Goal: Information Seeking & Learning: Learn about a topic

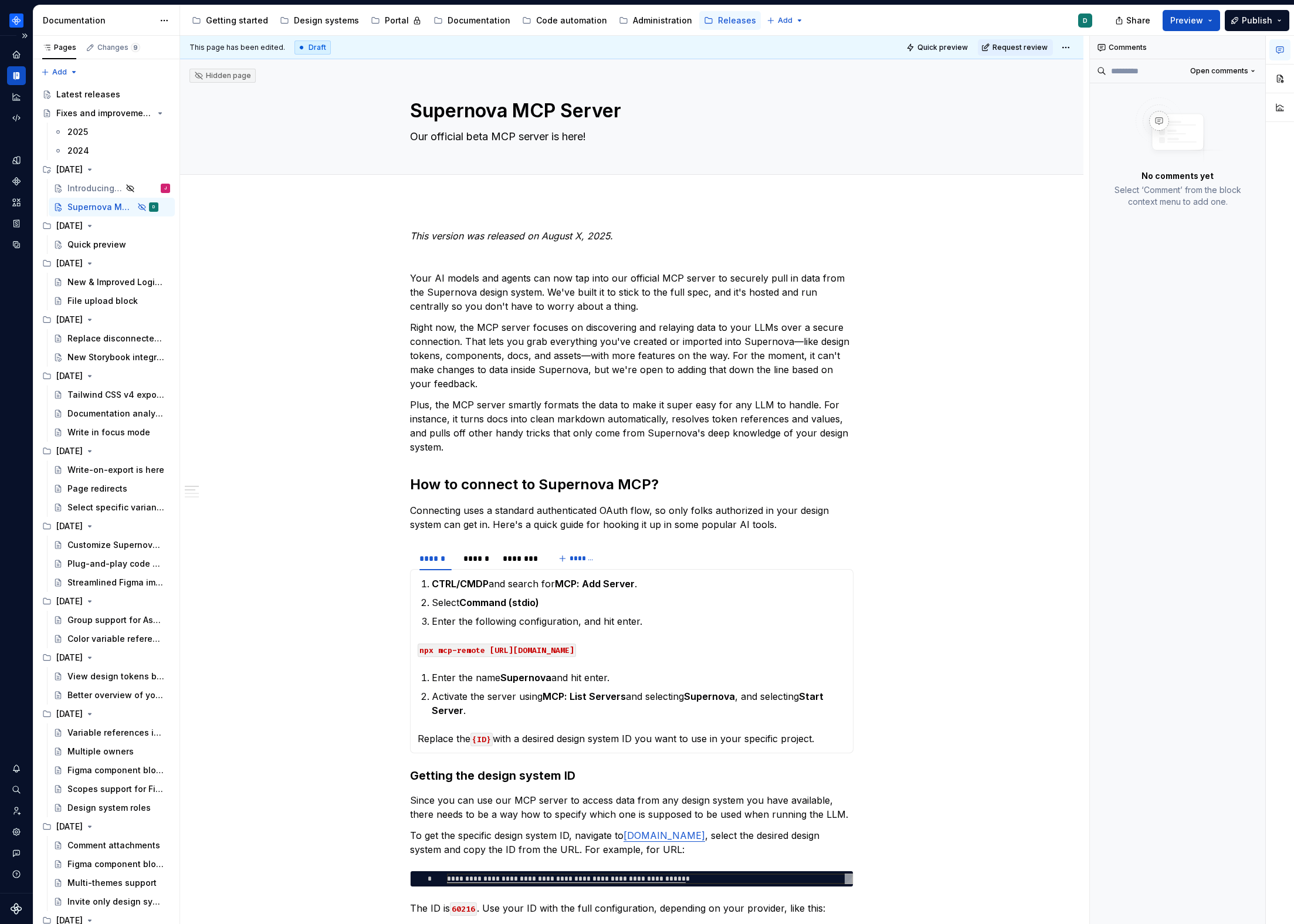
type textarea "*"
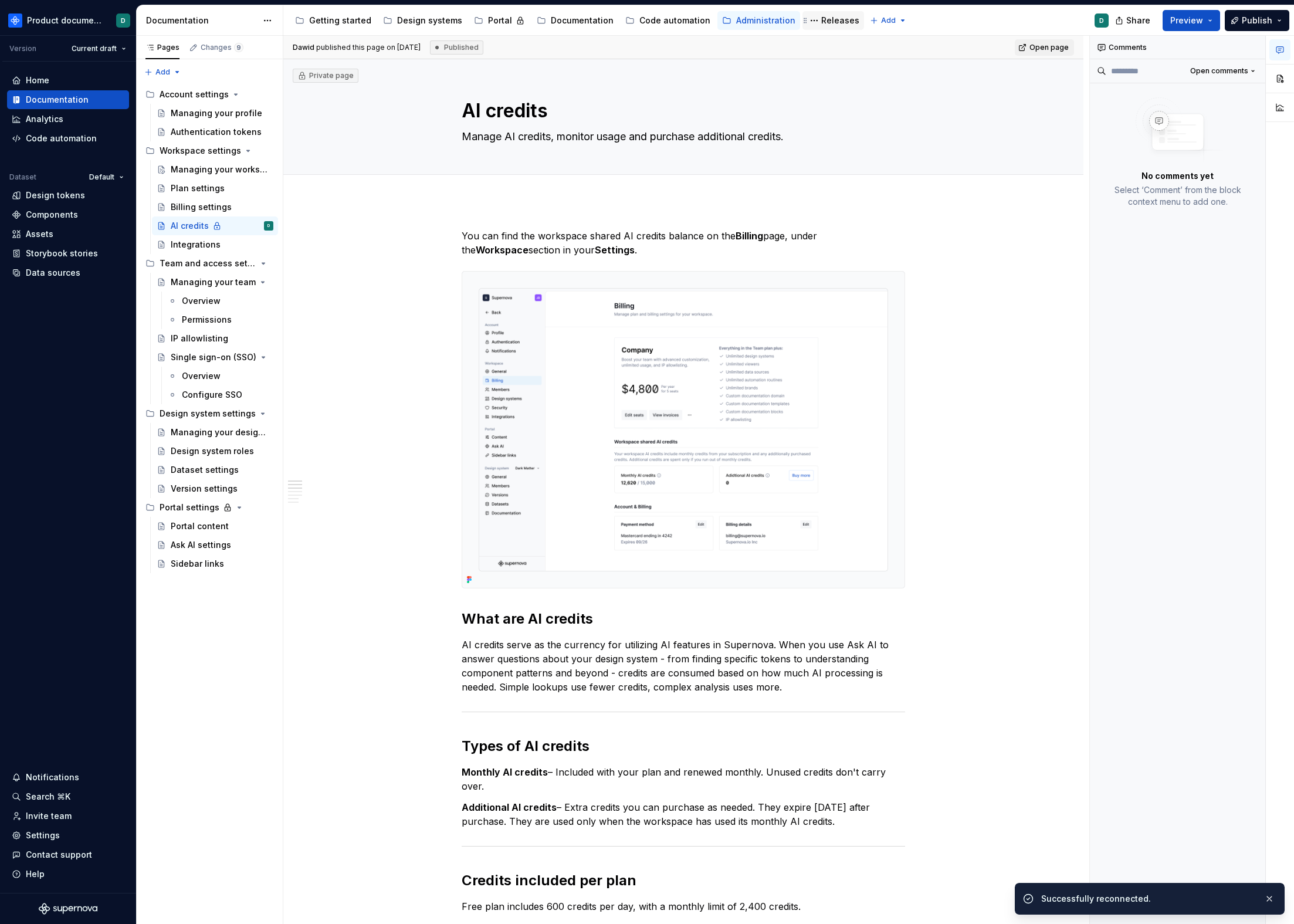
click at [822, 20] on div "Releases" at bounding box center [841, 20] width 38 height 12
type textarea "*"
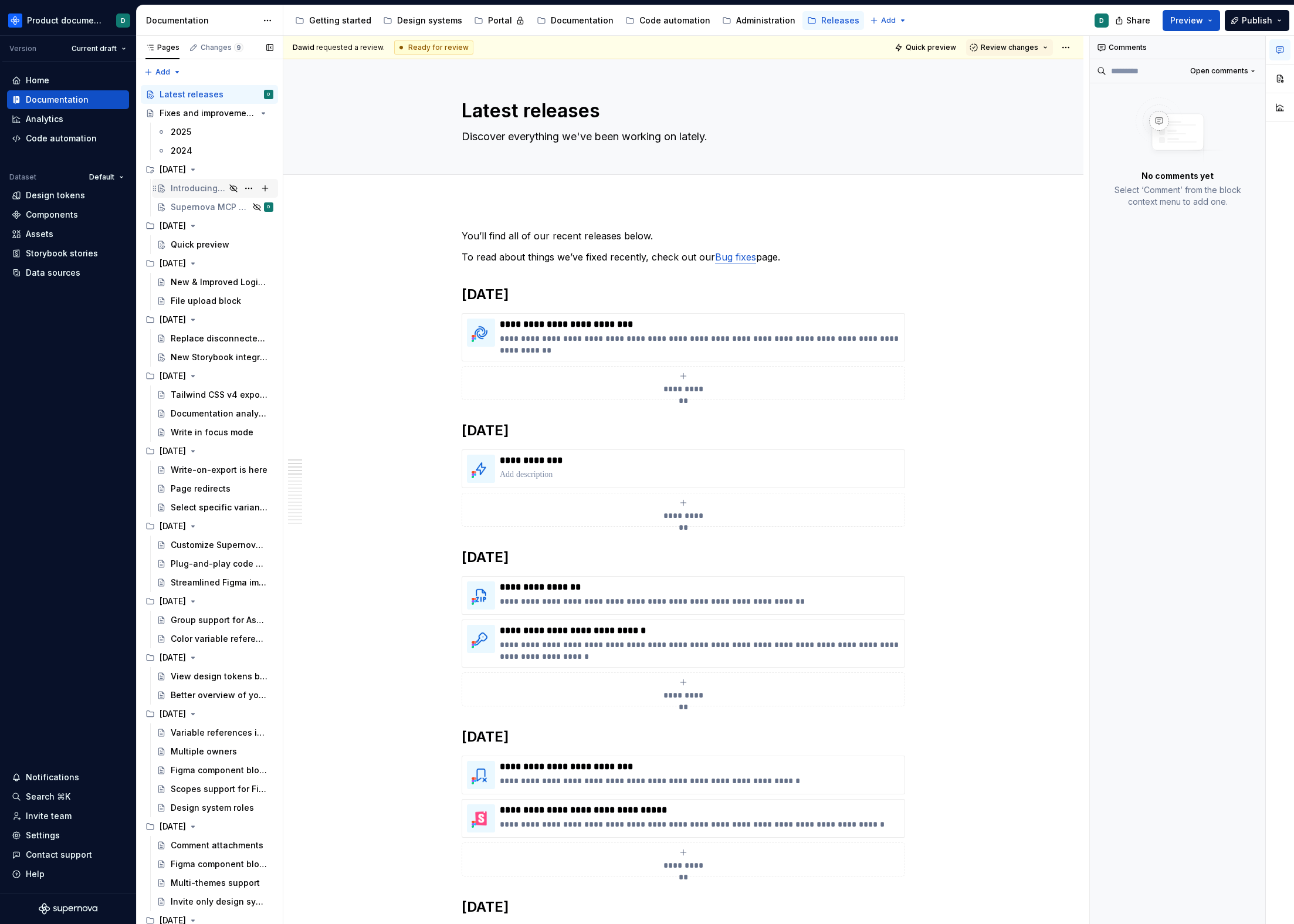
click at [194, 192] on div "Introducing Supernova Portal" at bounding box center [198, 188] width 54 height 12
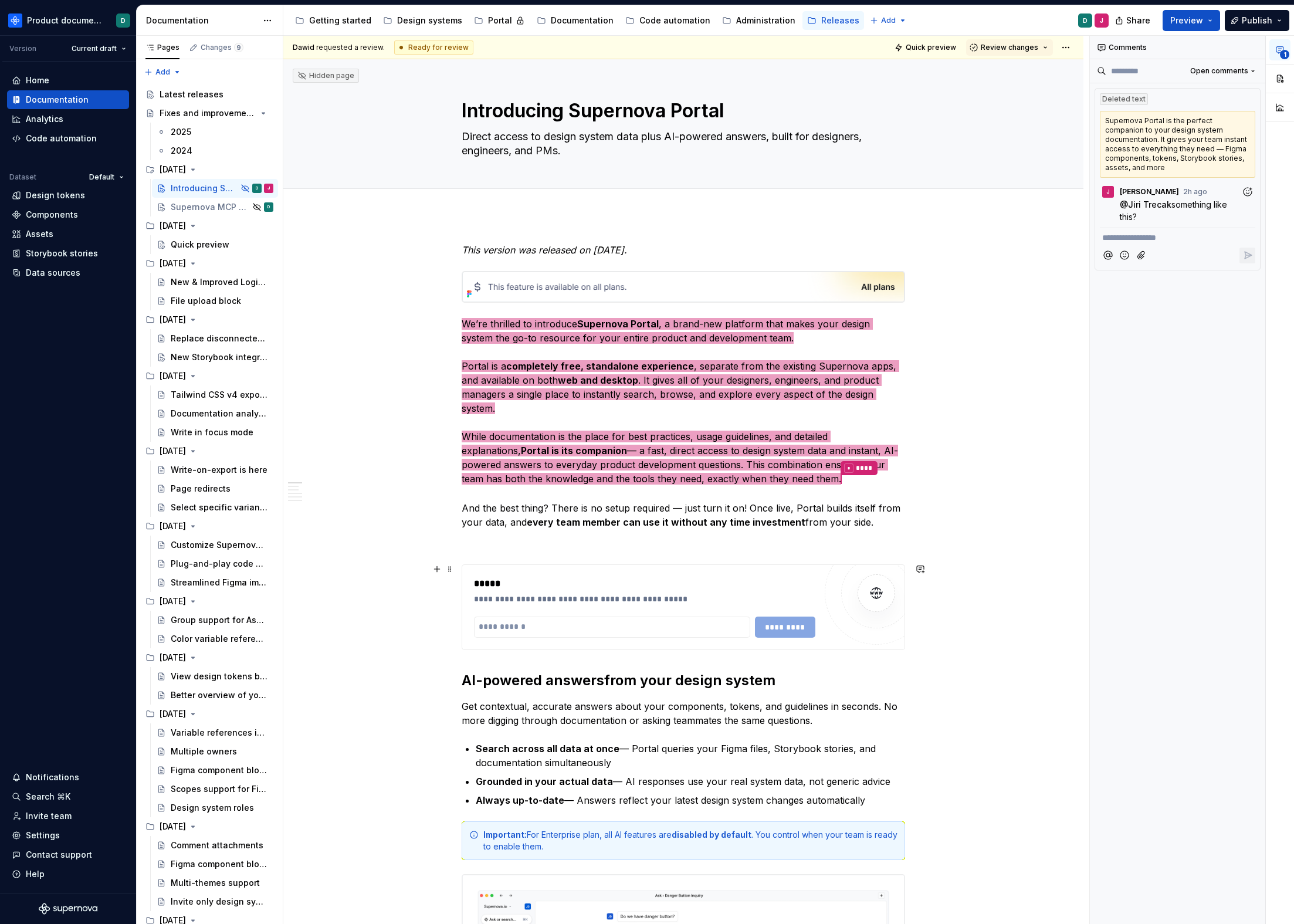
type textarea "*"
click at [610, 567] on div "**********" at bounding box center [683, 607] width 442 height 84
click at [610, 619] on input "text" at bounding box center [612, 627] width 276 height 21
paste input "**********"
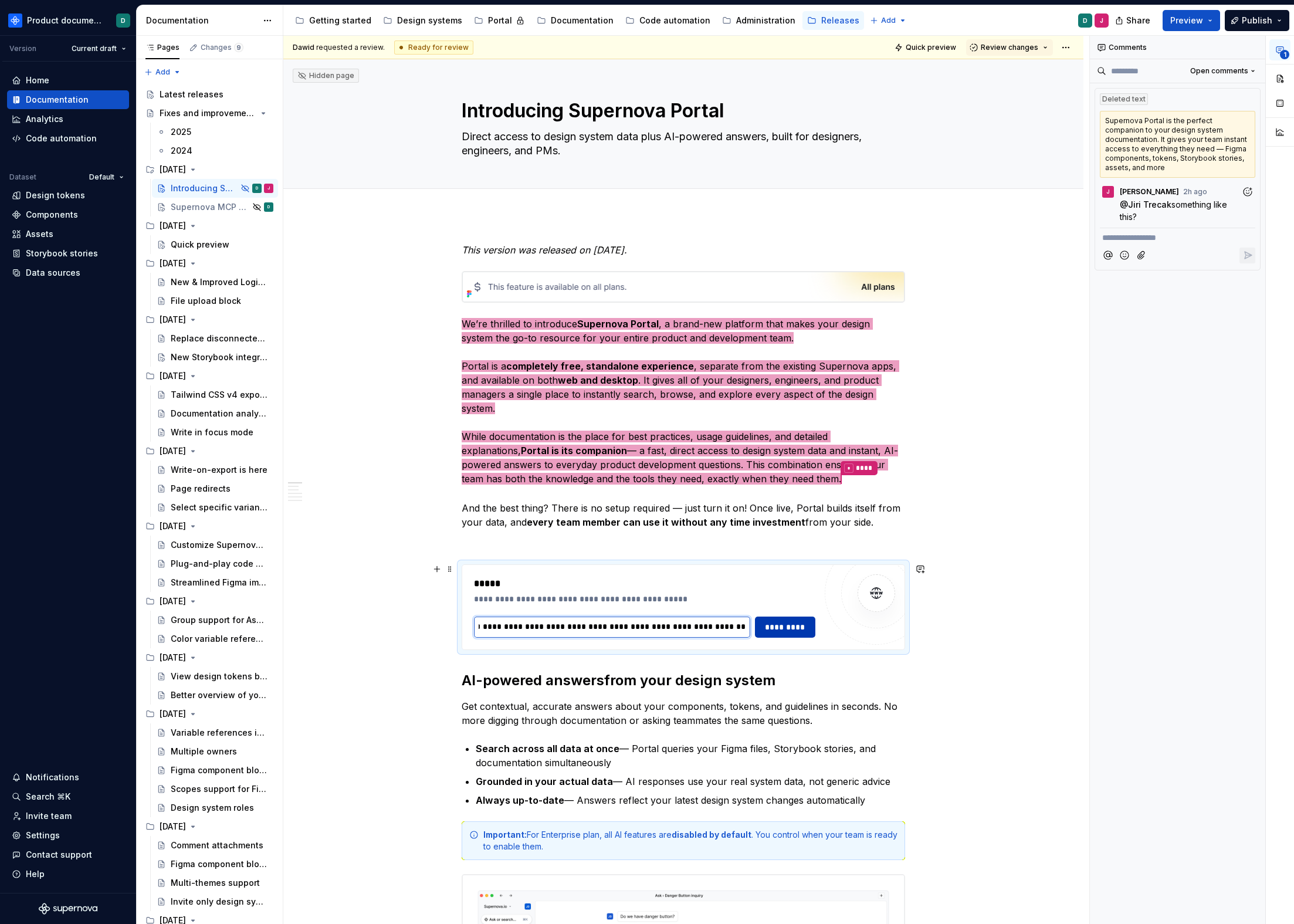
type input "**********"
click at [770, 629] on span "*********" at bounding box center [785, 627] width 45 height 12
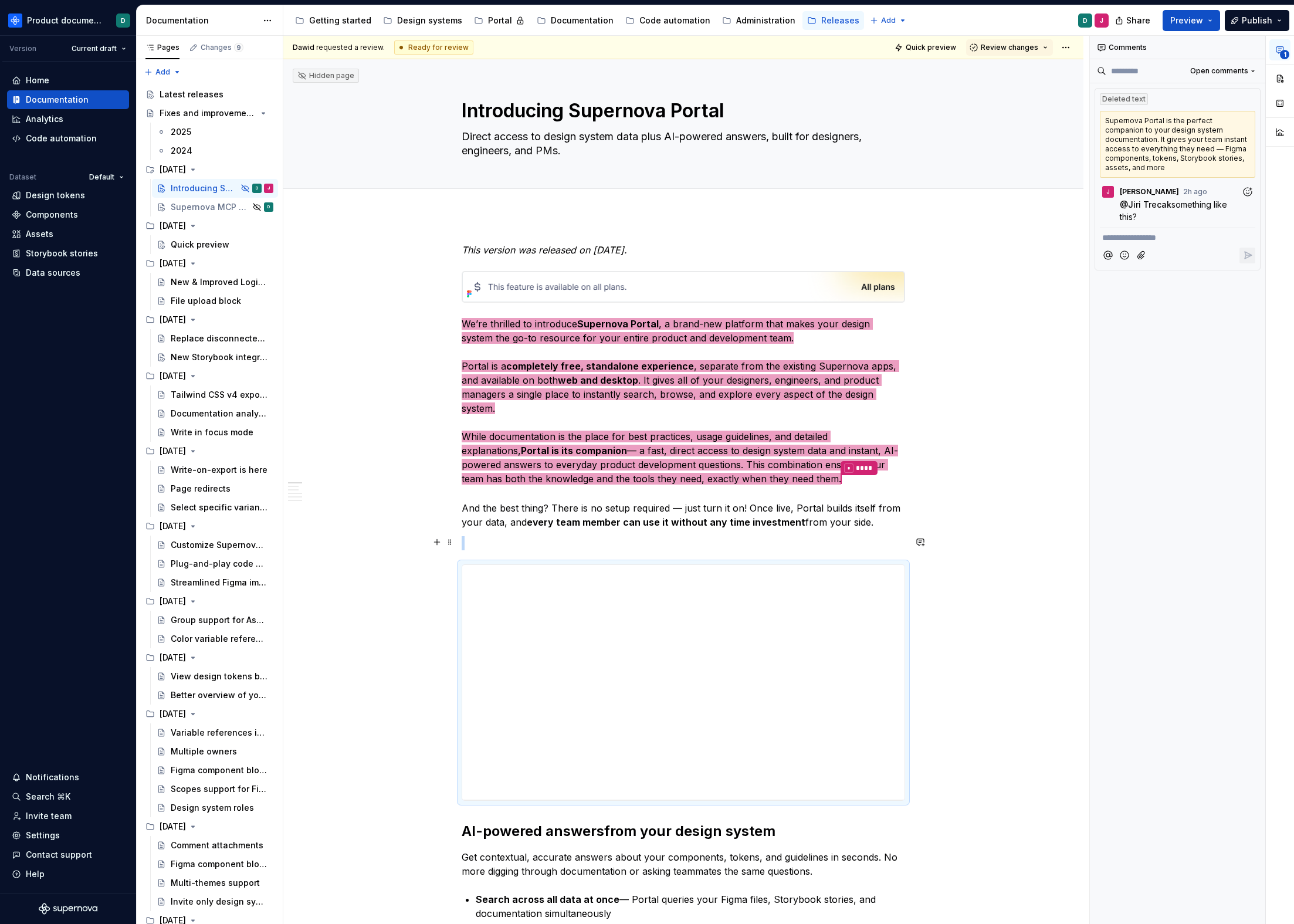
click at [636, 538] on p at bounding box center [684, 543] width 444 height 14
click at [675, 591] on div "**********" at bounding box center [683, 683] width 442 height 235
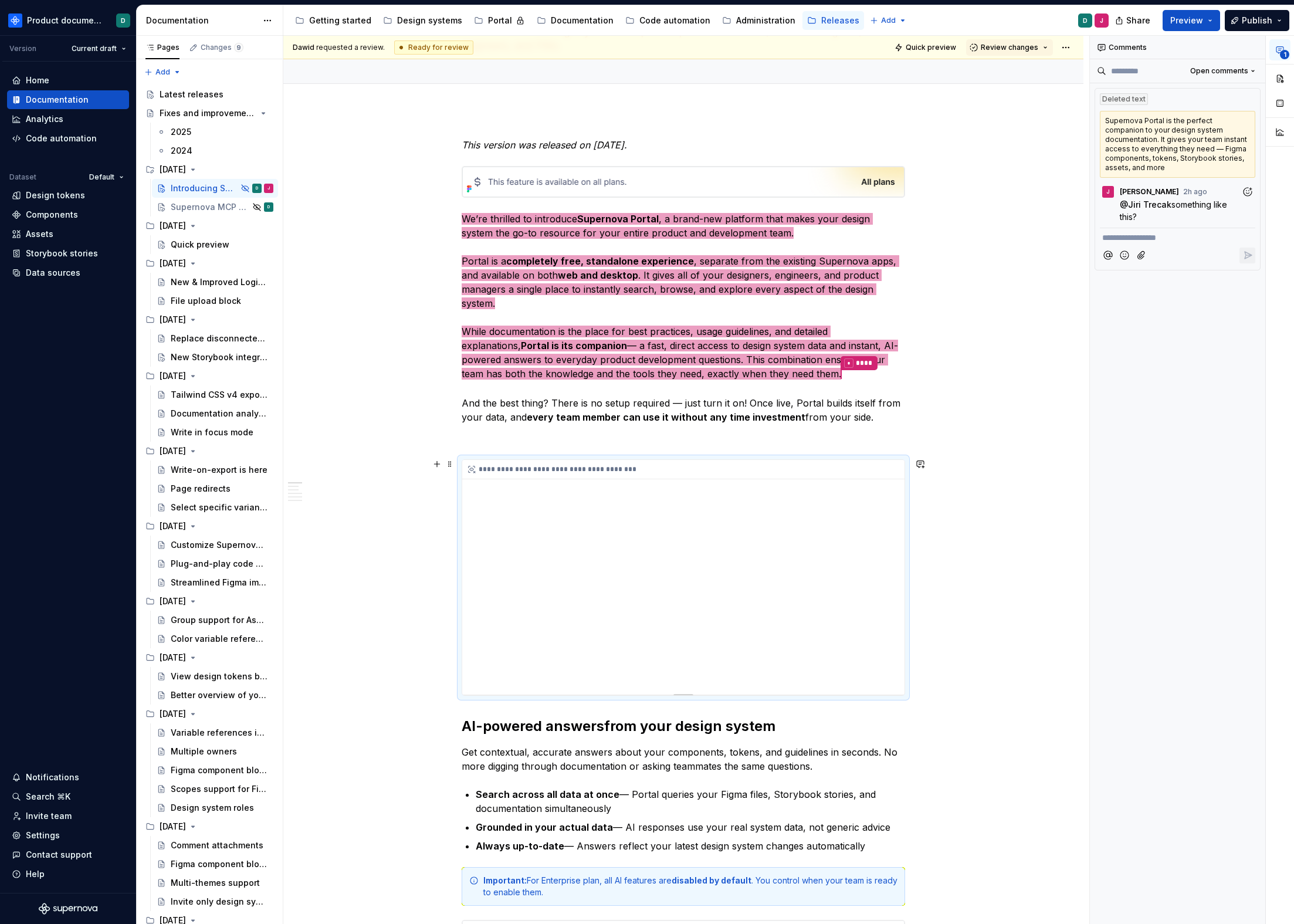
scroll to position [166, 0]
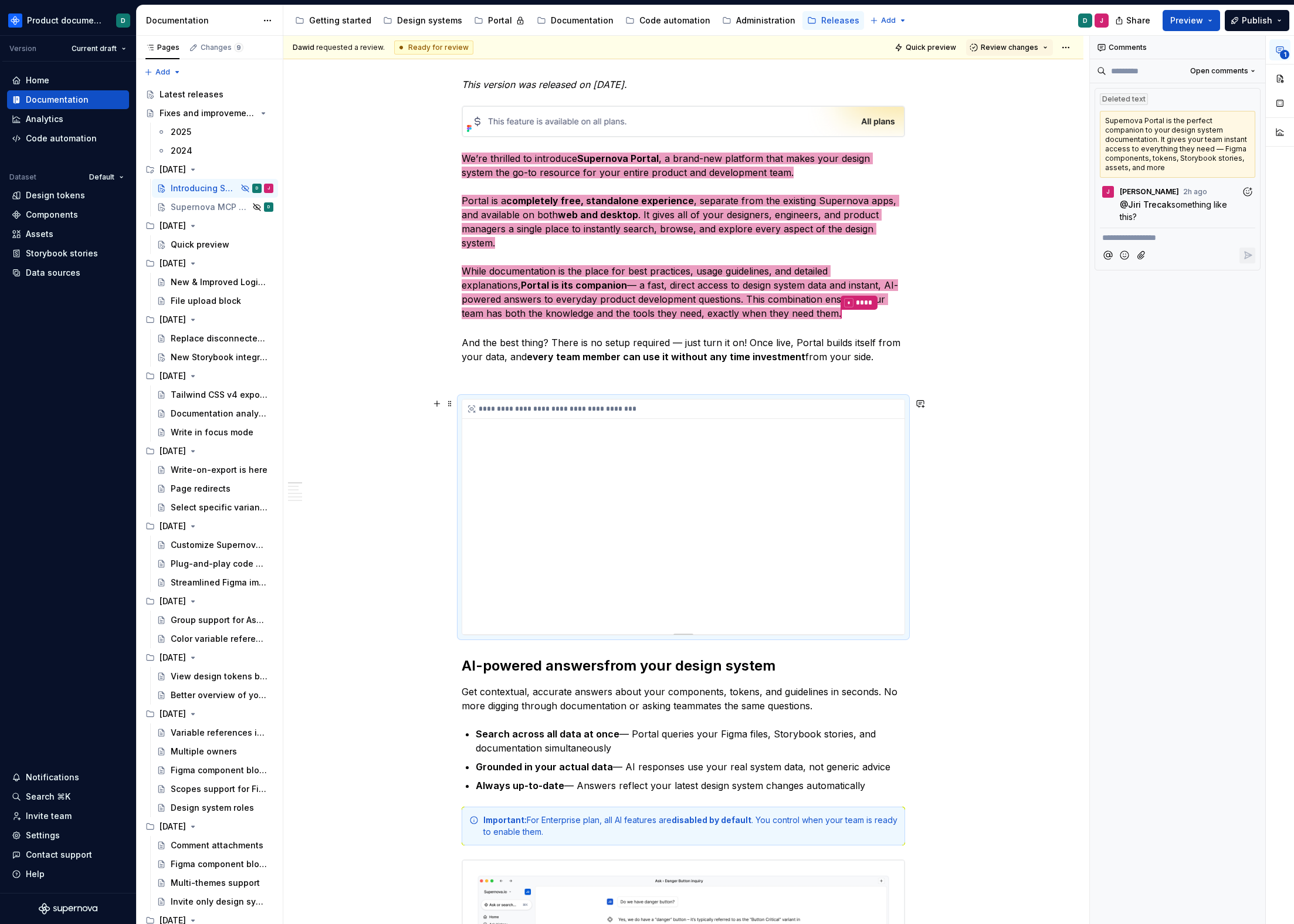
click at [670, 538] on div "**********" at bounding box center [683, 517] width 442 height 235
type textarea "*"
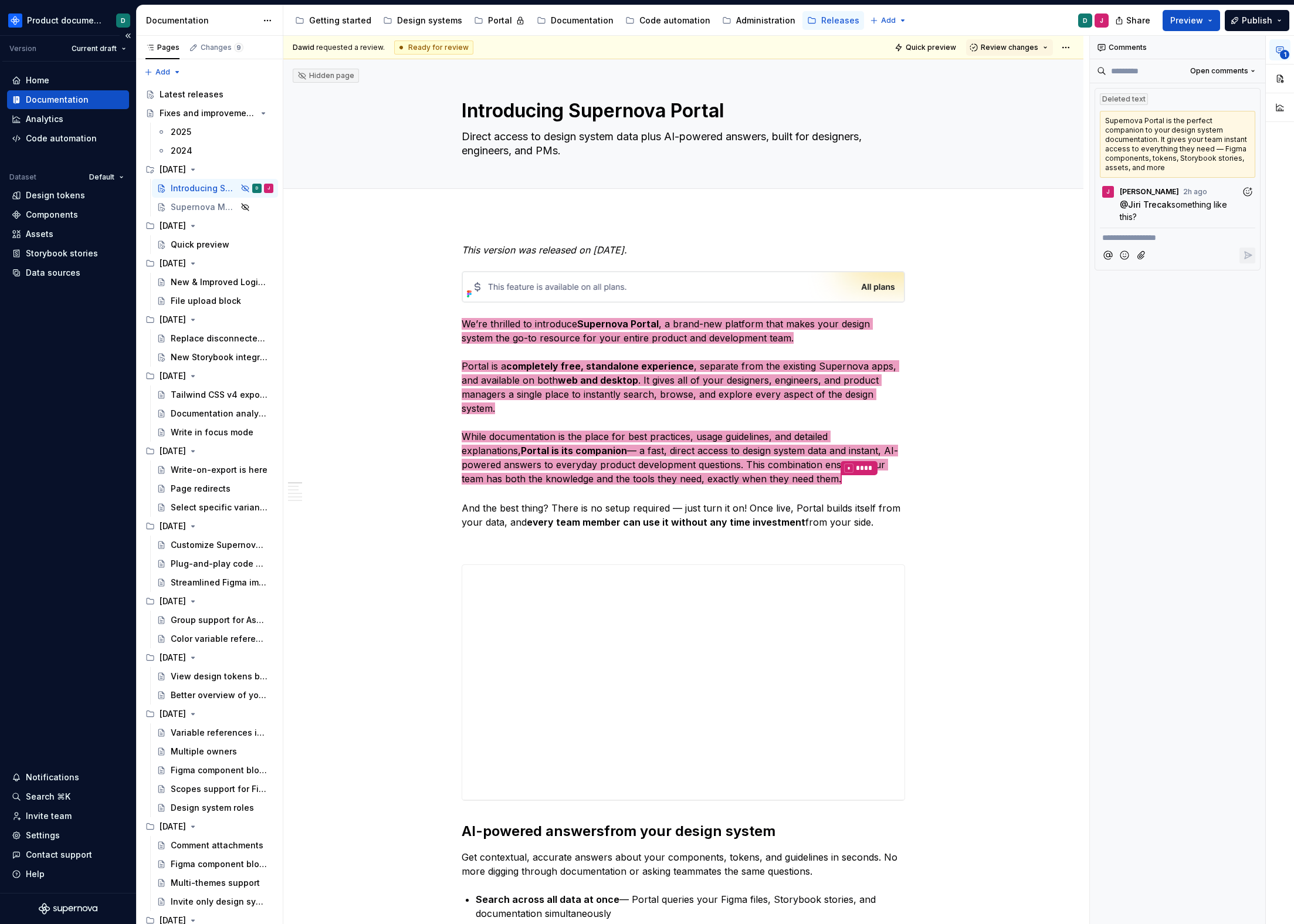
type textarea "*"
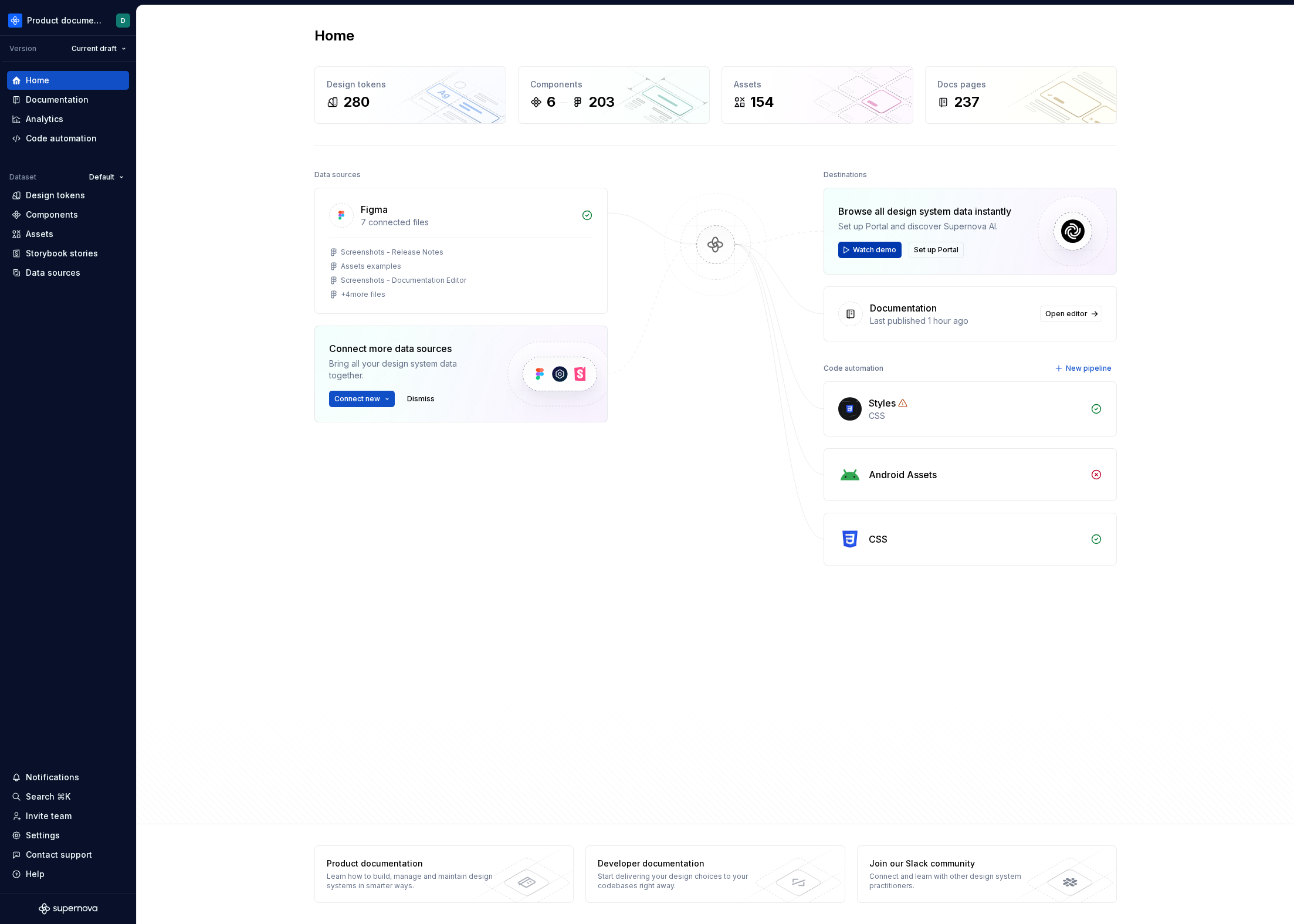
click at [876, 249] on span "Watch demo" at bounding box center [874, 250] width 43 height 9
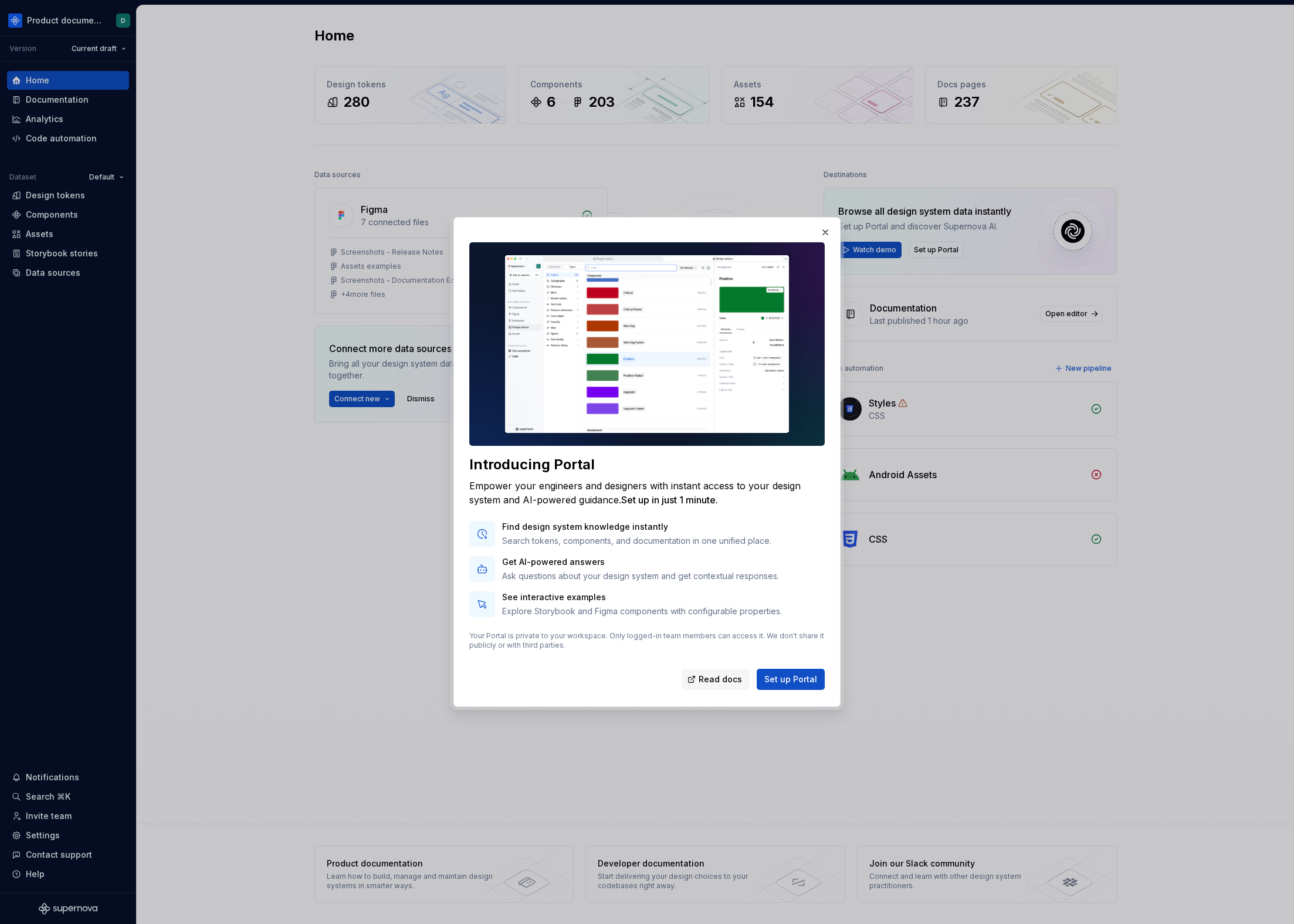
click at [641, 363] on img at bounding box center [647, 344] width 356 height 203
click at [643, 325] on img at bounding box center [647, 344] width 356 height 203
drag, startPoint x: 625, startPoint y: 333, endPoint x: 705, endPoint y: 403, distance: 106.3
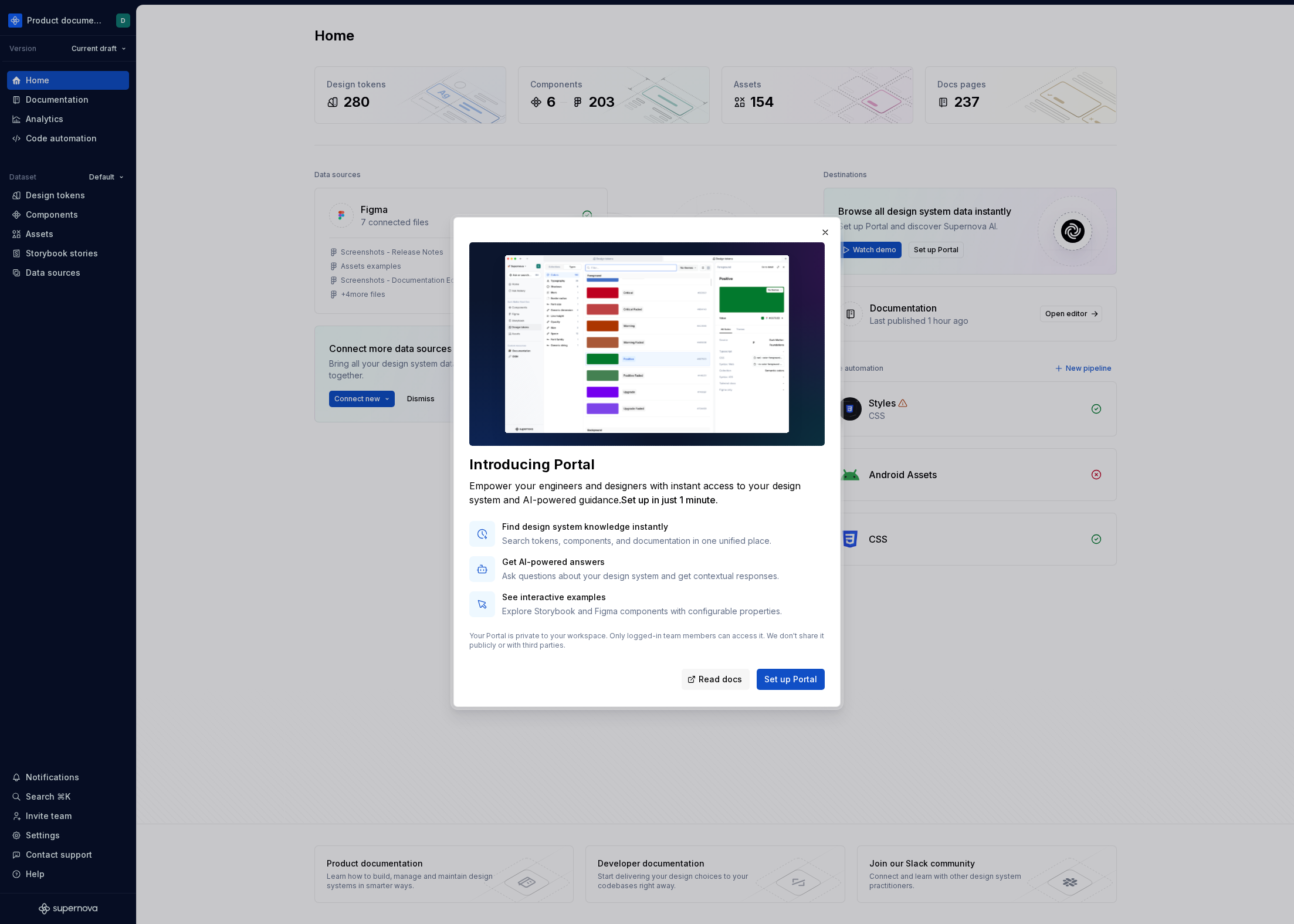
click at [625, 333] on img at bounding box center [647, 344] width 356 height 203
click at [627, 372] on img at bounding box center [647, 344] width 356 height 203
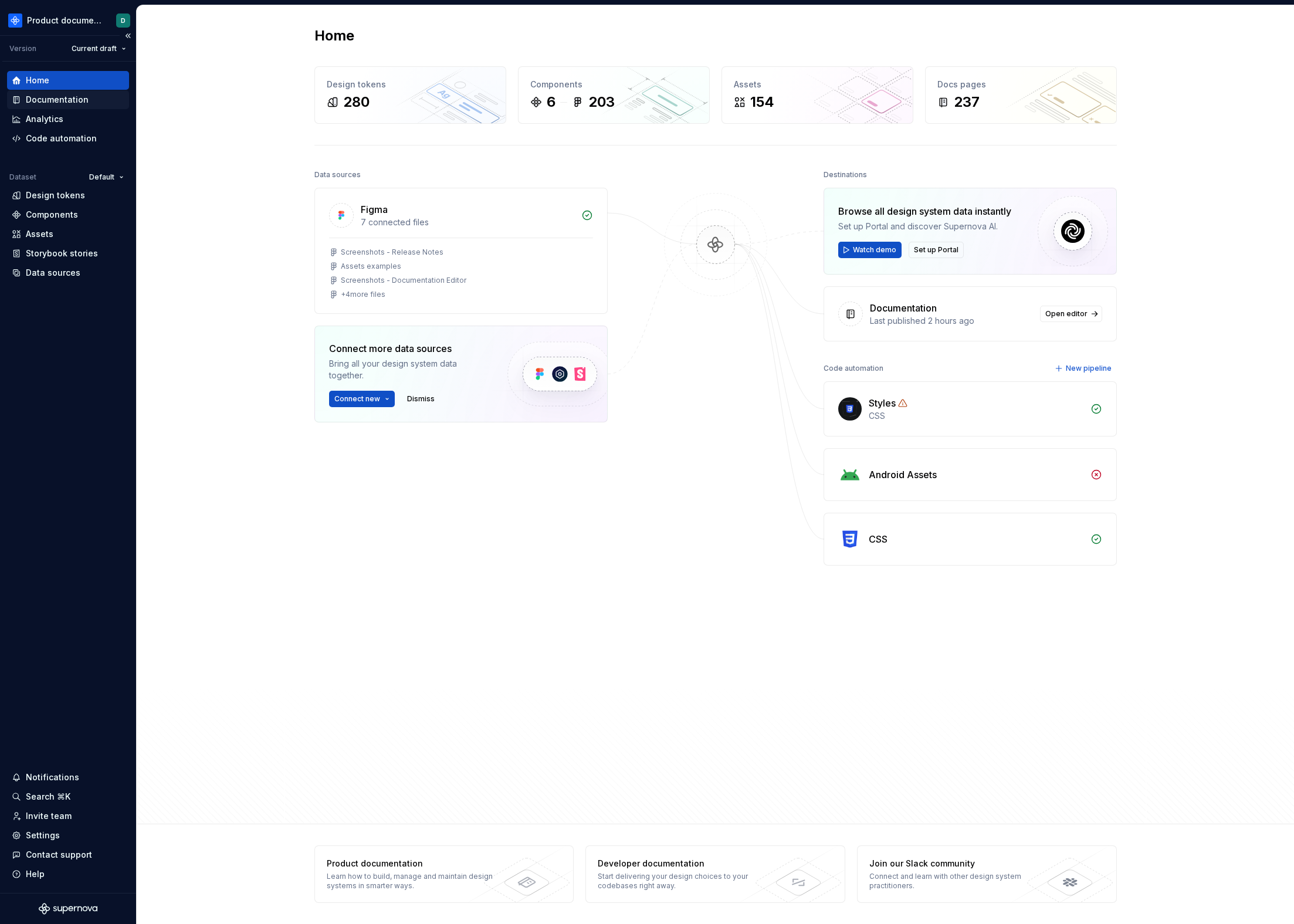
click at [84, 103] on div "Documentation" at bounding box center [58, 99] width 63 height 12
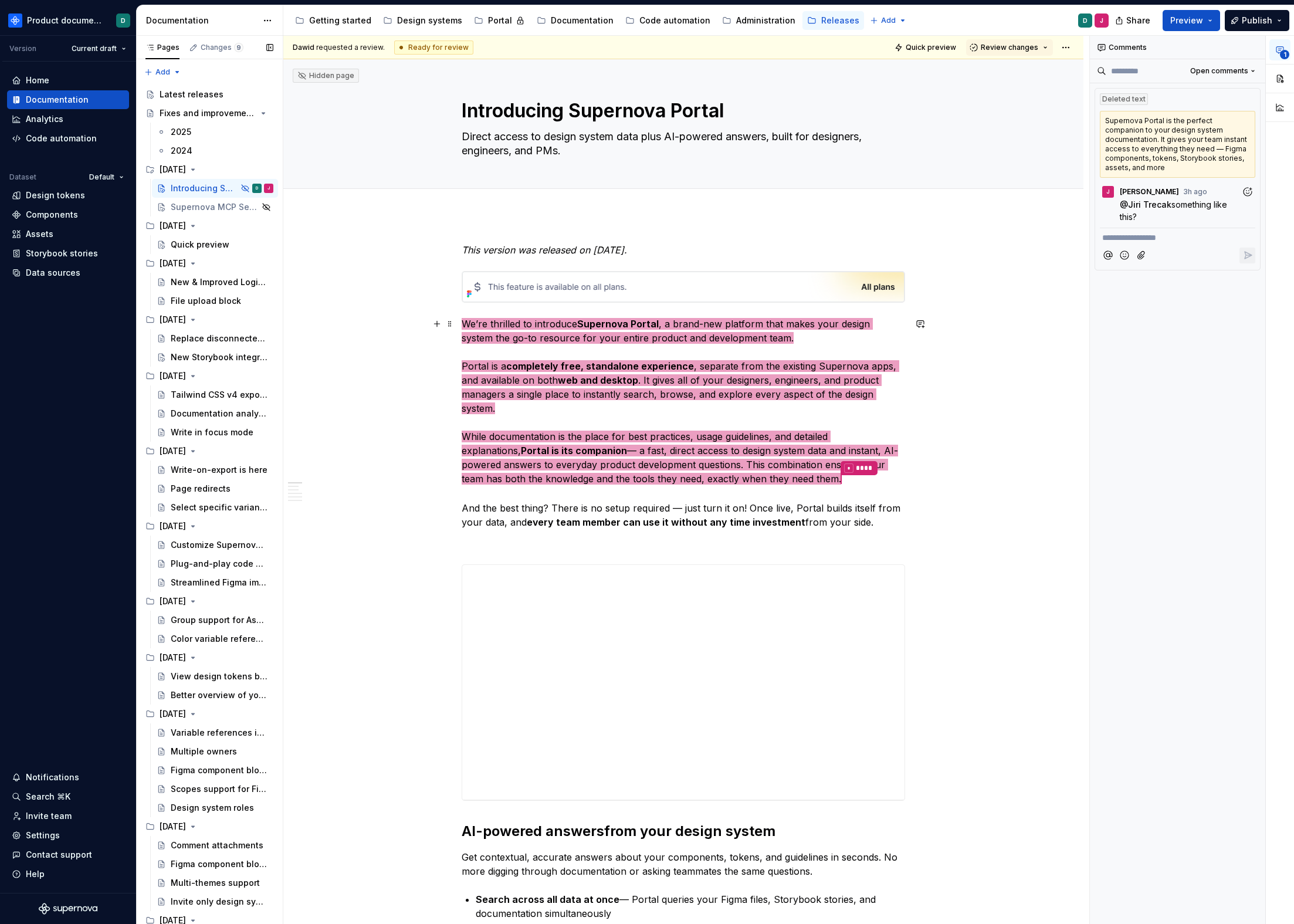
click at [645, 486] on p "We’re thrilled to introduce Supernova Portal , a brand-new platform that makes …" at bounding box center [684, 423] width 444 height 212
click at [688, 635] on div "**********" at bounding box center [683, 683] width 442 height 235
click at [746, 712] on div "**********" at bounding box center [683, 683] width 442 height 235
click at [1288, 98] on button "button" at bounding box center [1280, 103] width 21 height 21
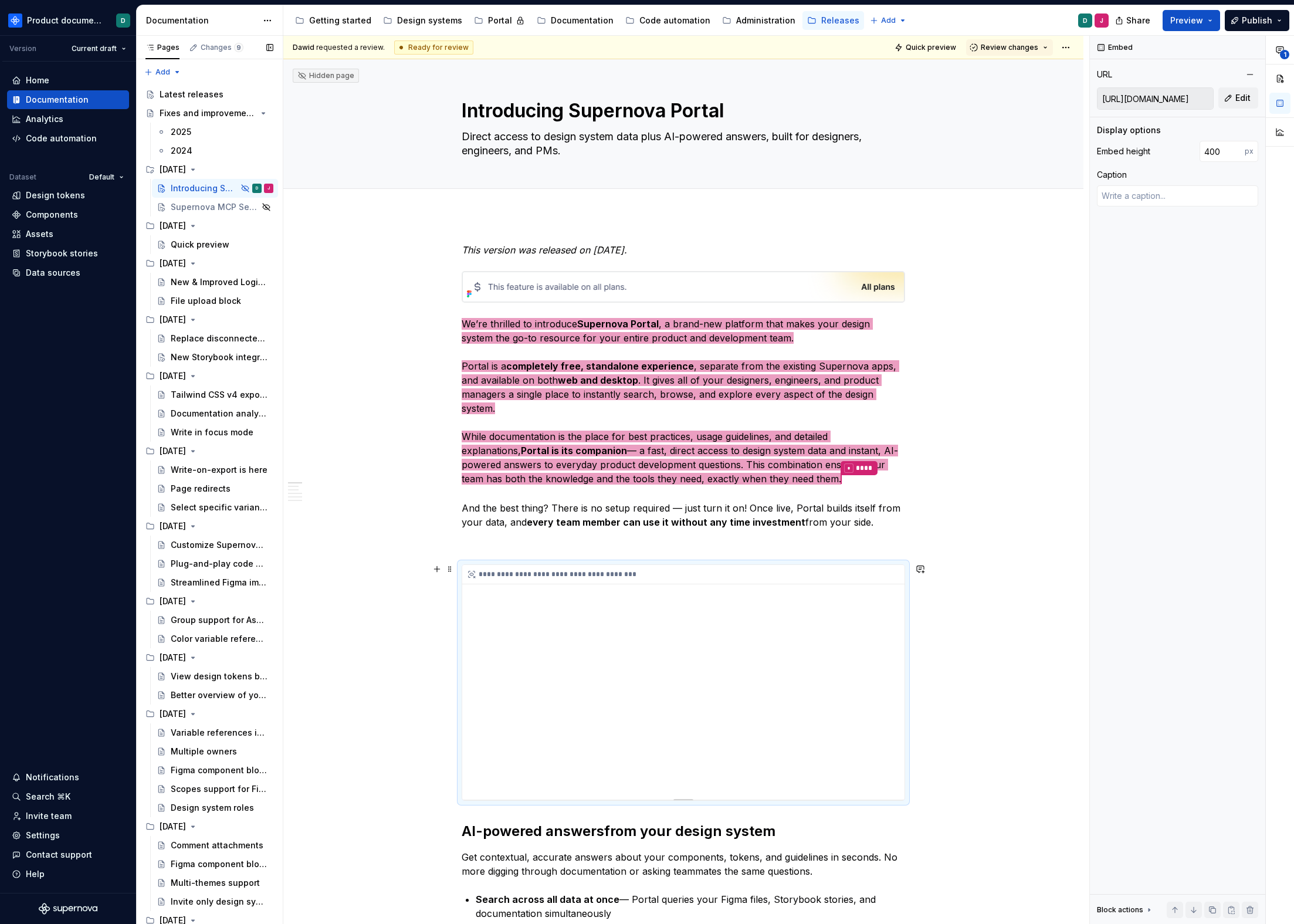
click at [659, 680] on div "**********" at bounding box center [683, 683] width 442 height 235
type textarea "*"
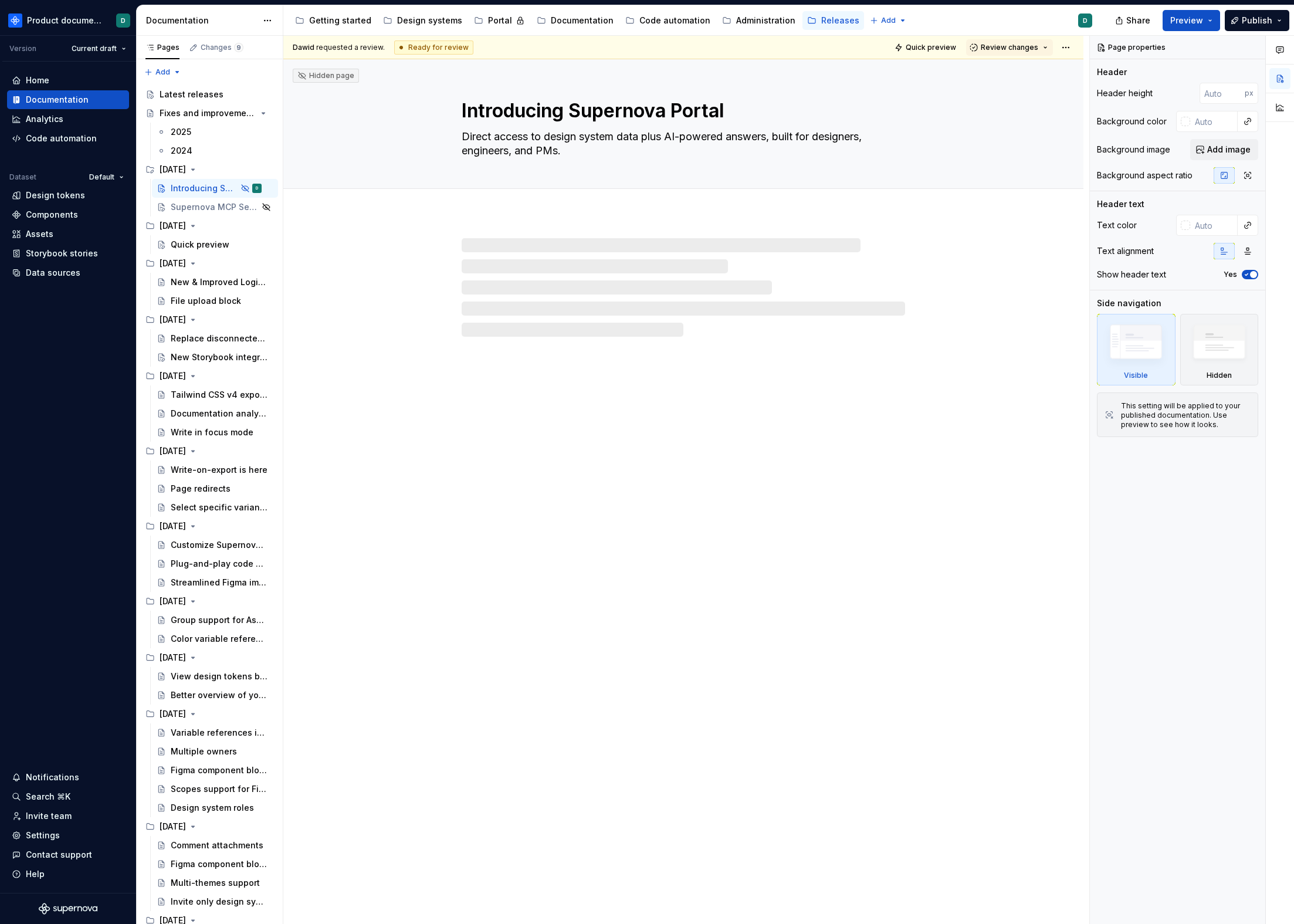
type textarea "*"
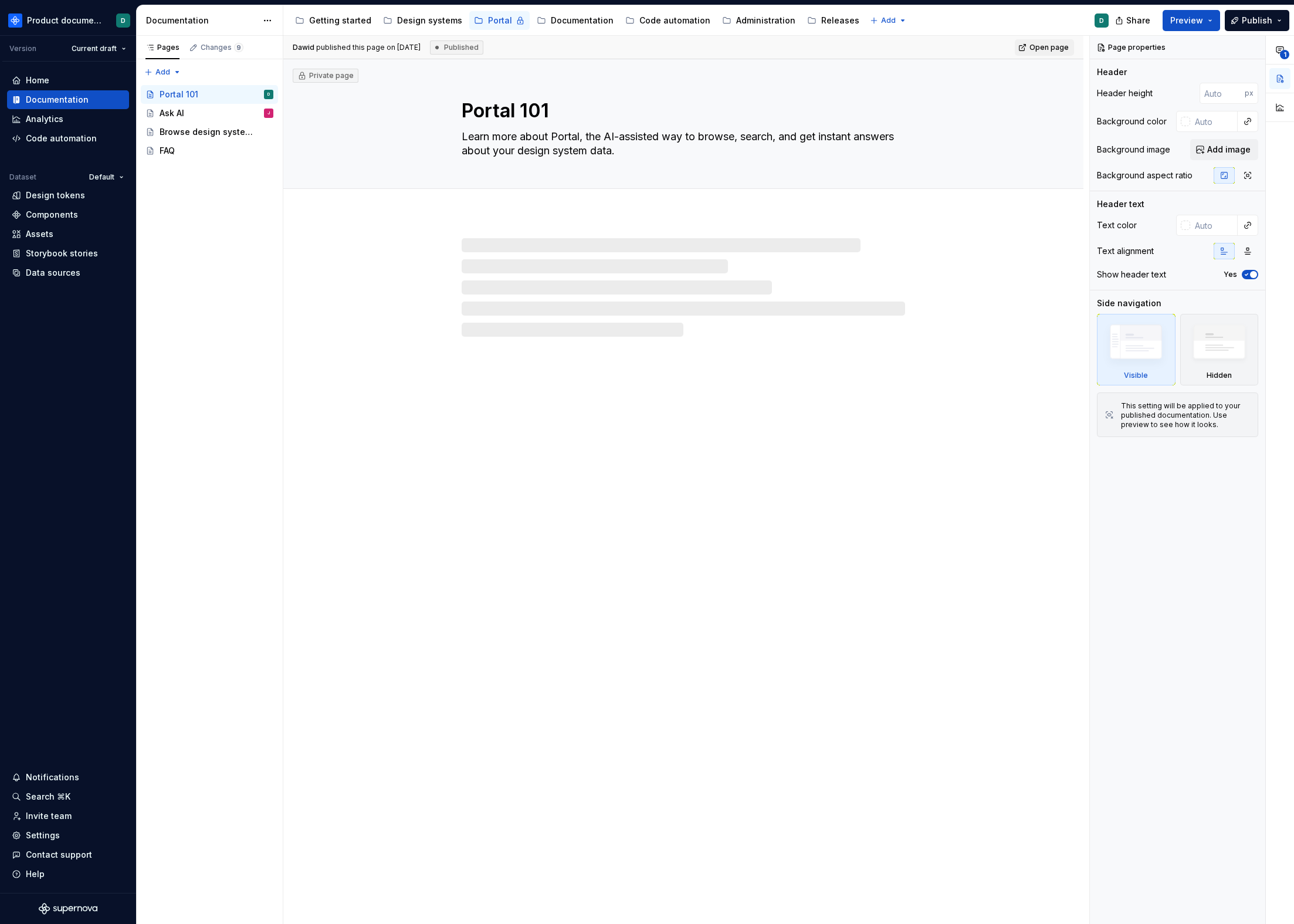
type textarea "*"
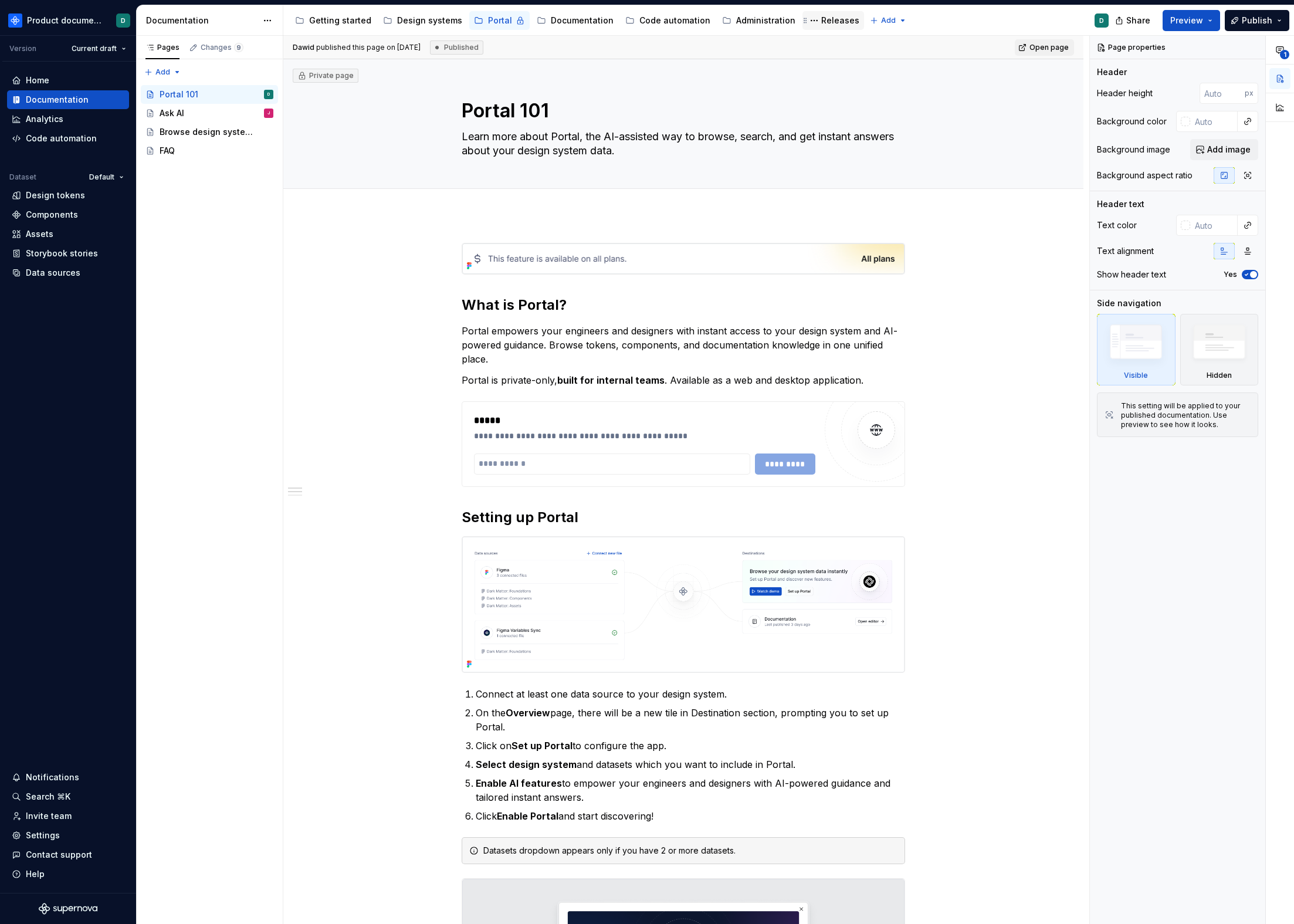
click at [822, 18] on div "Releases" at bounding box center [841, 20] width 38 height 12
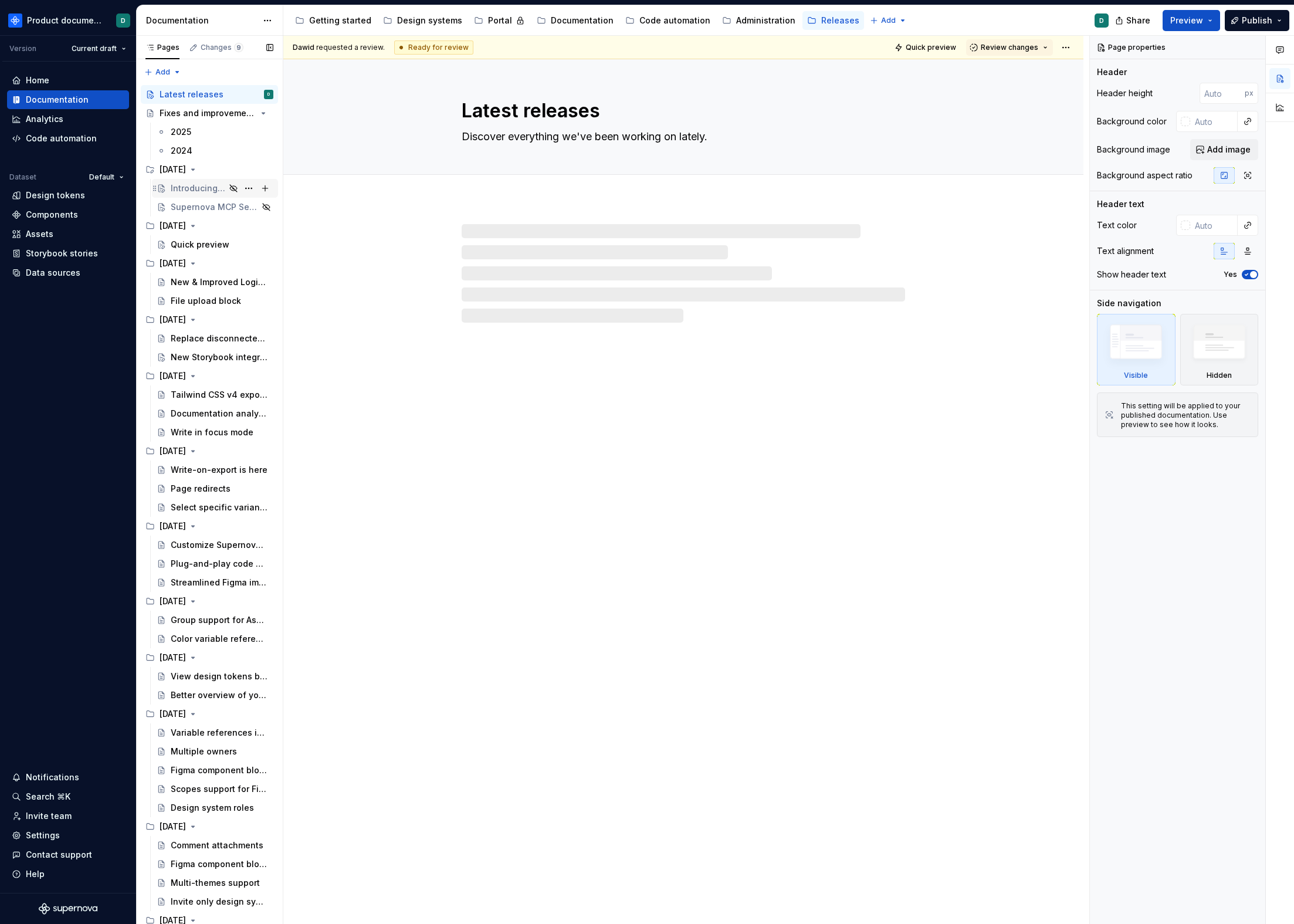
click at [187, 187] on div "Introducing Supernova Portal" at bounding box center [198, 188] width 54 height 12
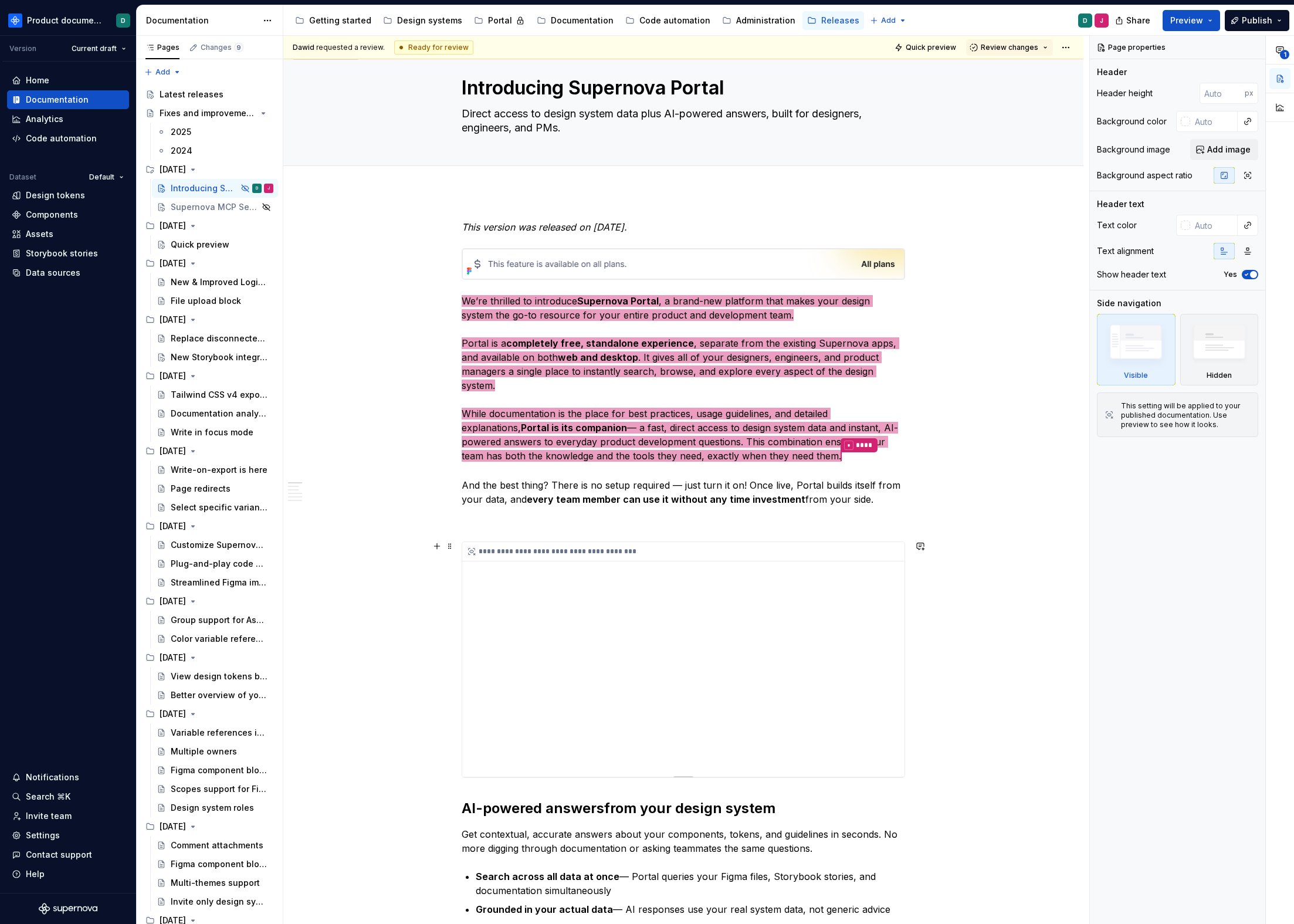
scroll to position [187, 0]
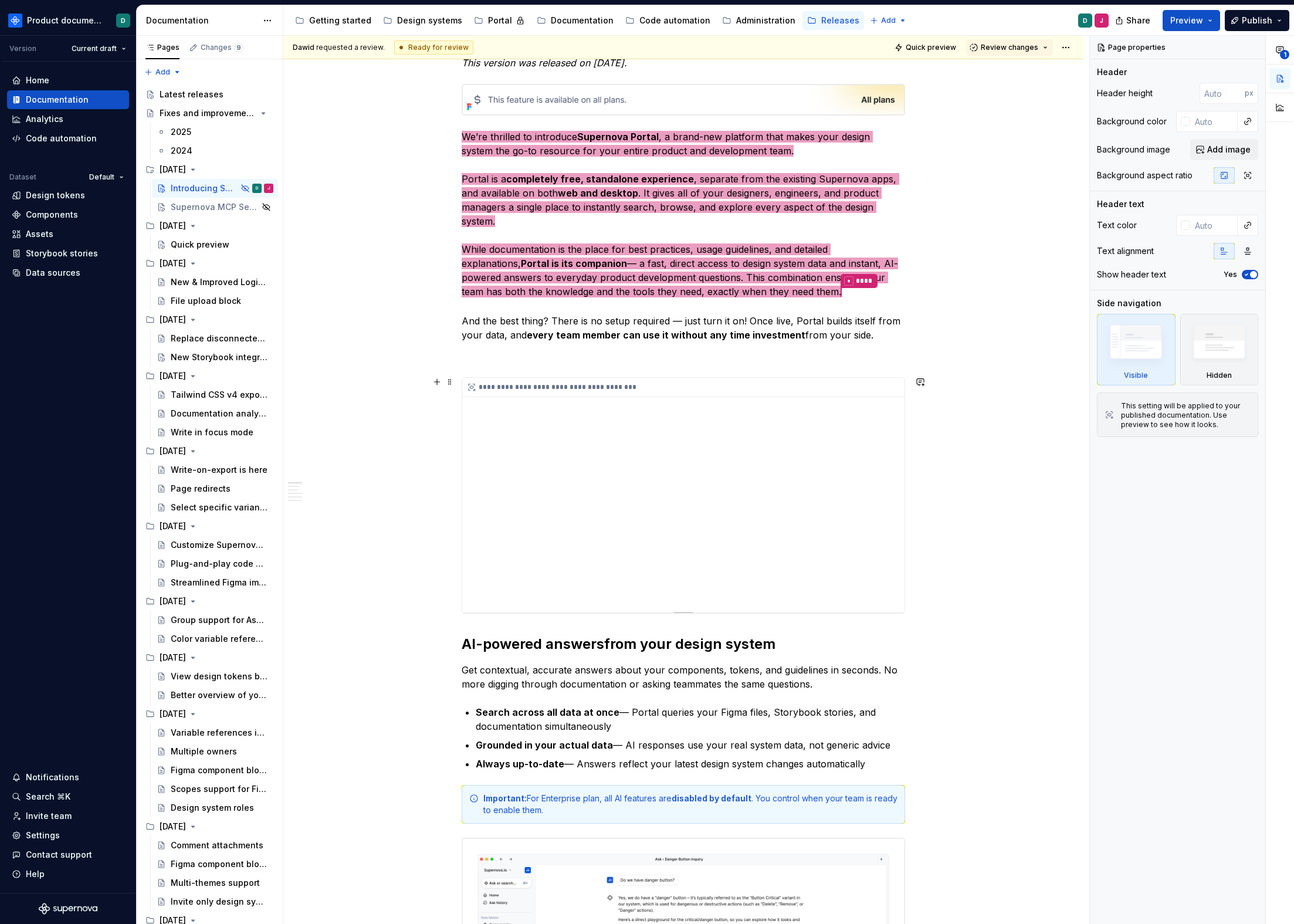
click at [826, 584] on div "**********" at bounding box center [683, 495] width 442 height 235
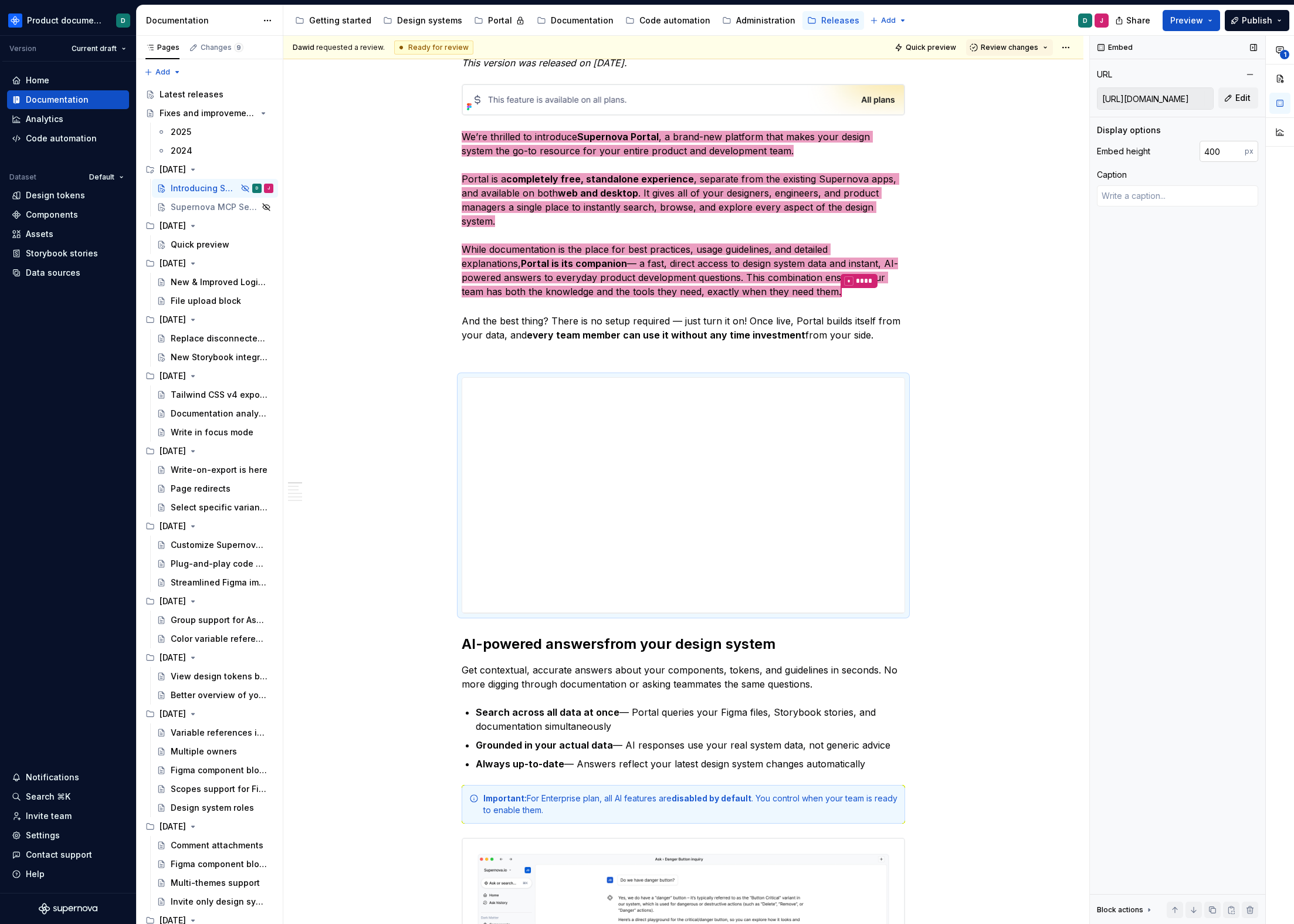
type textarea "*"
click at [1213, 145] on input "400" at bounding box center [1222, 151] width 45 height 21
click at [1213, 145] on input "404" at bounding box center [1222, 151] width 45 height 21
type input "5"
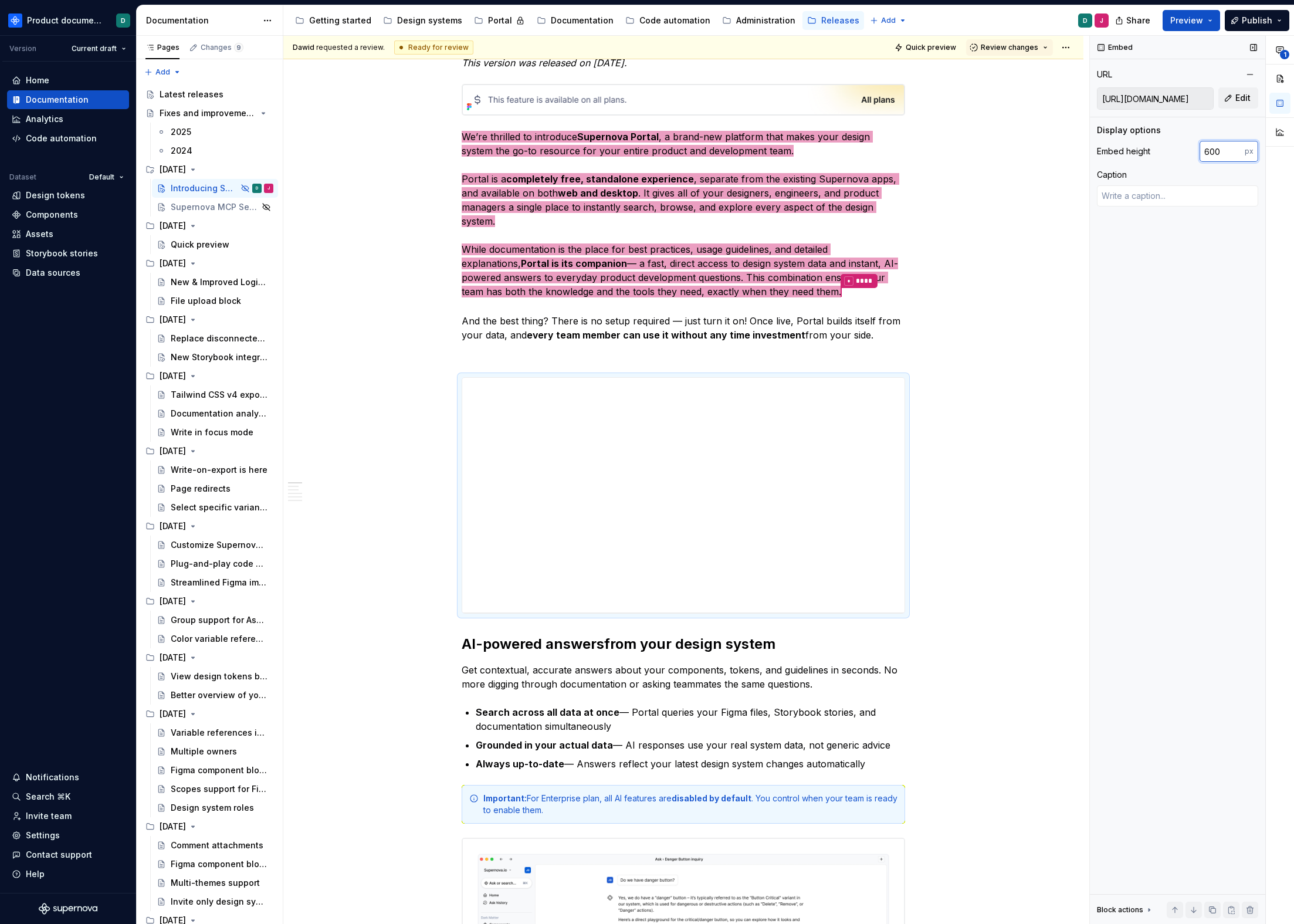
type input "600"
type textarea "*"
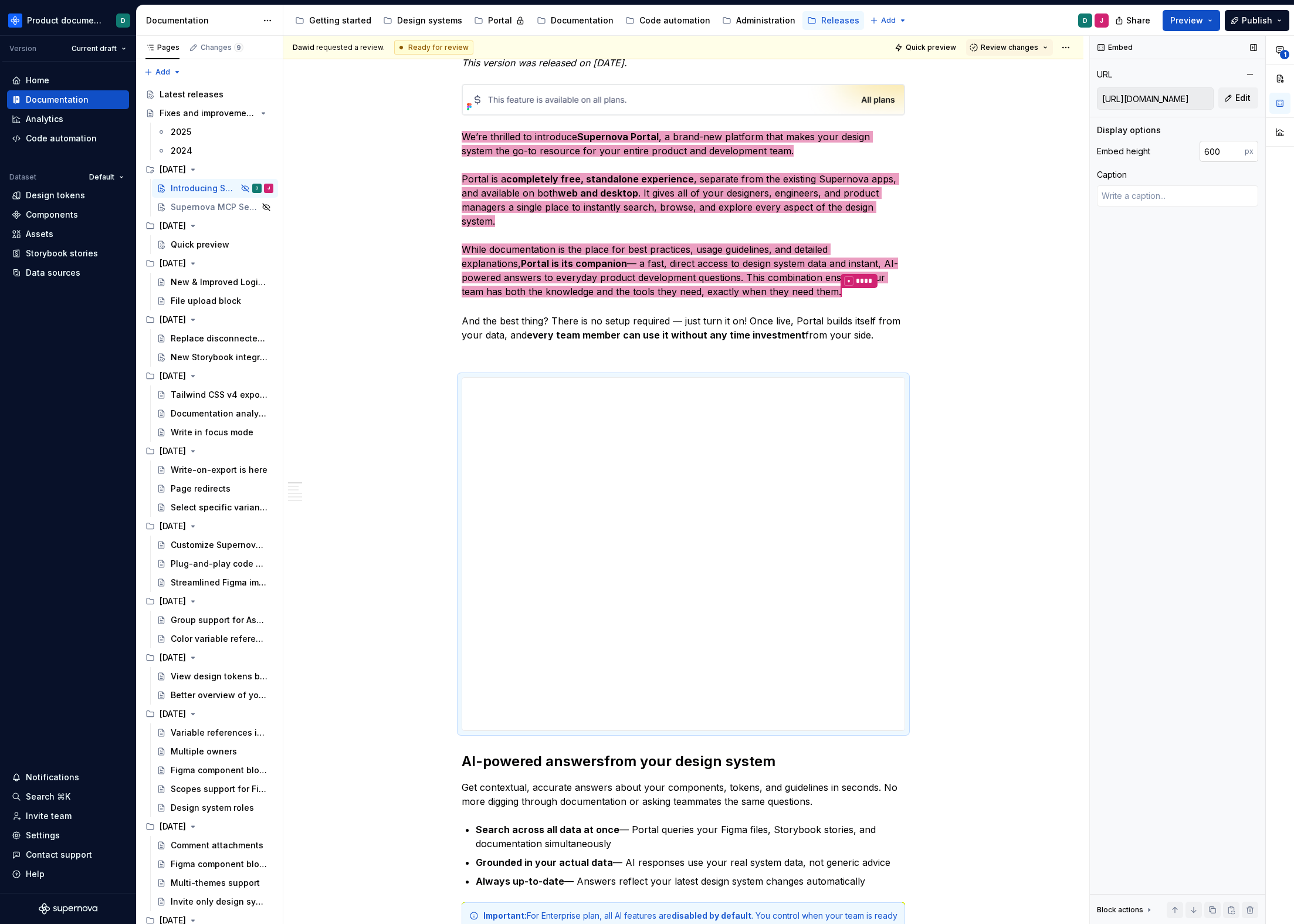
click at [1213, 145] on input "600" at bounding box center [1222, 151] width 45 height 21
type input "400"
type textarea "*"
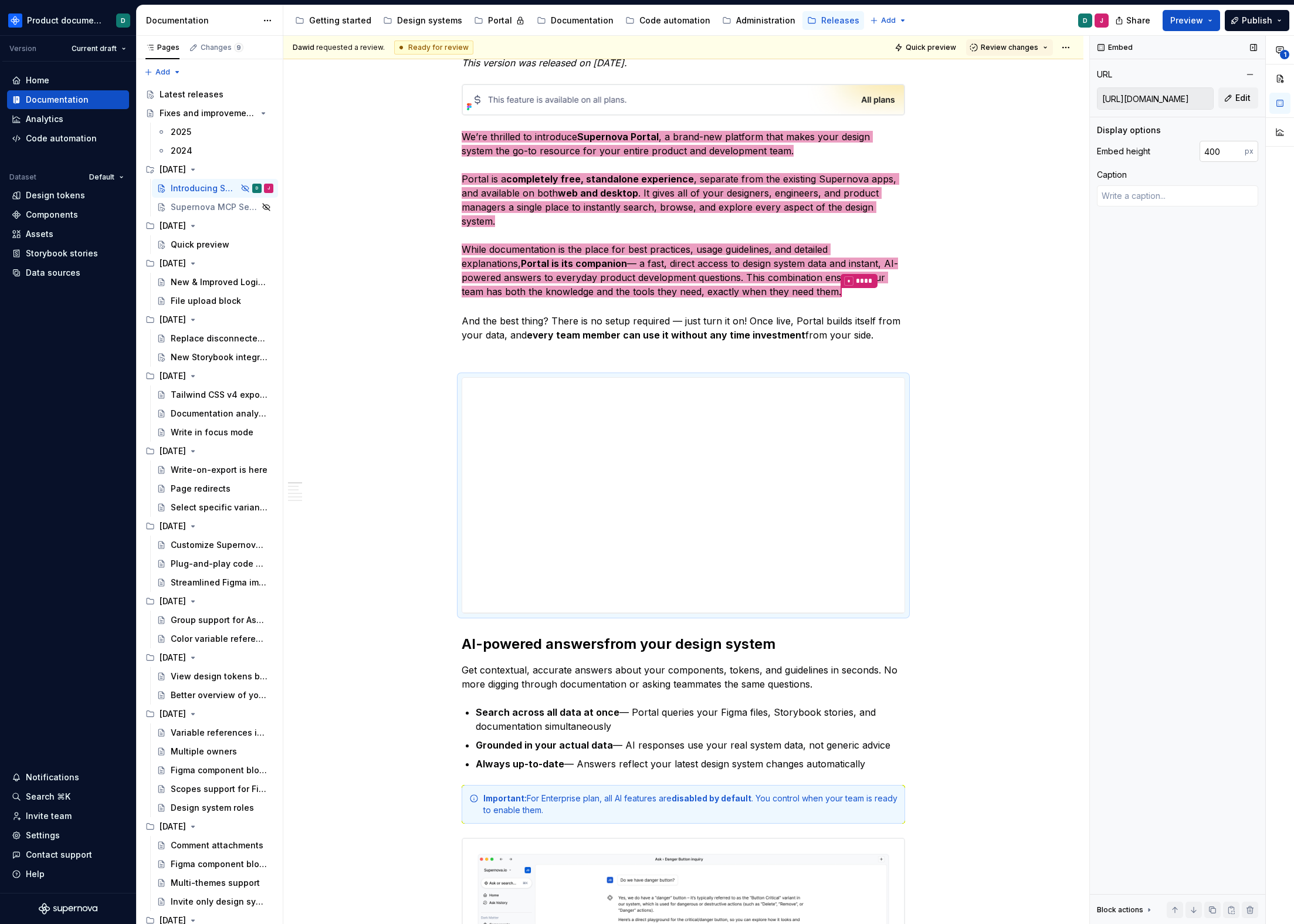
click at [1213, 145] on input "400" at bounding box center [1222, 151] width 45 height 21
type input "420"
type textarea "*"
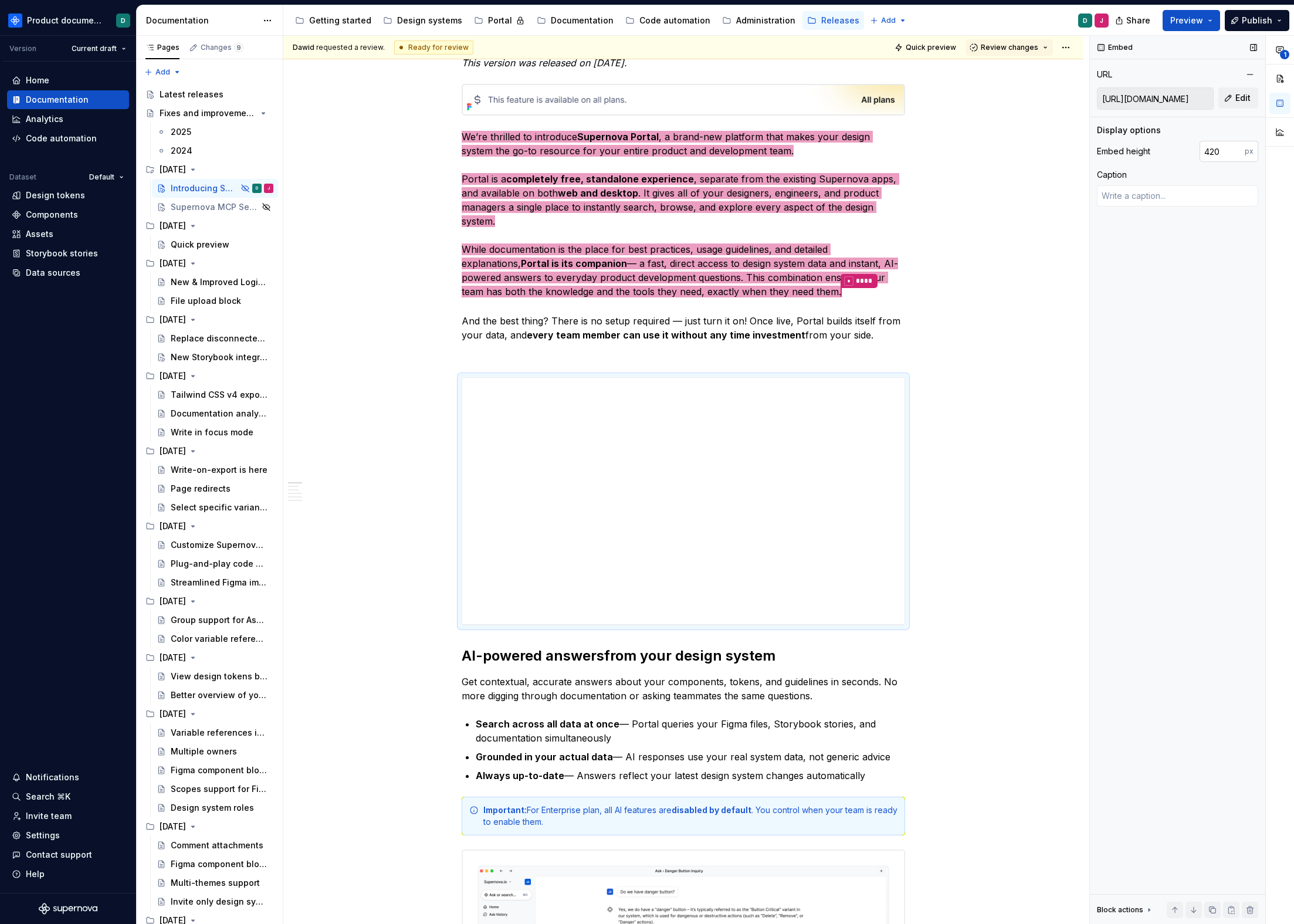
click at [1213, 145] on input "420" at bounding box center [1222, 151] width 45 height 21
type input "430"
type textarea "*"
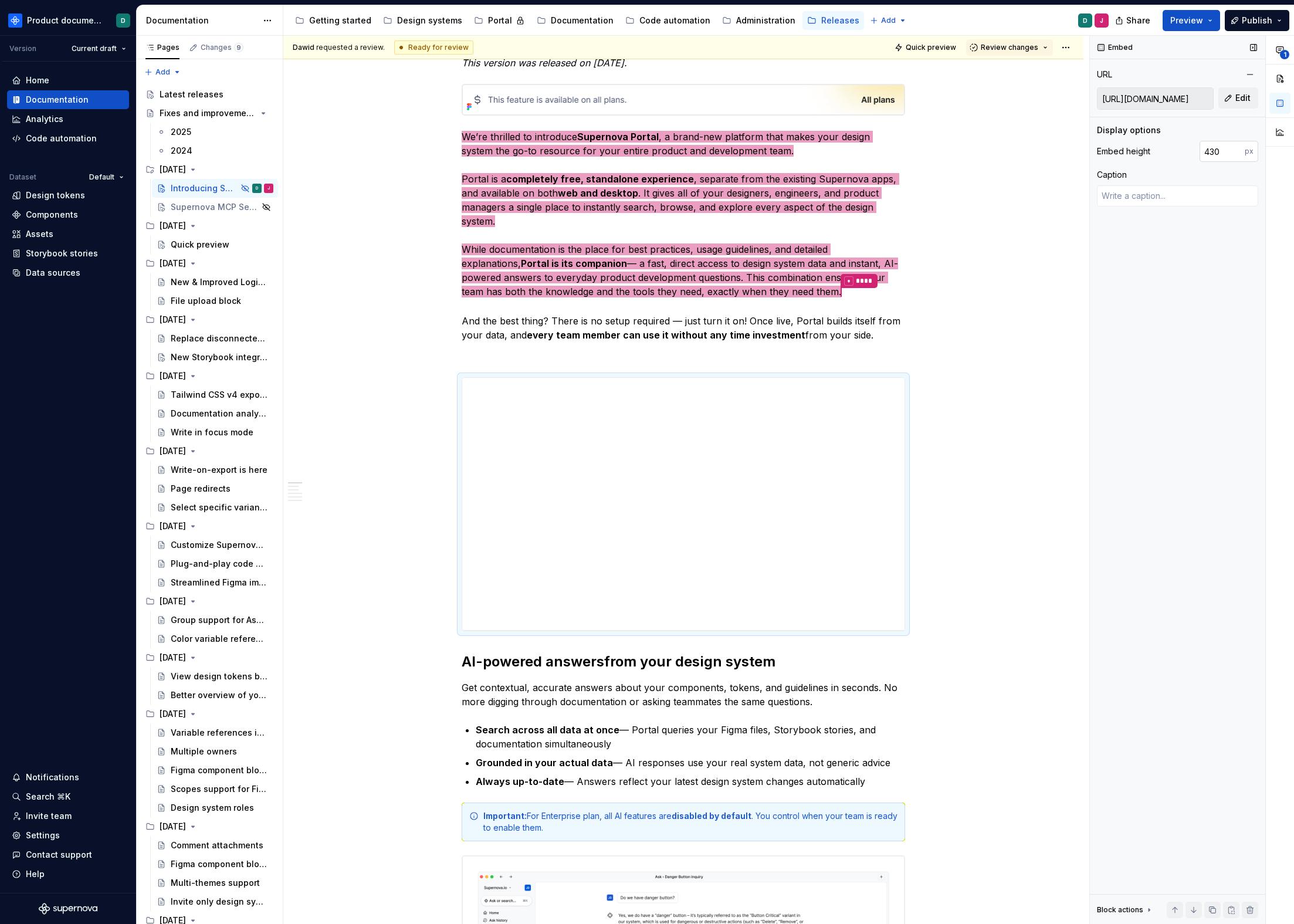
click at [1213, 145] on input "430" at bounding box center [1222, 151] width 45 height 21
type input "425"
type textarea "*"
click at [1213, 145] on input "425" at bounding box center [1222, 151] width 45 height 21
type input "424"
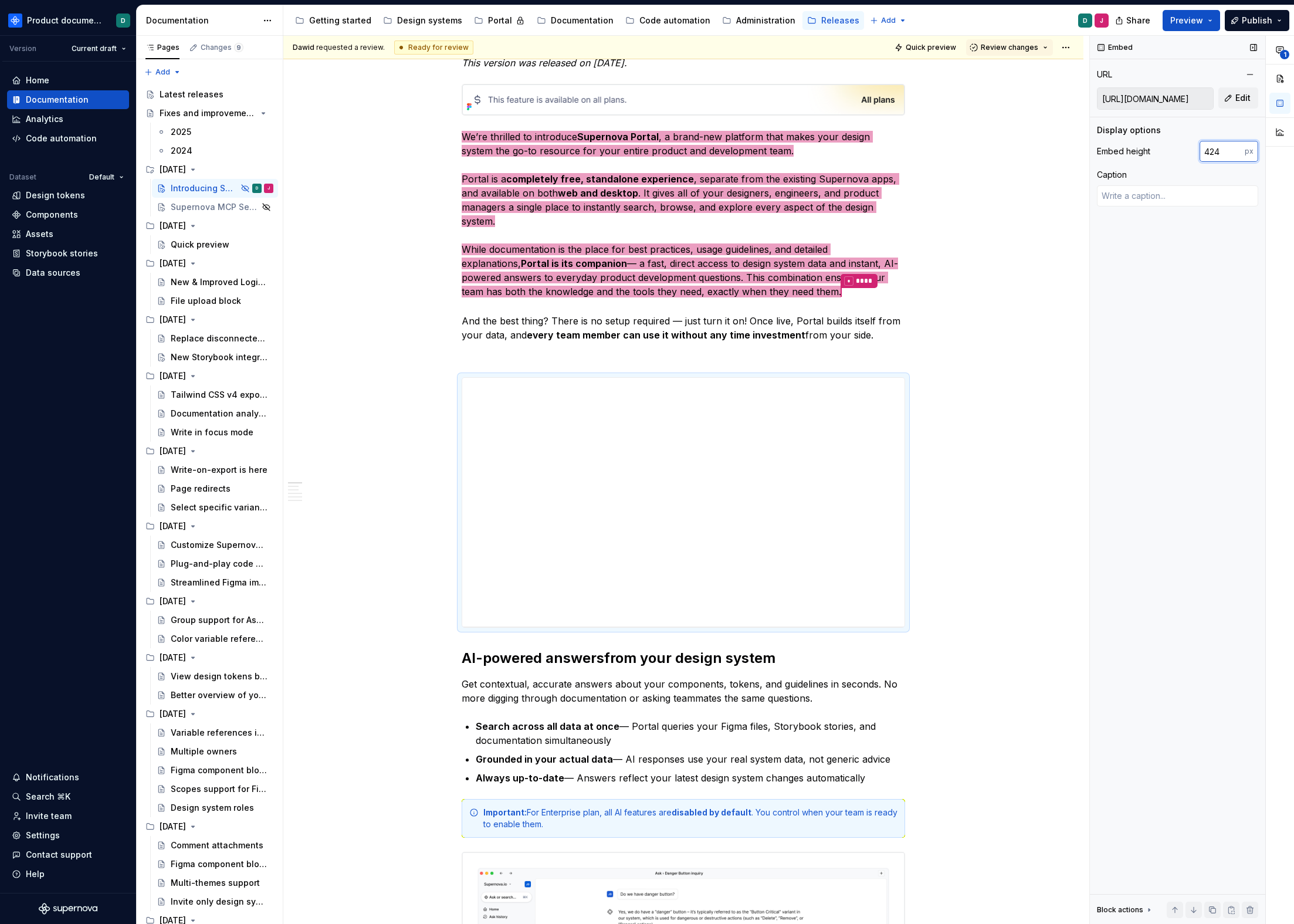
click at [1213, 145] on input "424" at bounding box center [1222, 151] width 45 height 21
click at [939, 47] on span "Quick preview" at bounding box center [931, 47] width 50 height 9
click at [1065, 46] on html "Product documentation D Version Current draft Home Documentation Analytics Code…" at bounding box center [647, 462] width 1294 height 924
click at [1086, 84] on div "Open preview" at bounding box center [1117, 89] width 76 height 12
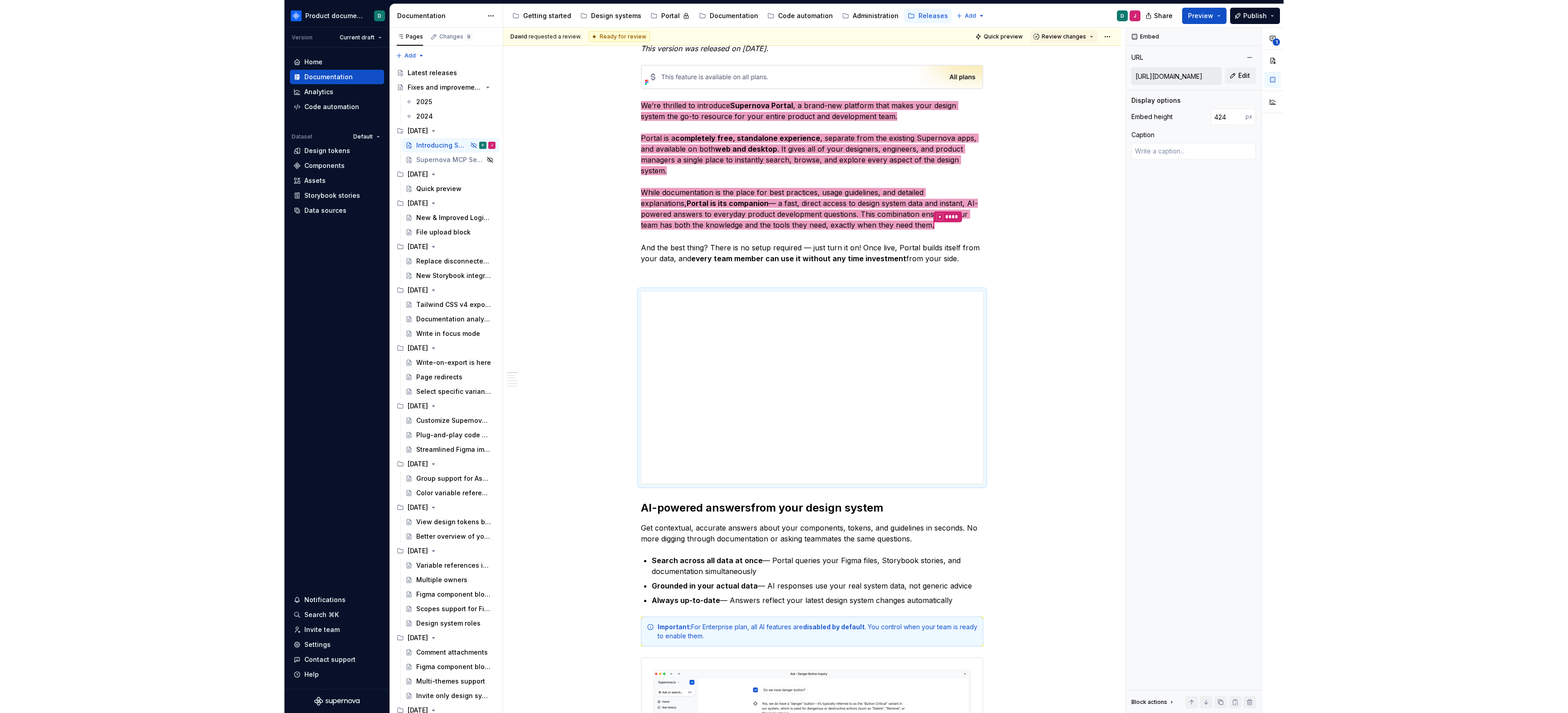
scroll to position [0, 0]
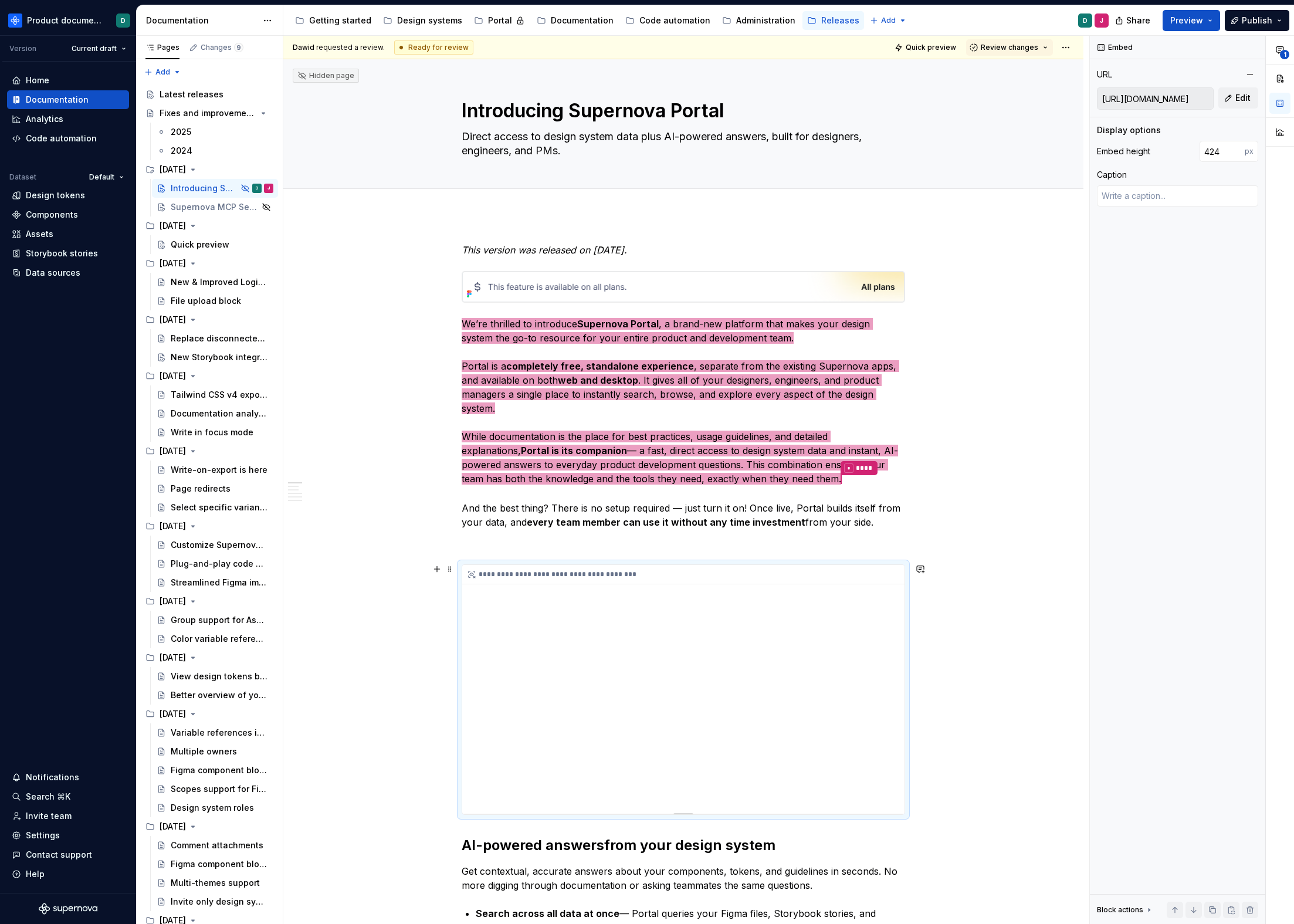
click at [685, 647] on div "**********" at bounding box center [683, 689] width 442 height 248
type textarea "*"
click at [1223, 153] on input "424" at bounding box center [1222, 151] width 45 height 21
type input "423"
type textarea "*"
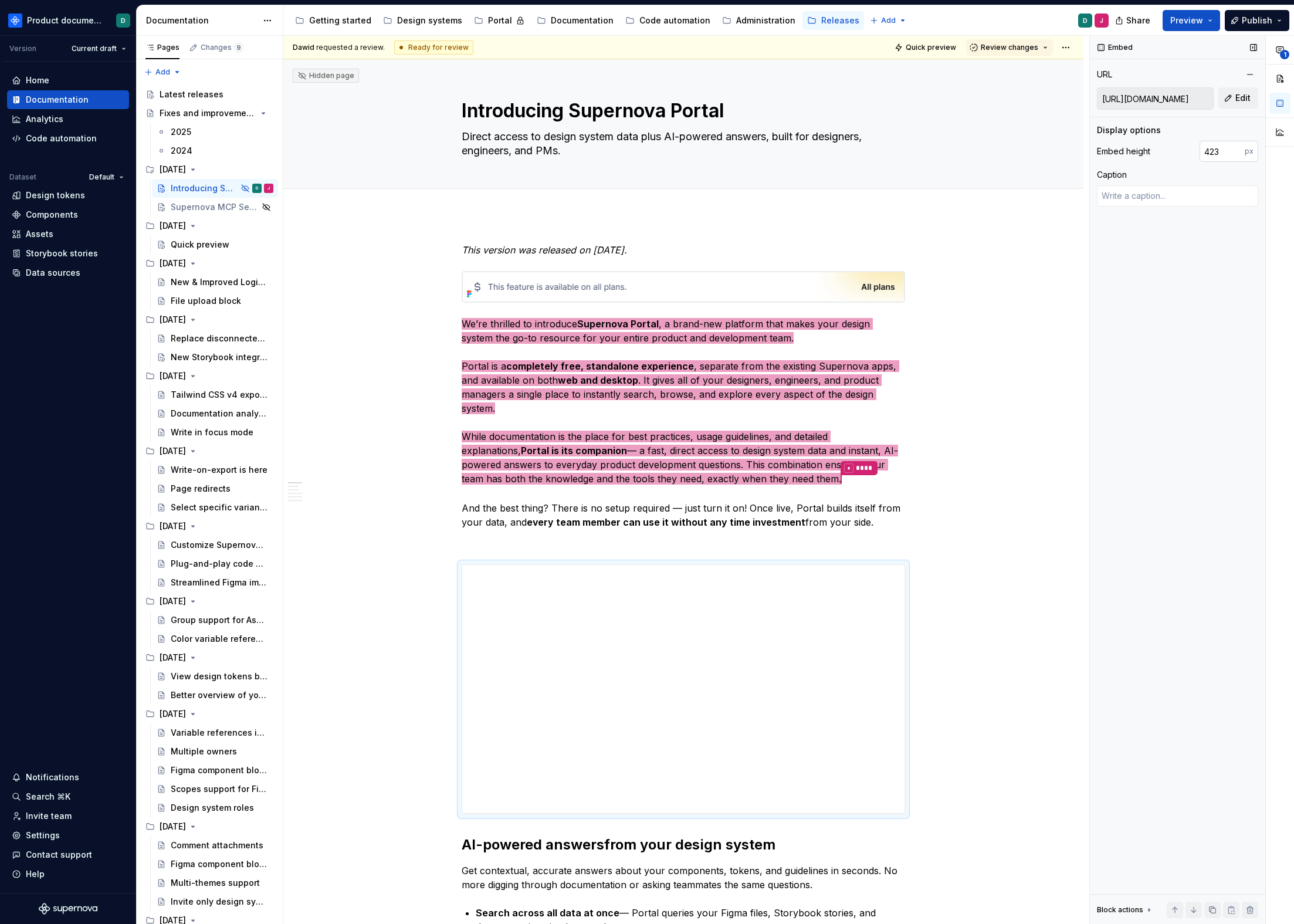
click at [1223, 153] on input "423" at bounding box center [1222, 151] width 45 height 21
type input "425"
click at [948, 43] on span "Quick preview" at bounding box center [931, 47] width 50 height 9
click at [1067, 48] on html "Product documentation D Version Current draft Home Documentation Analytics Code…" at bounding box center [647, 462] width 1294 height 924
click at [1085, 84] on div "Open preview" at bounding box center [1117, 89] width 76 height 12
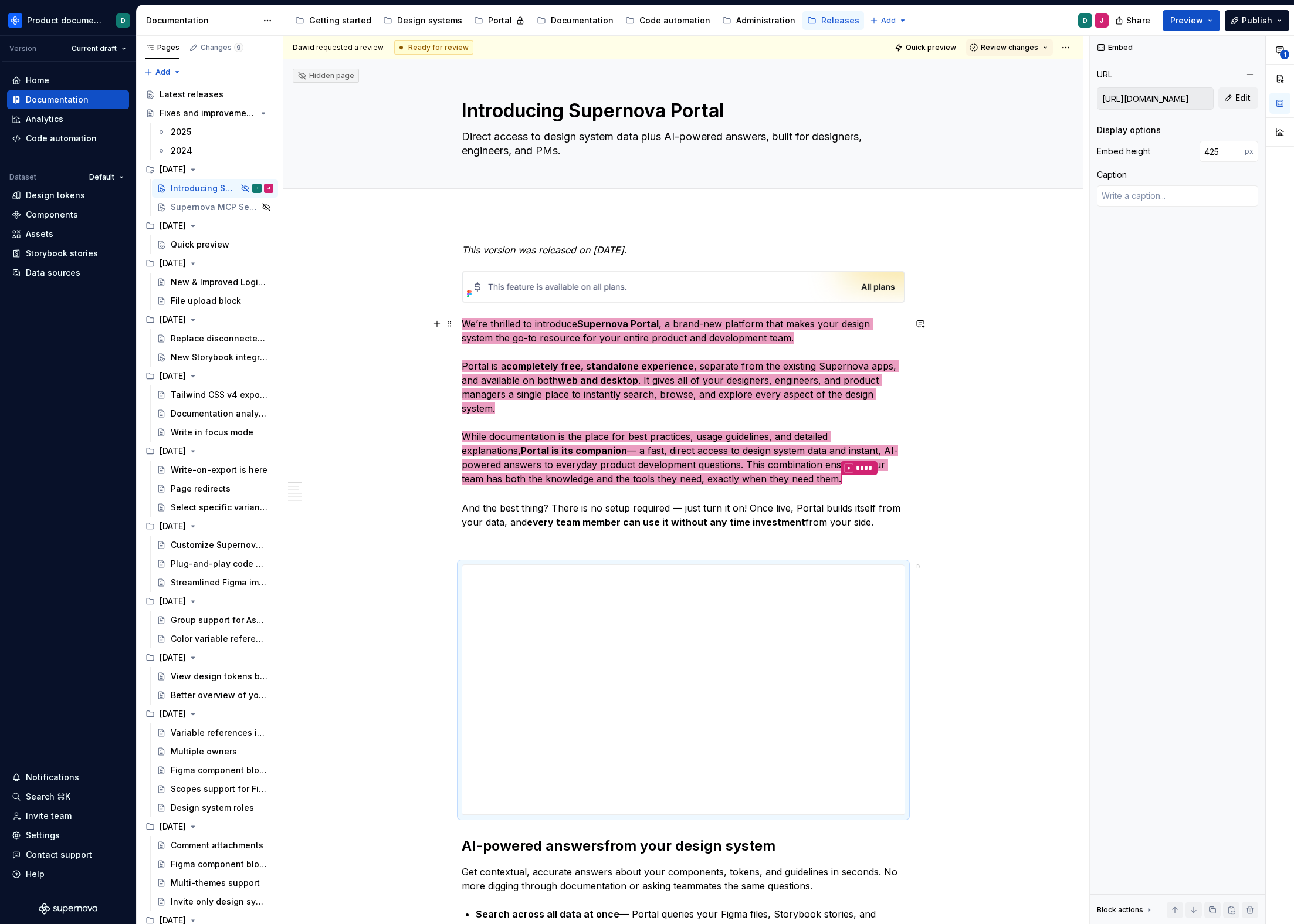
click at [794, 619] on div "**********" at bounding box center [683, 690] width 442 height 249
type textarea "*"
click at [1228, 150] on input "425" at bounding box center [1222, 151] width 45 height 21
type input "423"
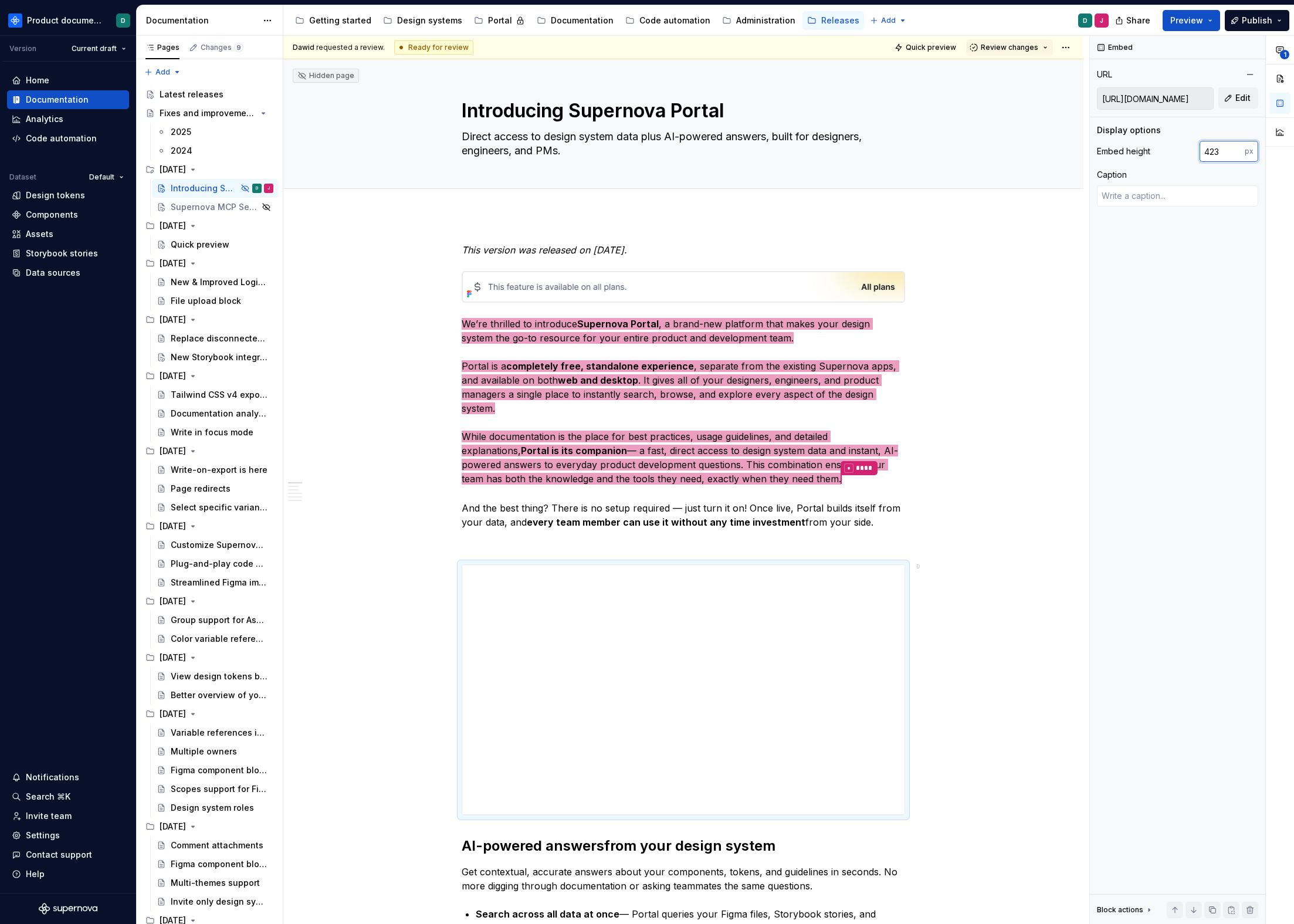
type textarea "*"
type input "423"
click at [930, 46] on span "Quick preview" at bounding box center [931, 47] width 50 height 9
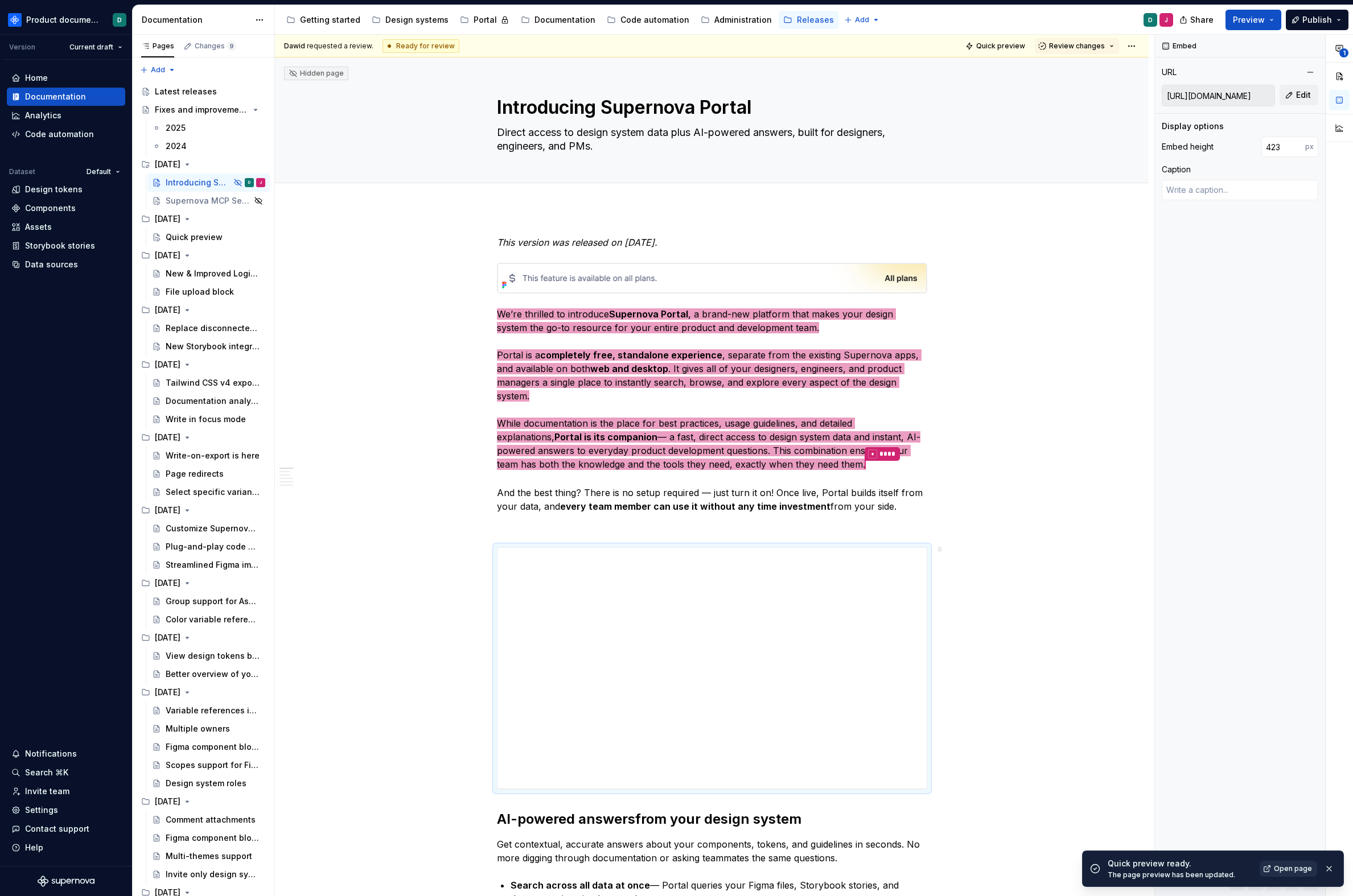
click at [1255, 869] on span "Open page" at bounding box center [1293, 868] width 38 height 9
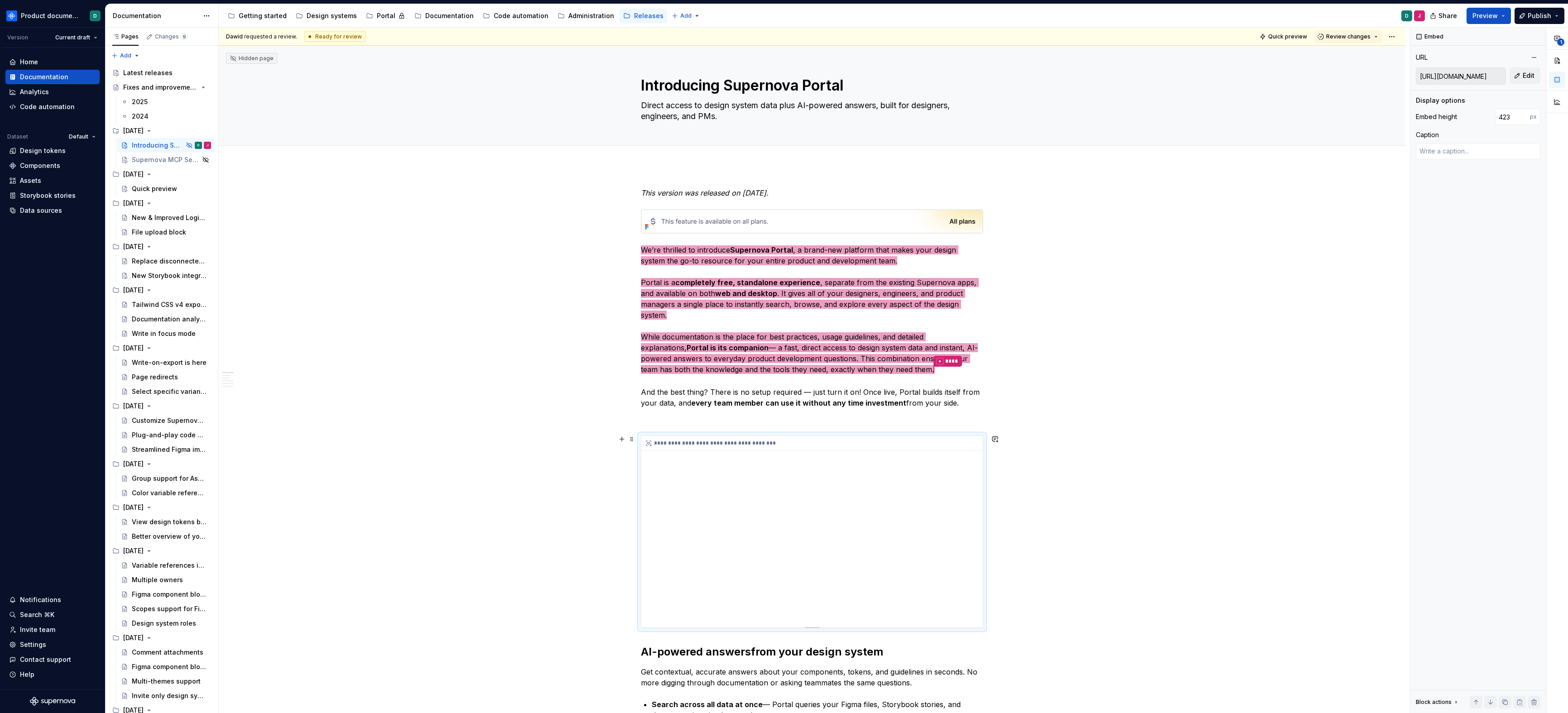
click at [772, 456] on div "**********" at bounding box center [812, 532] width 341 height 192
click at [845, 485] on div "**********" at bounding box center [812, 532] width 341 height 192
type textarea "*"
click at [999, 119] on input "423" at bounding box center [1512, 117] width 35 height 16
type input "425"
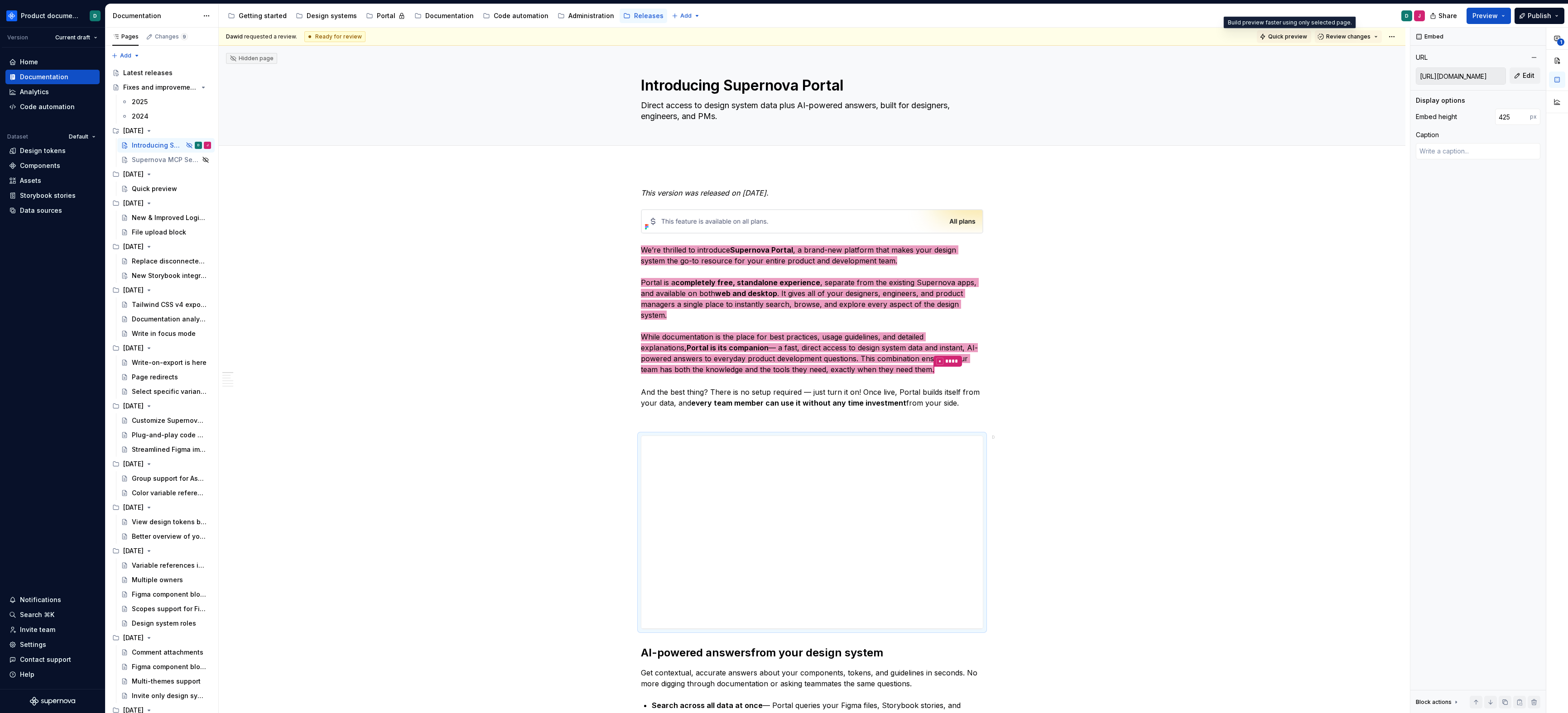
click at [999, 32] on button "Quick preview" at bounding box center [1284, 37] width 54 height 13
click at [999, 39] on html "Product documentation D Version Current draft Home Documentation Analytics Code…" at bounding box center [784, 356] width 1568 height 713
click at [999, 67] on div "Open preview" at bounding box center [1431, 69] width 59 height 9
click at [847, 473] on div "**********" at bounding box center [812, 532] width 341 height 192
type textarea "*"
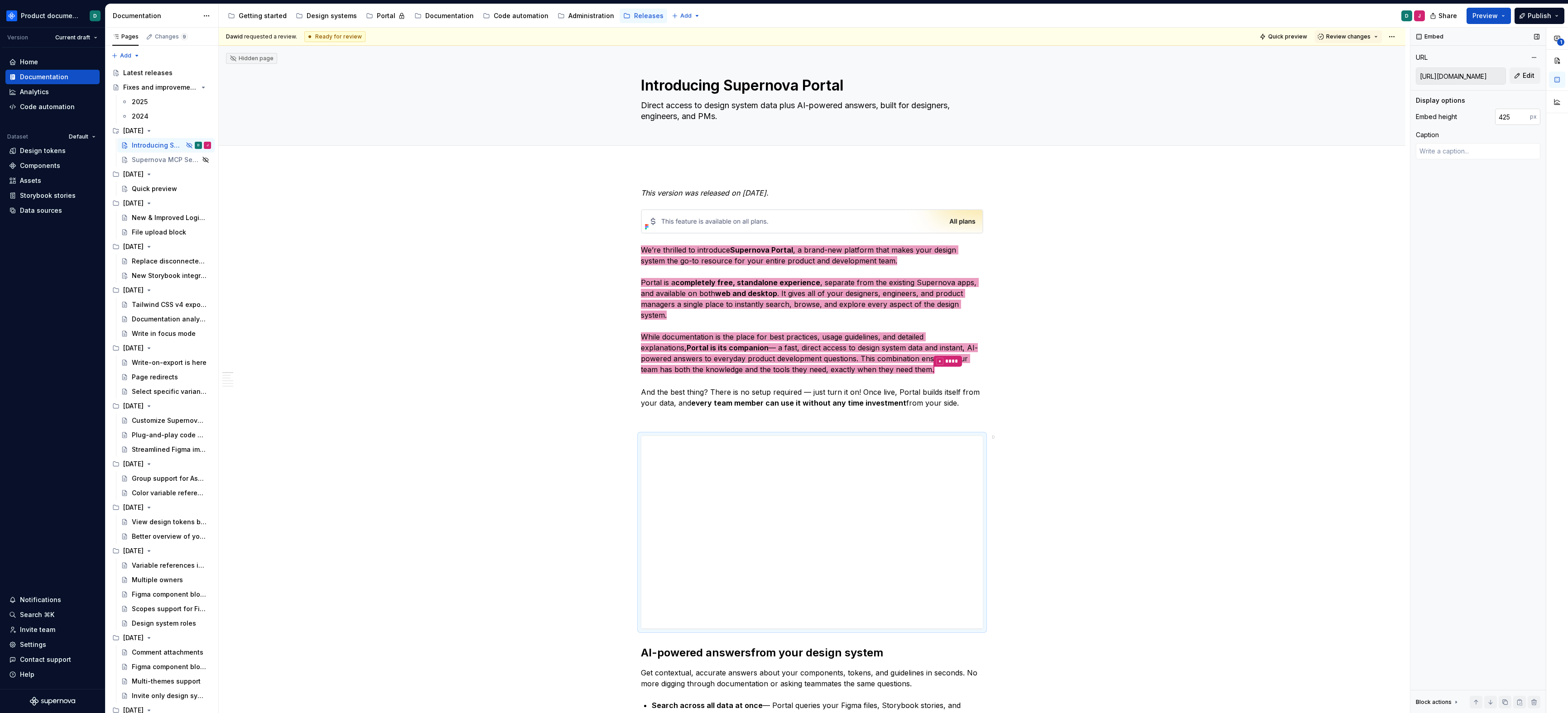
click at [999, 114] on input "425" at bounding box center [1512, 117] width 35 height 16
type input "420"
type textarea "*"
click at [999, 114] on input "420" at bounding box center [1512, 117] width 35 height 16
type input "426"
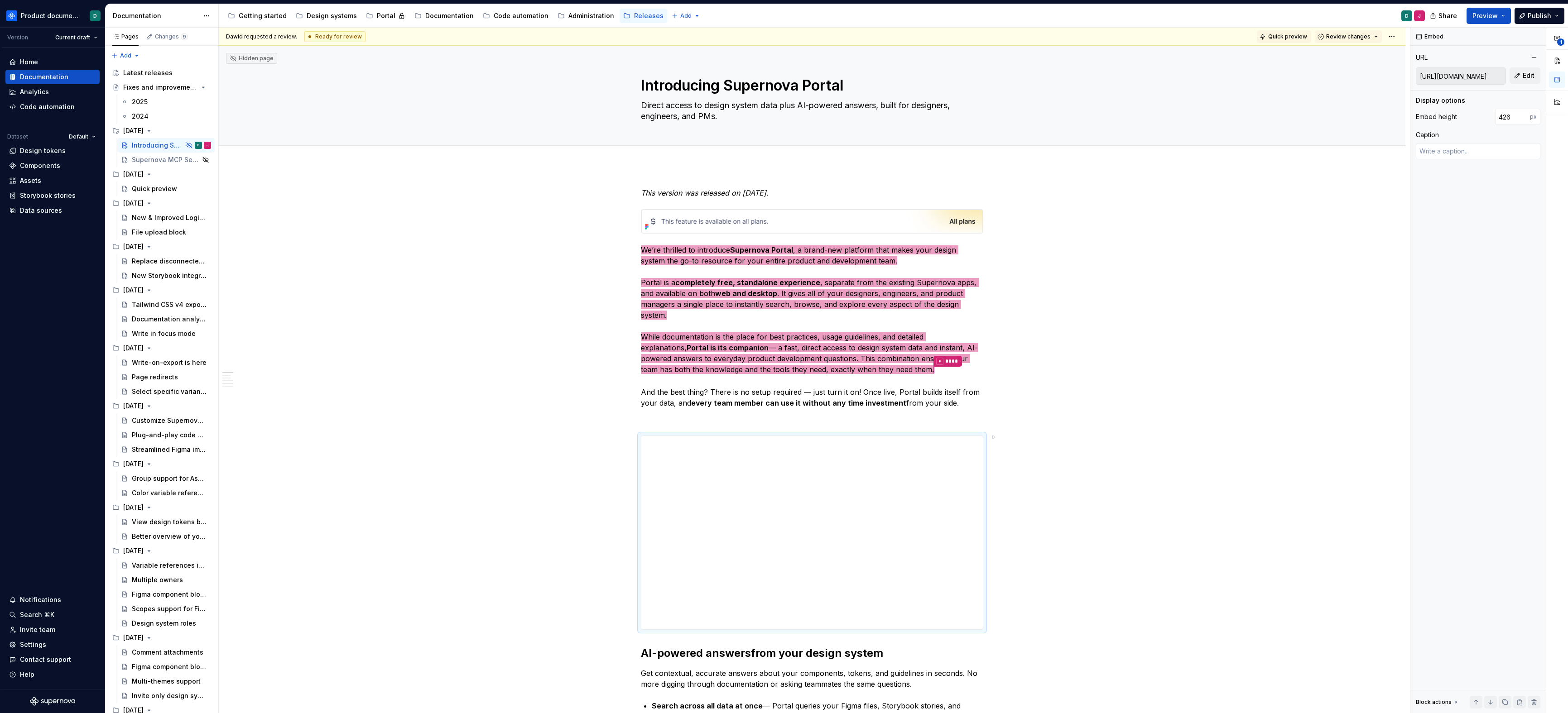
click at [999, 40] on span "Quick preview" at bounding box center [1287, 37] width 39 height 7
click at [999, 37] on html "Product documentation D Version Current draft Home Documentation Analytics Code…" at bounding box center [784, 356] width 1568 height 713
click at [999, 66] on div "Open preview" at bounding box center [1431, 69] width 59 height 9
click at [811, 484] on div "**********" at bounding box center [812, 532] width 341 height 193
type textarea "*"
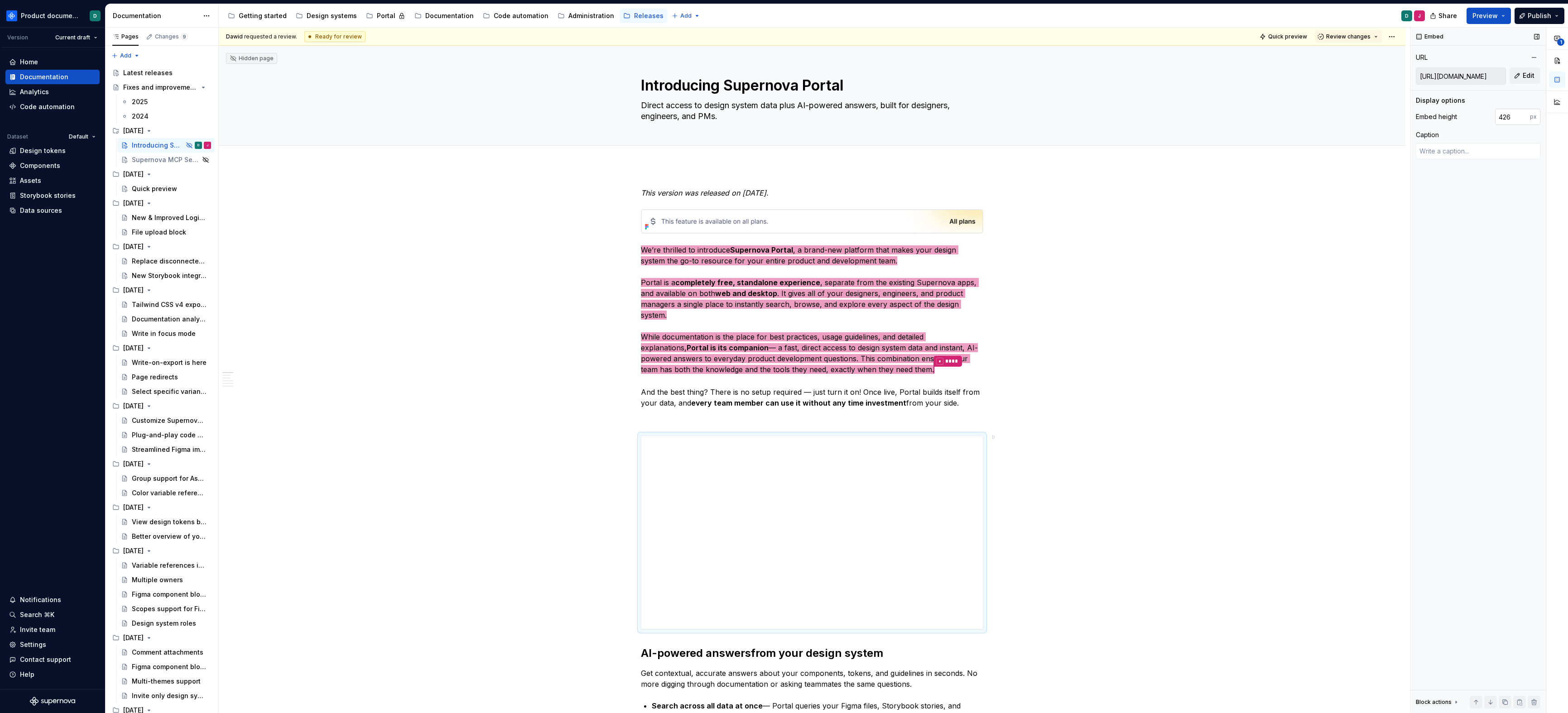
click at [999, 115] on input "426" at bounding box center [1512, 117] width 35 height 16
type input "427"
click at [999, 38] on span "Quick preview" at bounding box center [1287, 37] width 39 height 7
click at [999, 37] on html "Product documentation D Version Current draft Home Documentation Analytics Code…" at bounding box center [784, 356] width 1568 height 713
click at [999, 66] on div "Open preview" at bounding box center [1431, 69] width 59 height 9
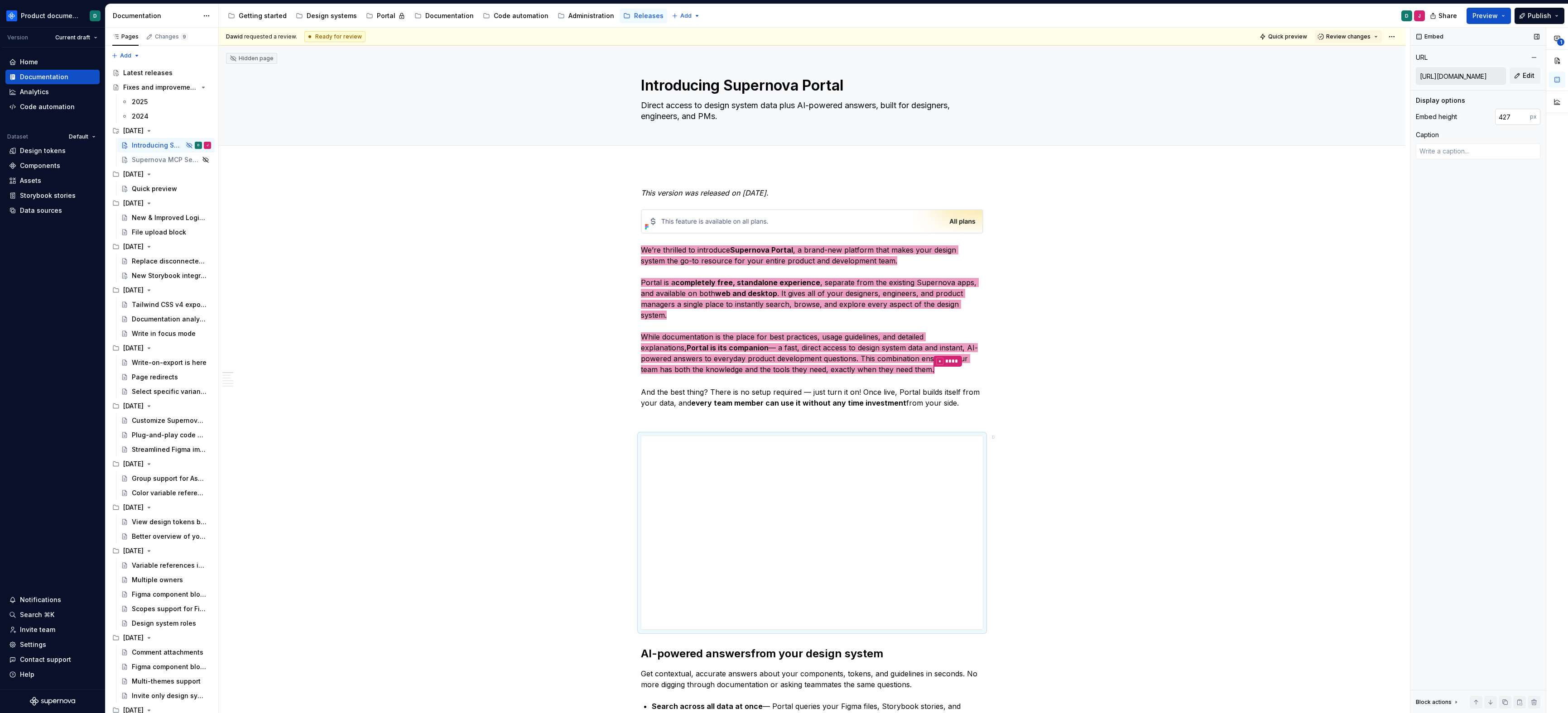
type textarea "*"
click at [999, 117] on input "427" at bounding box center [1512, 117] width 35 height 16
type input "426"
type textarea "*"
type input "426"
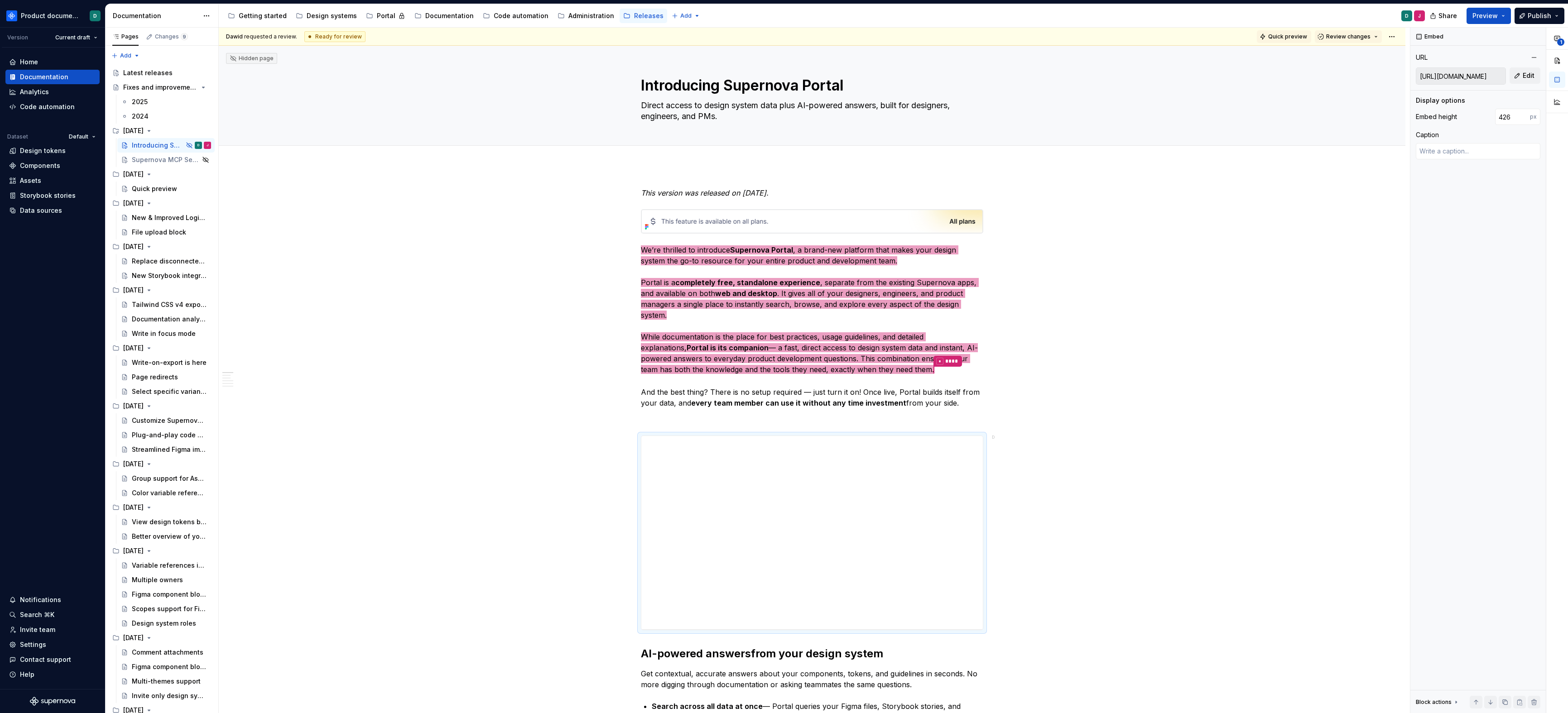
click at [999, 33] on span "Quick preview" at bounding box center [1287, 37] width 39 height 7
click at [187, 145] on button "Page tree" at bounding box center [192, 145] width 13 height 13
click at [212, 207] on div "Show page" at bounding box center [242, 209] width 89 height 9
click at [172, 40] on div "Changes 9" at bounding box center [171, 37] width 33 height 7
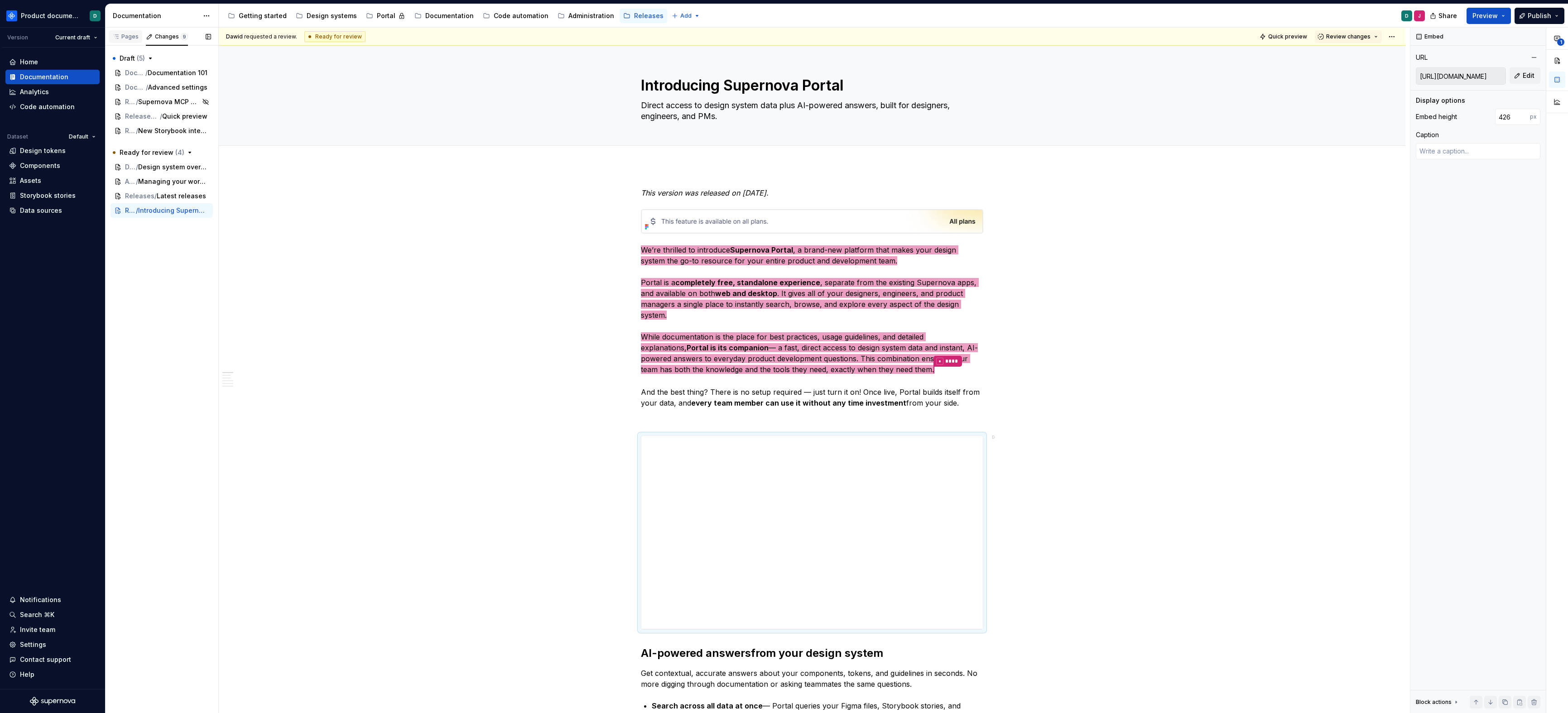
click at [134, 40] on div "Pages" at bounding box center [125, 37] width 26 height 7
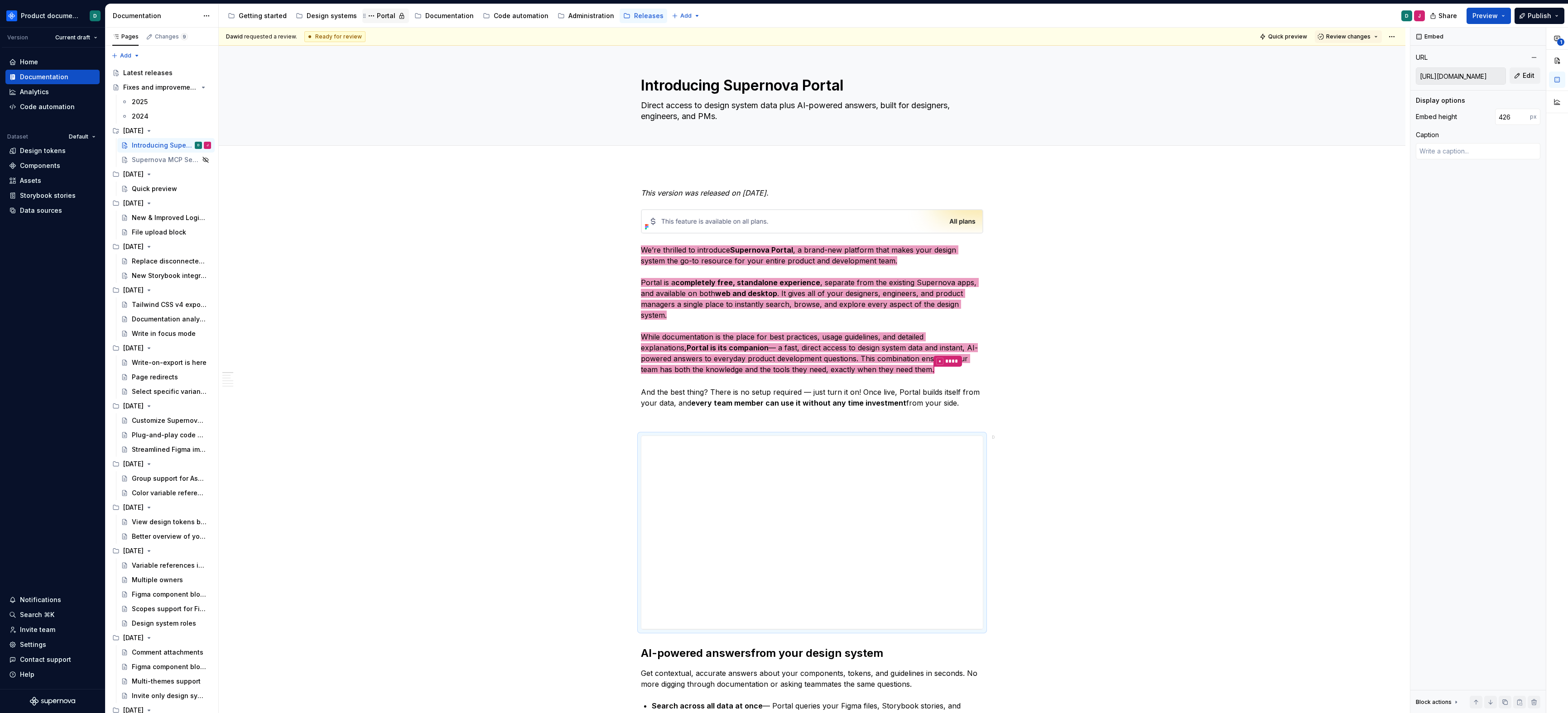
click at [386, 13] on div "Portal" at bounding box center [386, 16] width 19 height 9
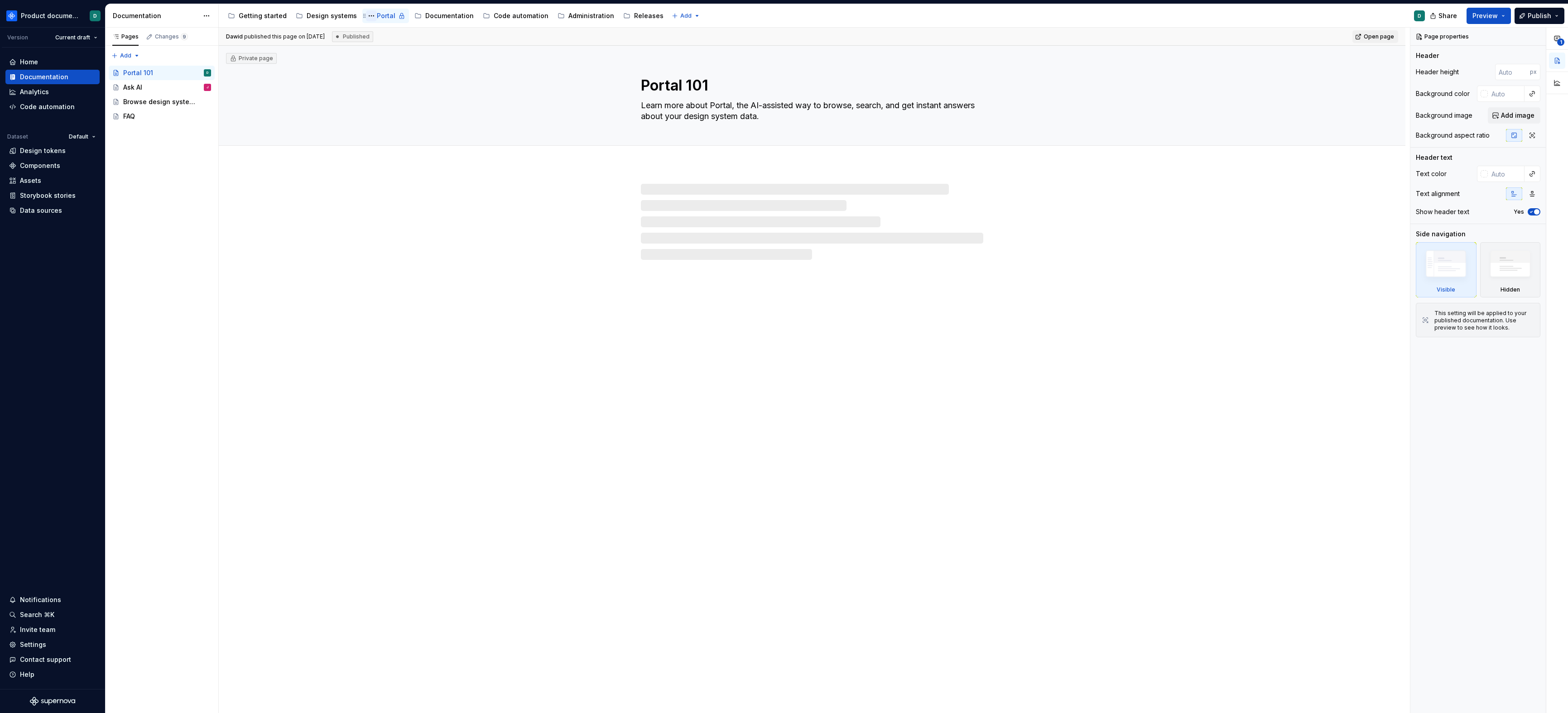
click at [366, 17] on button "Page tree" at bounding box center [371, 16] width 11 height 11
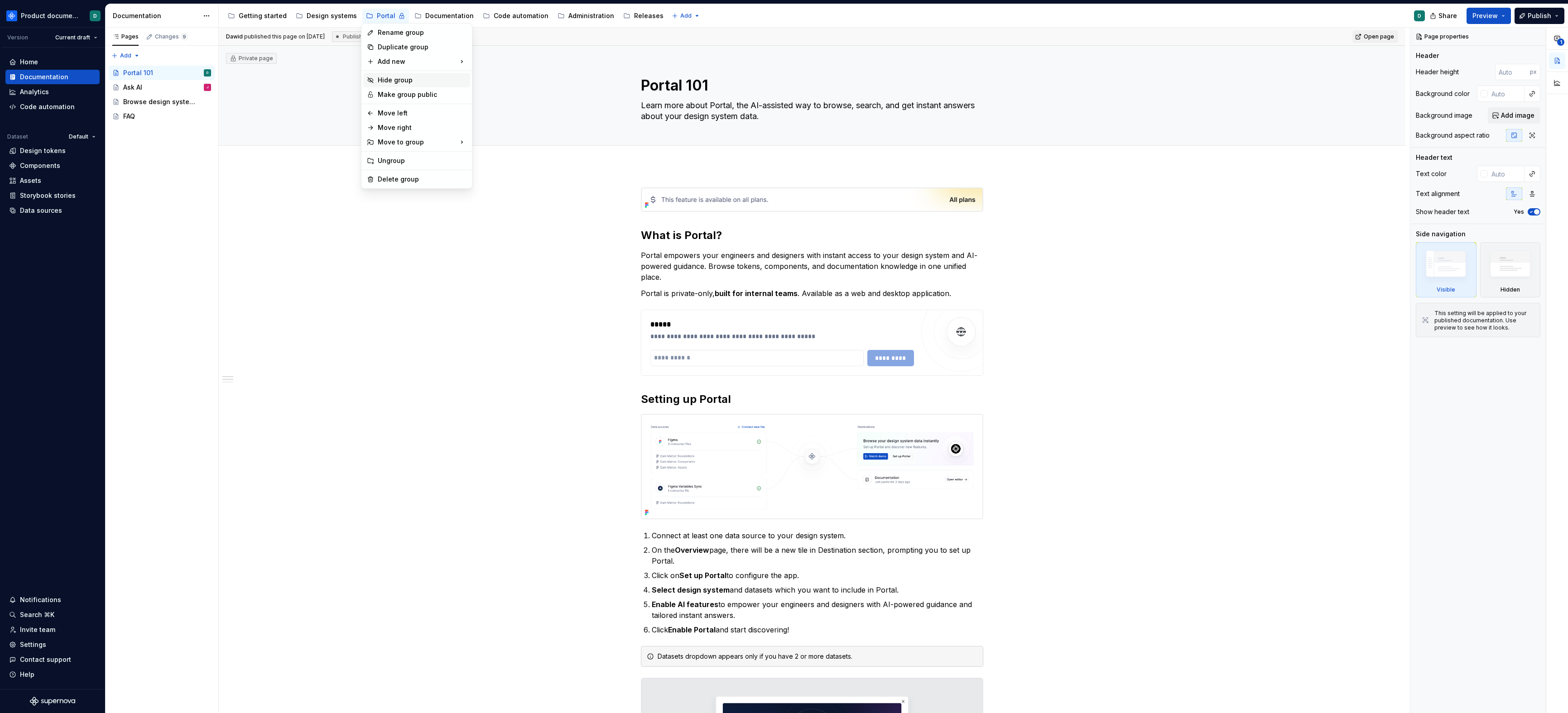
click at [392, 80] on div "Hide group" at bounding box center [422, 80] width 89 height 9
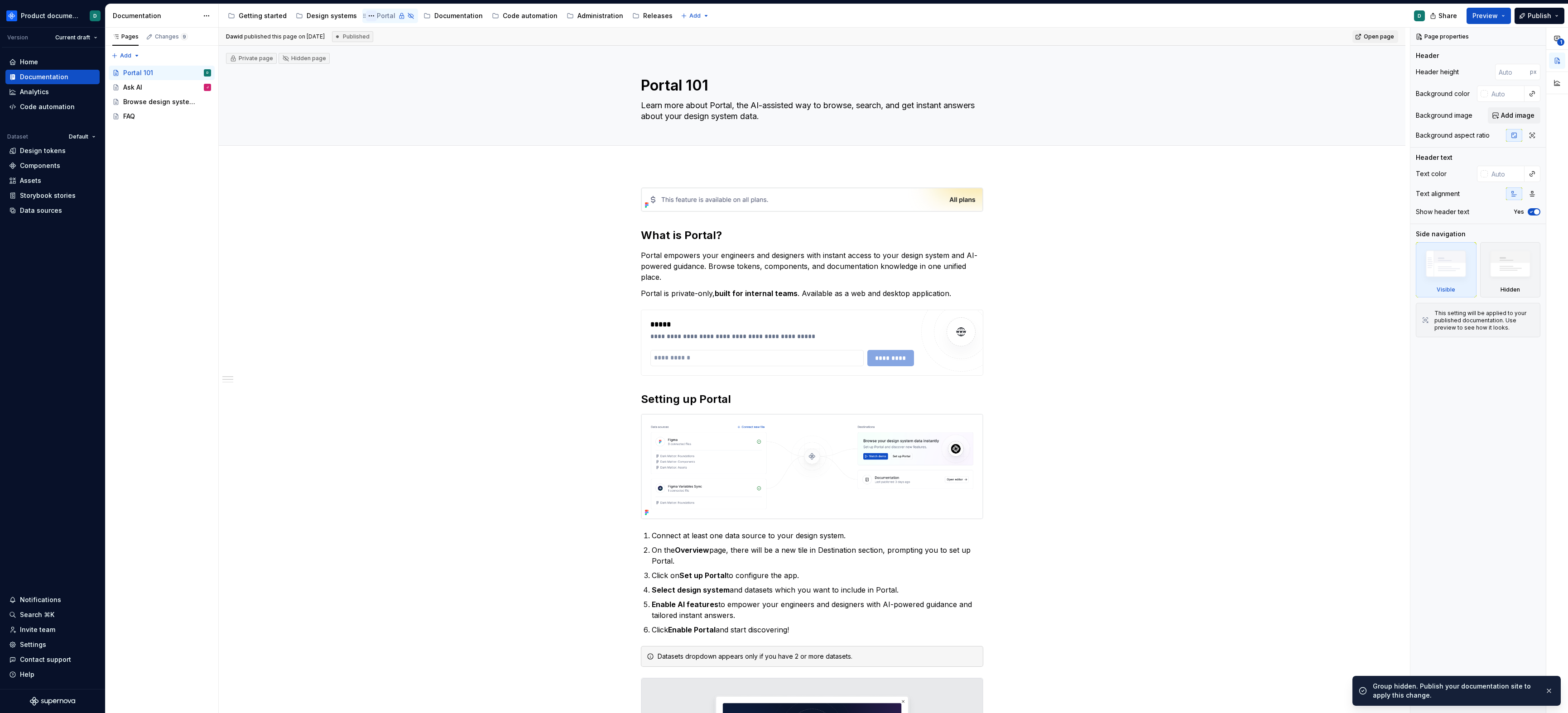
click at [366, 16] on button "Page tree" at bounding box center [371, 16] width 11 height 11
click at [383, 80] on div "Show group" at bounding box center [422, 80] width 89 height 9
click at [0, 0] on button "Page tree" at bounding box center [0, 0] width 0 height 0
click at [390, 91] on div "Make group public" at bounding box center [422, 94] width 89 height 9
click at [624, 16] on div "Releases" at bounding box center [639, 16] width 29 height 9
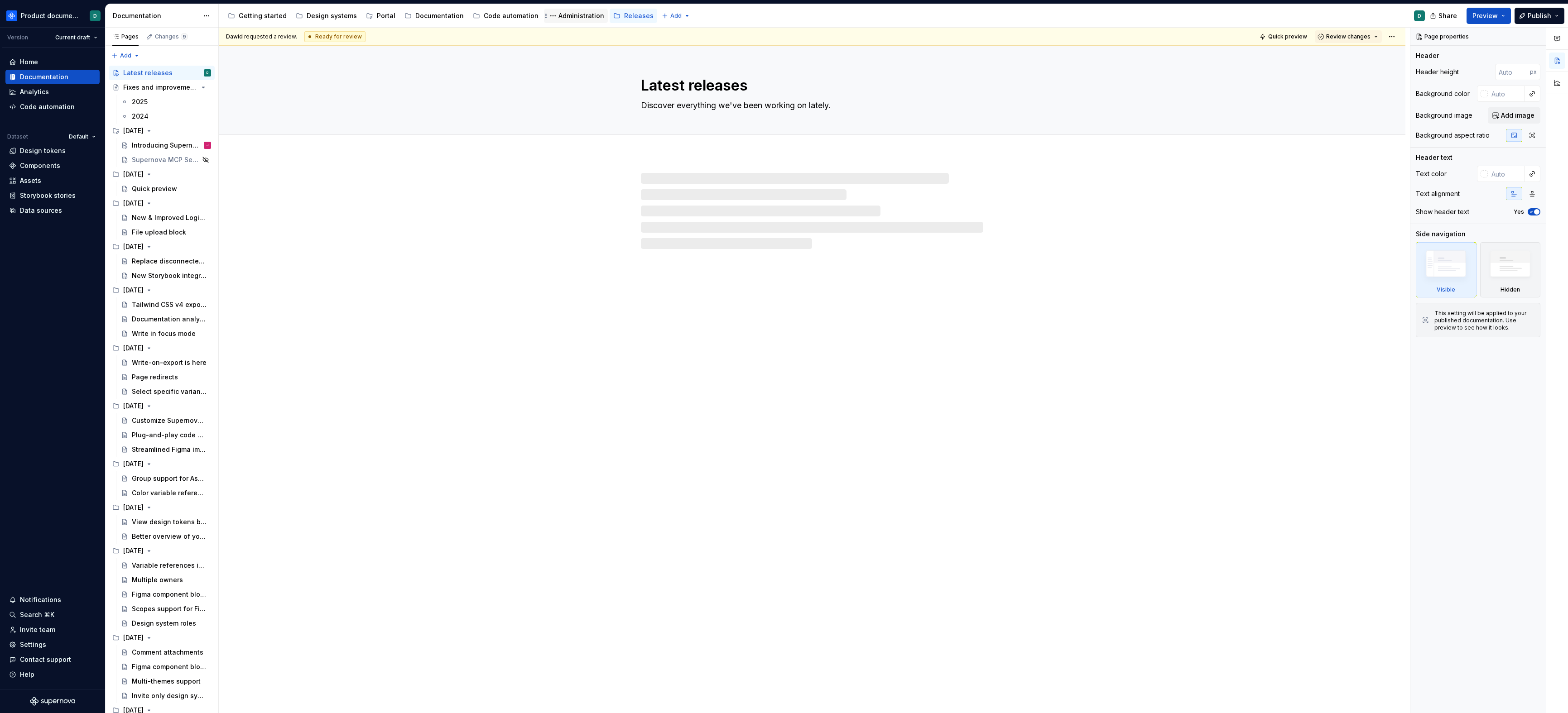
click at [571, 16] on div "Administration" at bounding box center [581, 16] width 46 height 9
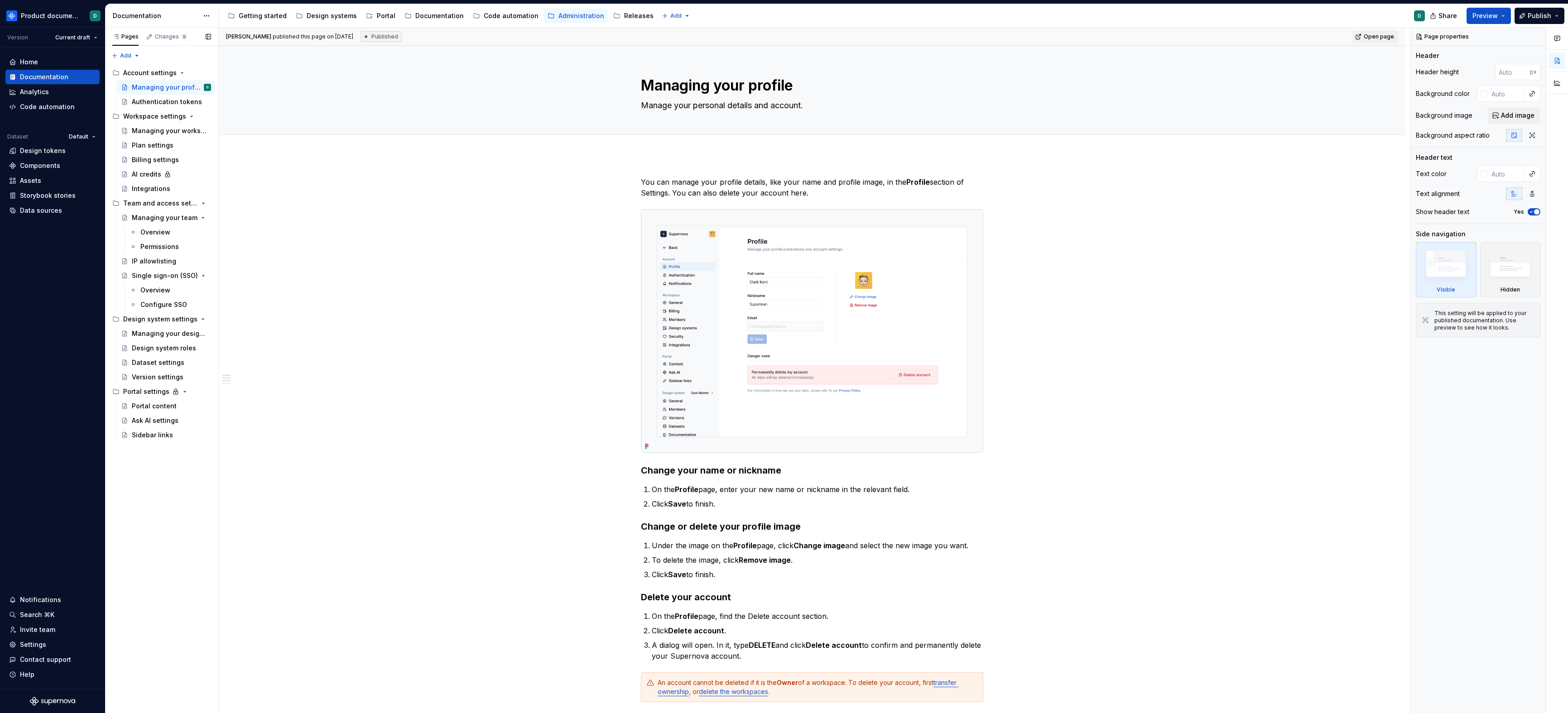
click at [0, 0] on button "Page tree" at bounding box center [0, 0] width 0 height 0
click at [219, 253] on div "Make page public" at bounding box center [247, 252] width 89 height 9
click at [195, 392] on button "Page tree" at bounding box center [192, 391] width 13 height 13
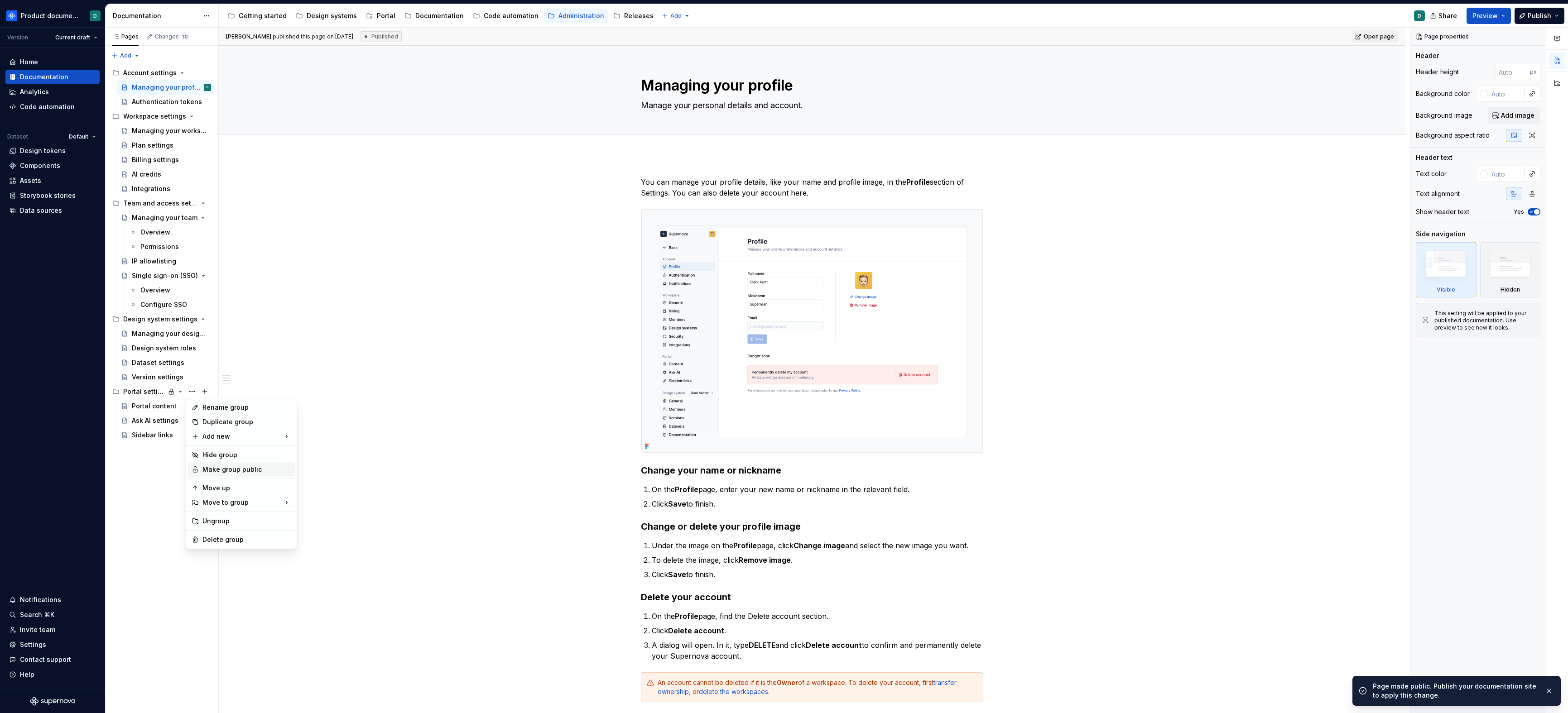
click at [225, 473] on div "Make group public" at bounding box center [247, 469] width 89 height 9
click at [155, 40] on div "Changes 10" at bounding box center [172, 37] width 35 height 7
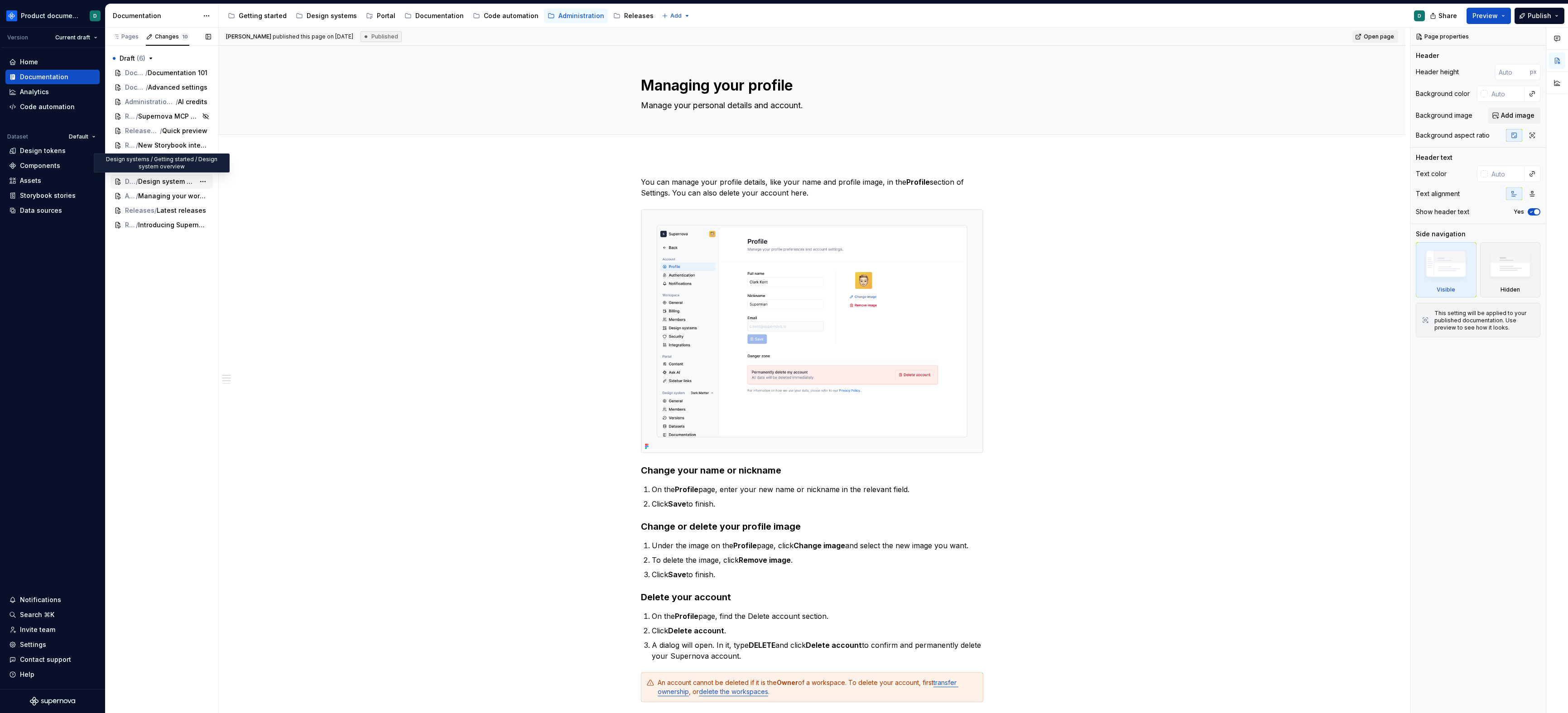
click at [148, 184] on span "Design system overview" at bounding box center [166, 181] width 57 height 9
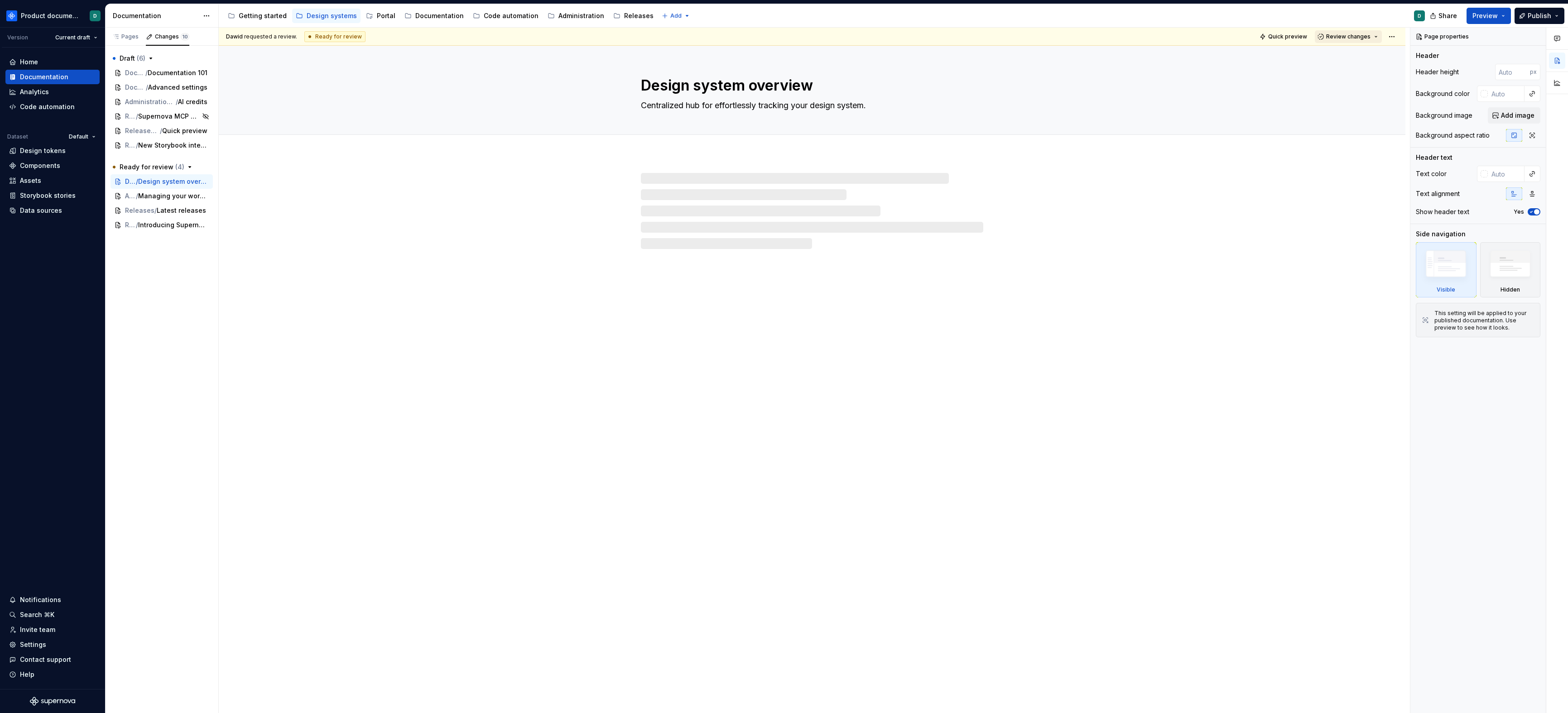
click at [999, 36] on button "Review changes" at bounding box center [1348, 37] width 67 height 13
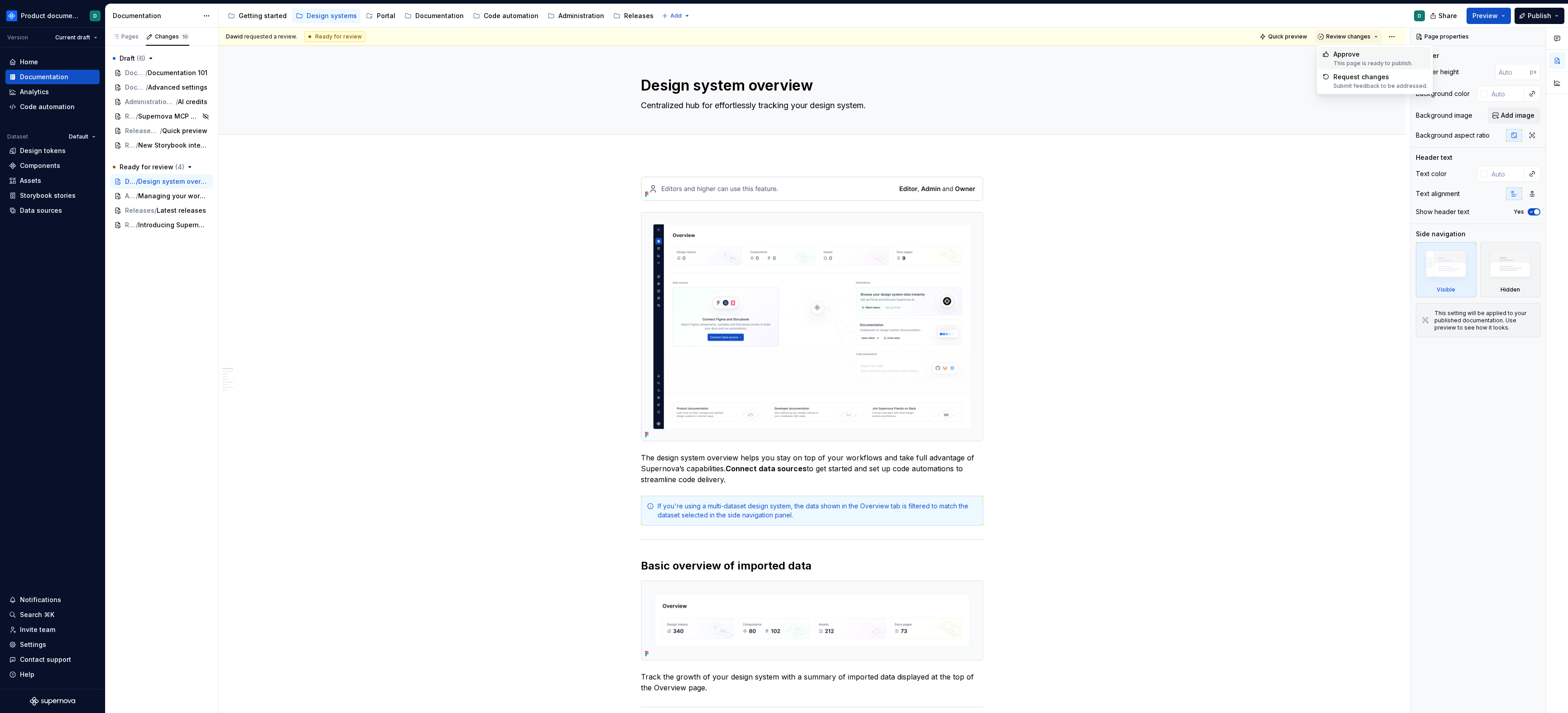
click at [999, 61] on div "This page is ready to publish." at bounding box center [1373, 63] width 79 height 7
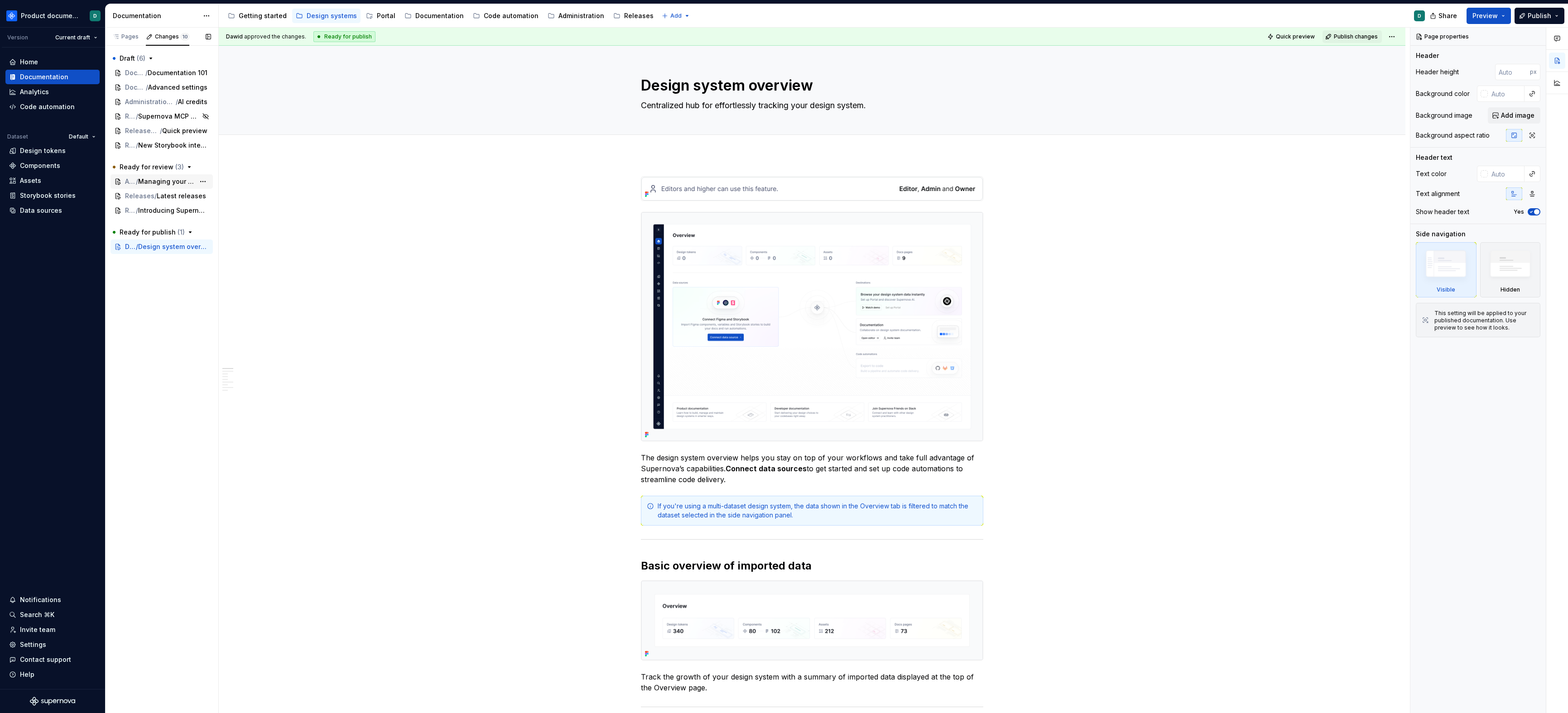
click at [138, 186] on span "/" at bounding box center [137, 181] width 2 height 9
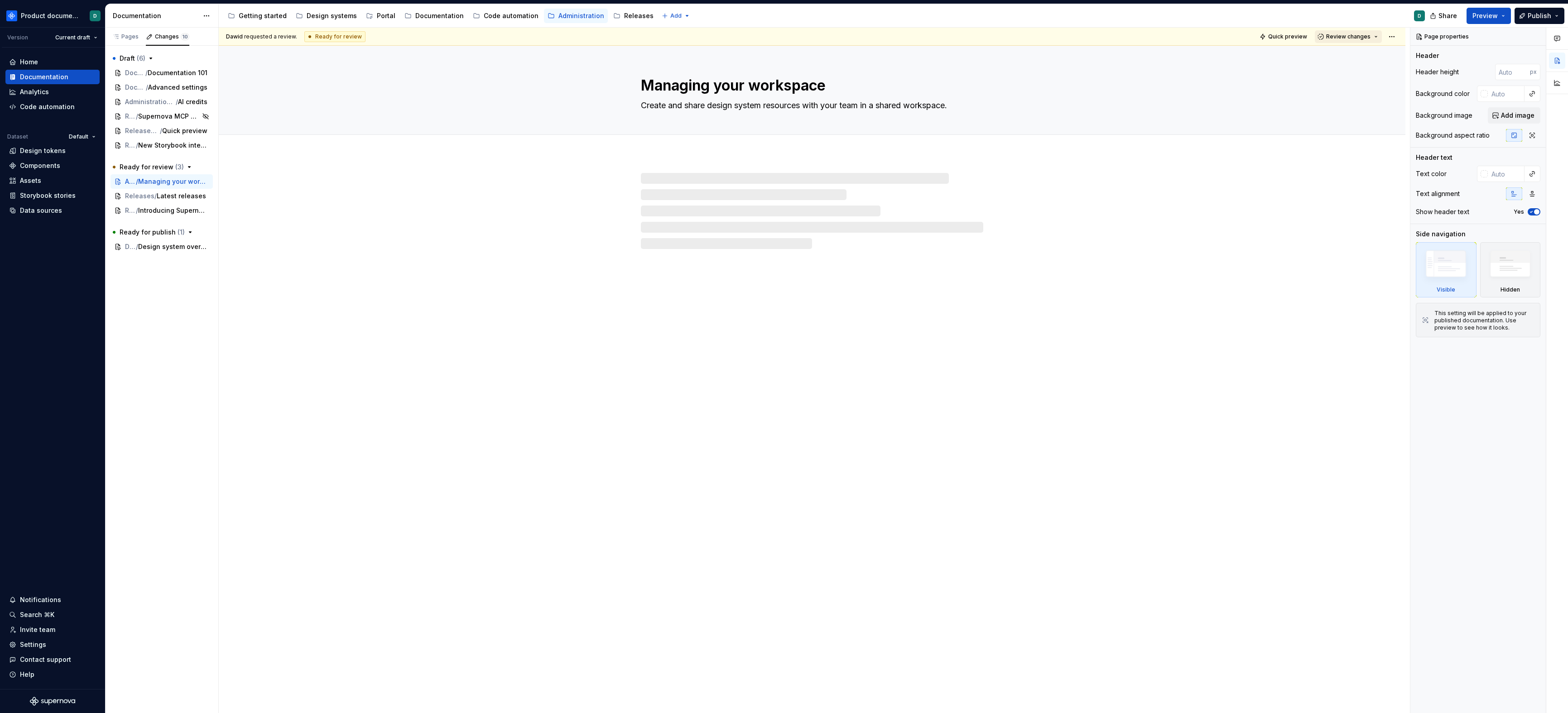
click at [999, 31] on button "Review changes" at bounding box center [1348, 37] width 67 height 13
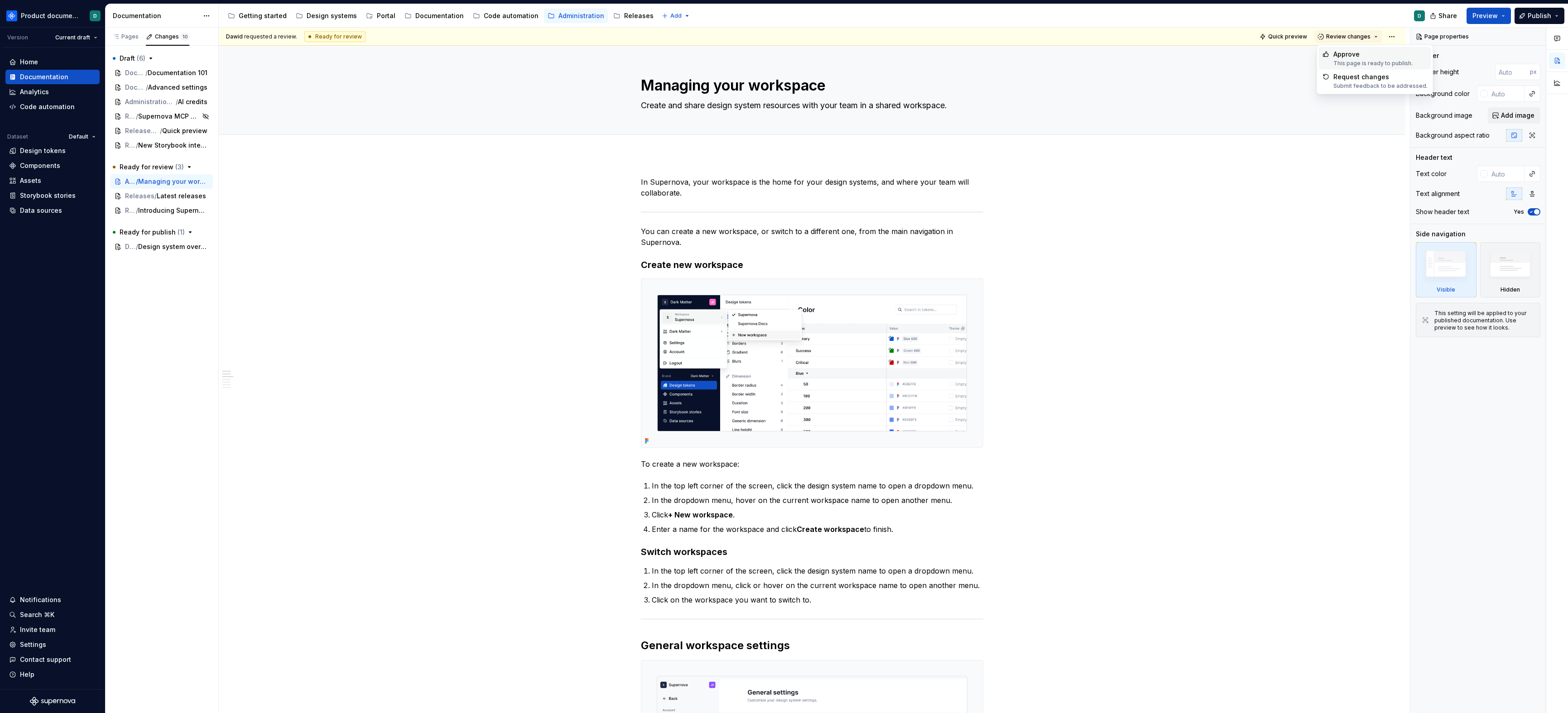
click at [999, 63] on div "This page is ready to publish." at bounding box center [1373, 63] width 79 height 7
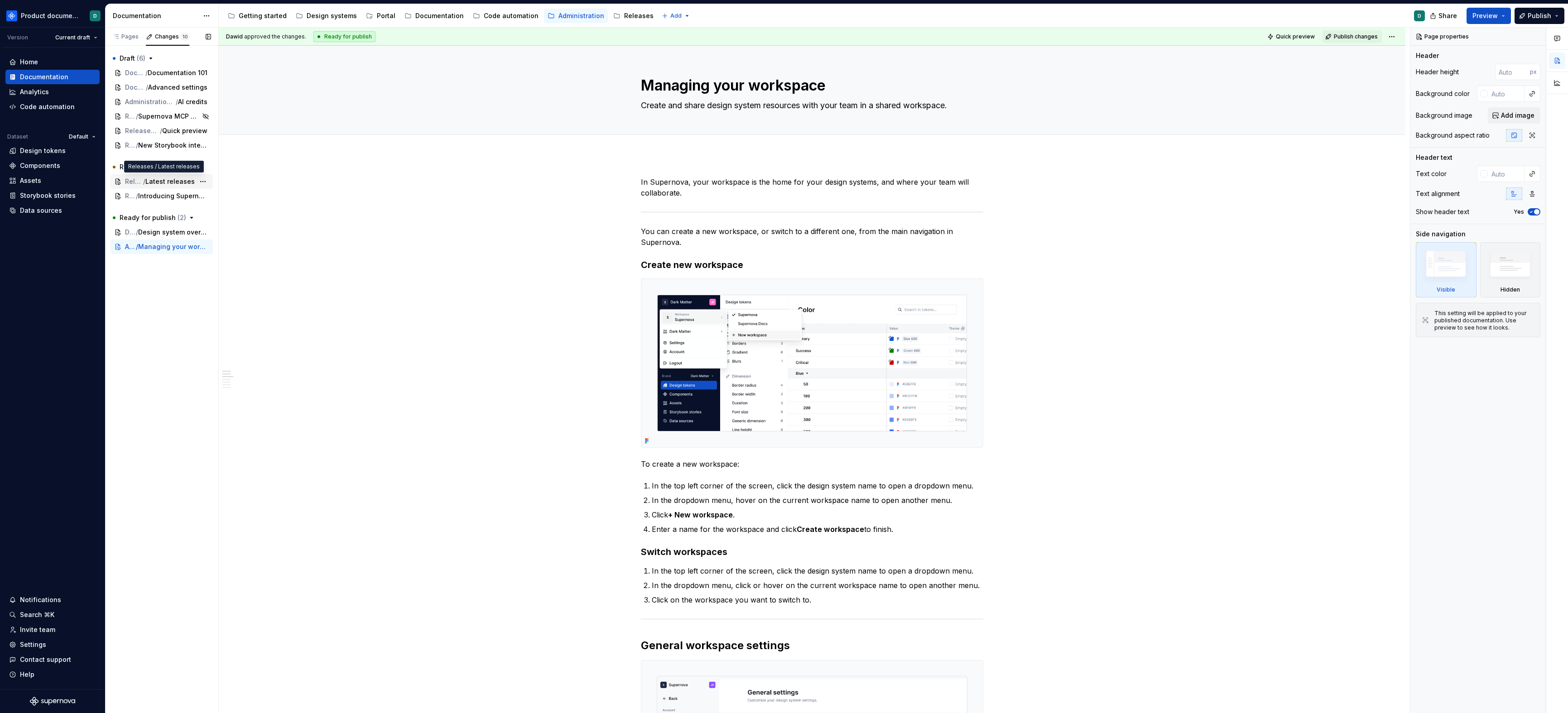
click at [169, 181] on span "Latest releases" at bounding box center [170, 181] width 49 height 9
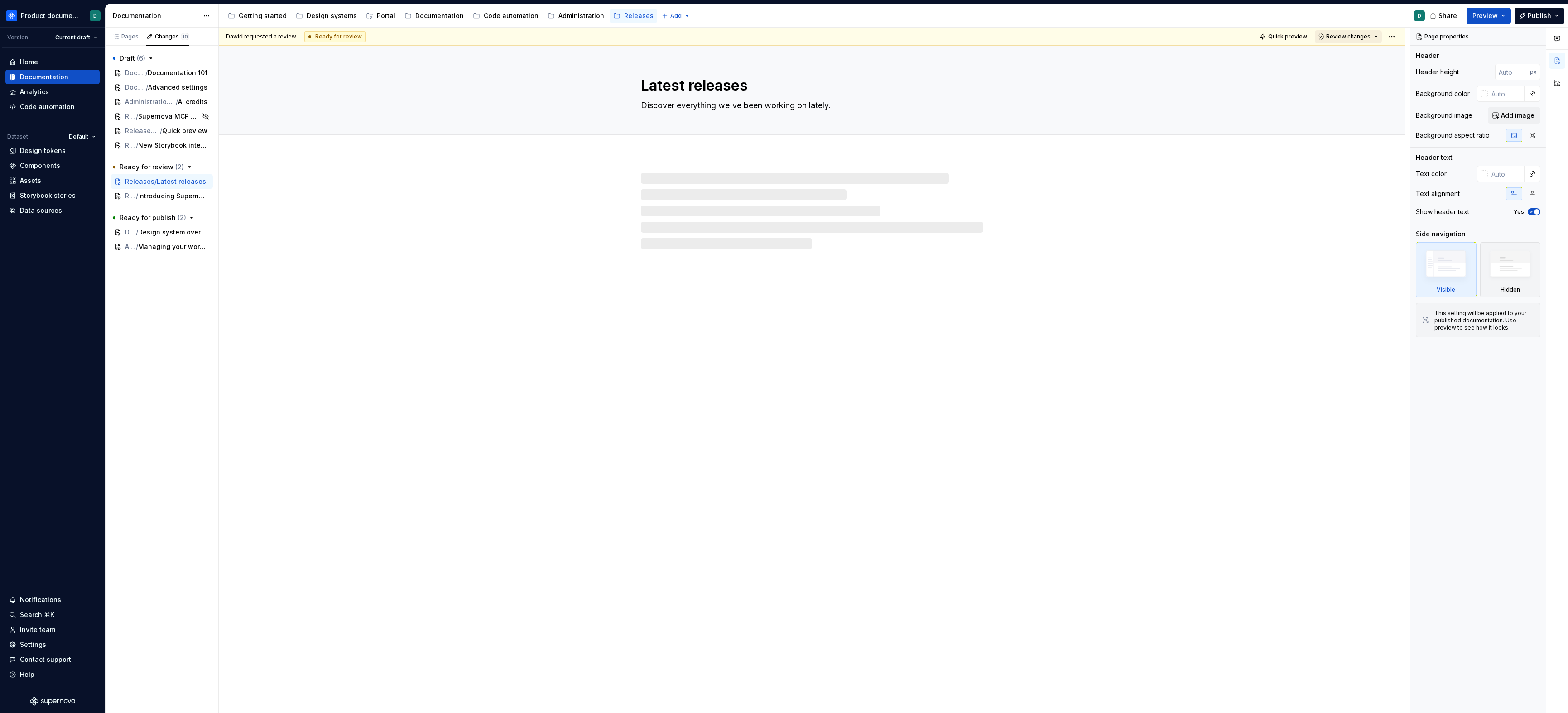
click at [999, 35] on span "Review changes" at bounding box center [1348, 37] width 44 height 7
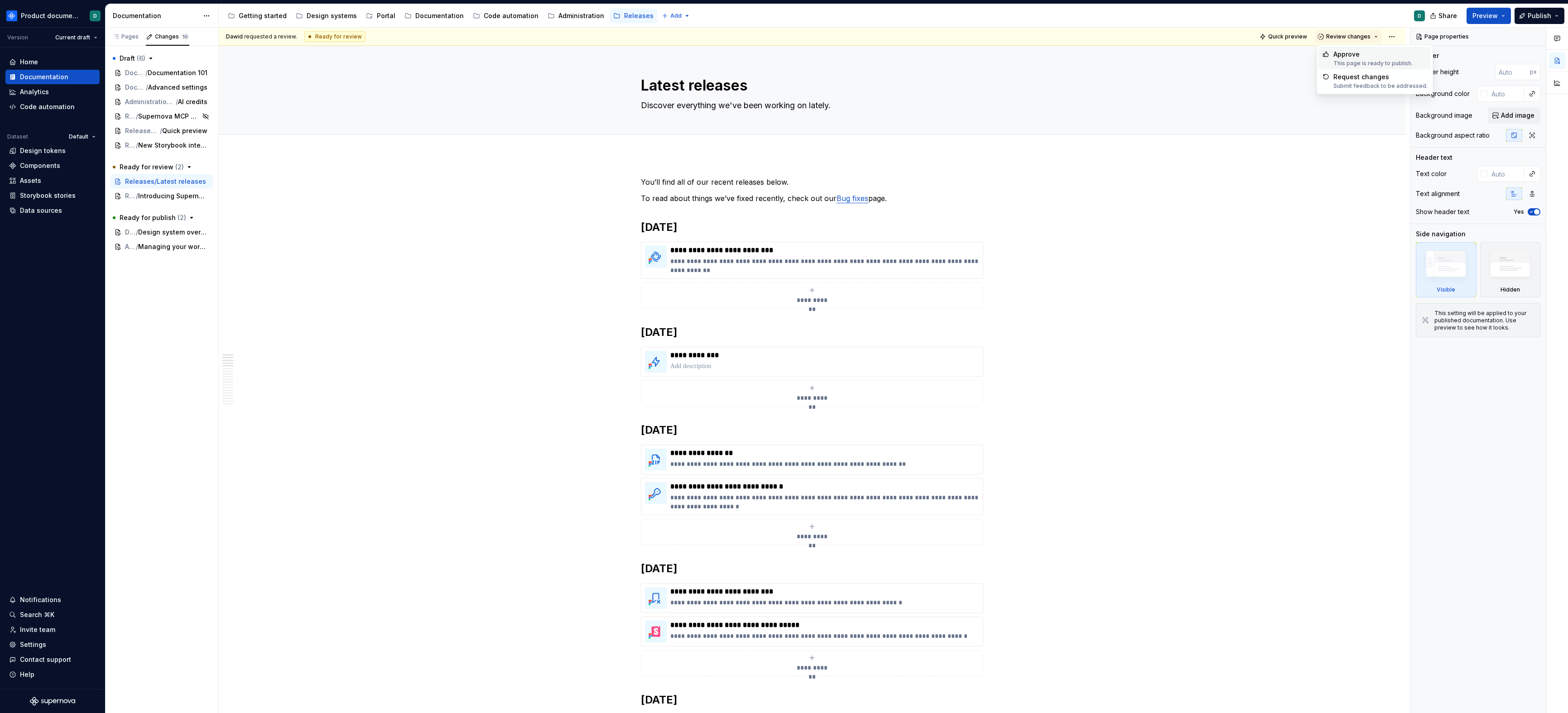
click at [999, 57] on div "Suggestions" at bounding box center [1326, 54] width 7 height 7
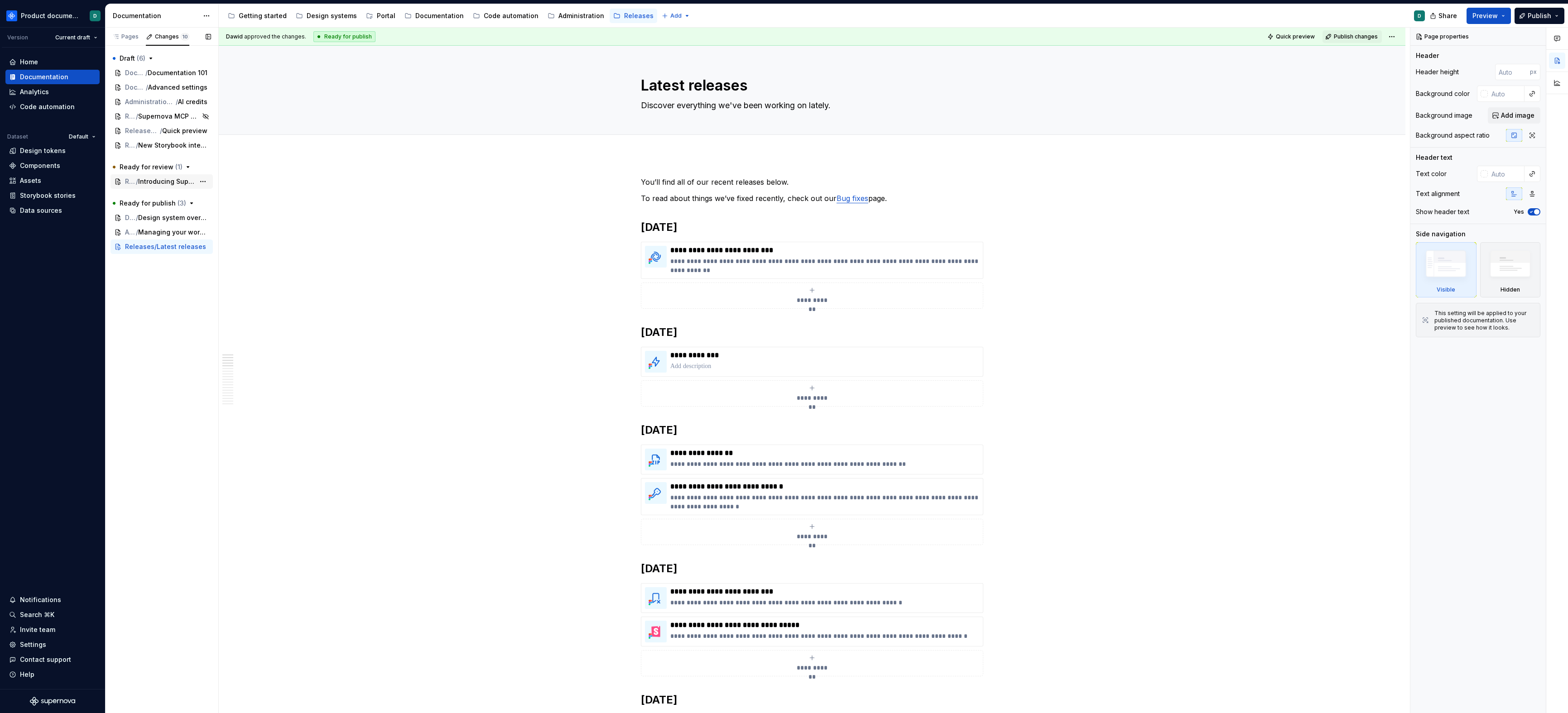
click at [144, 186] on span "Introducing Supernova Portal" at bounding box center [166, 181] width 57 height 9
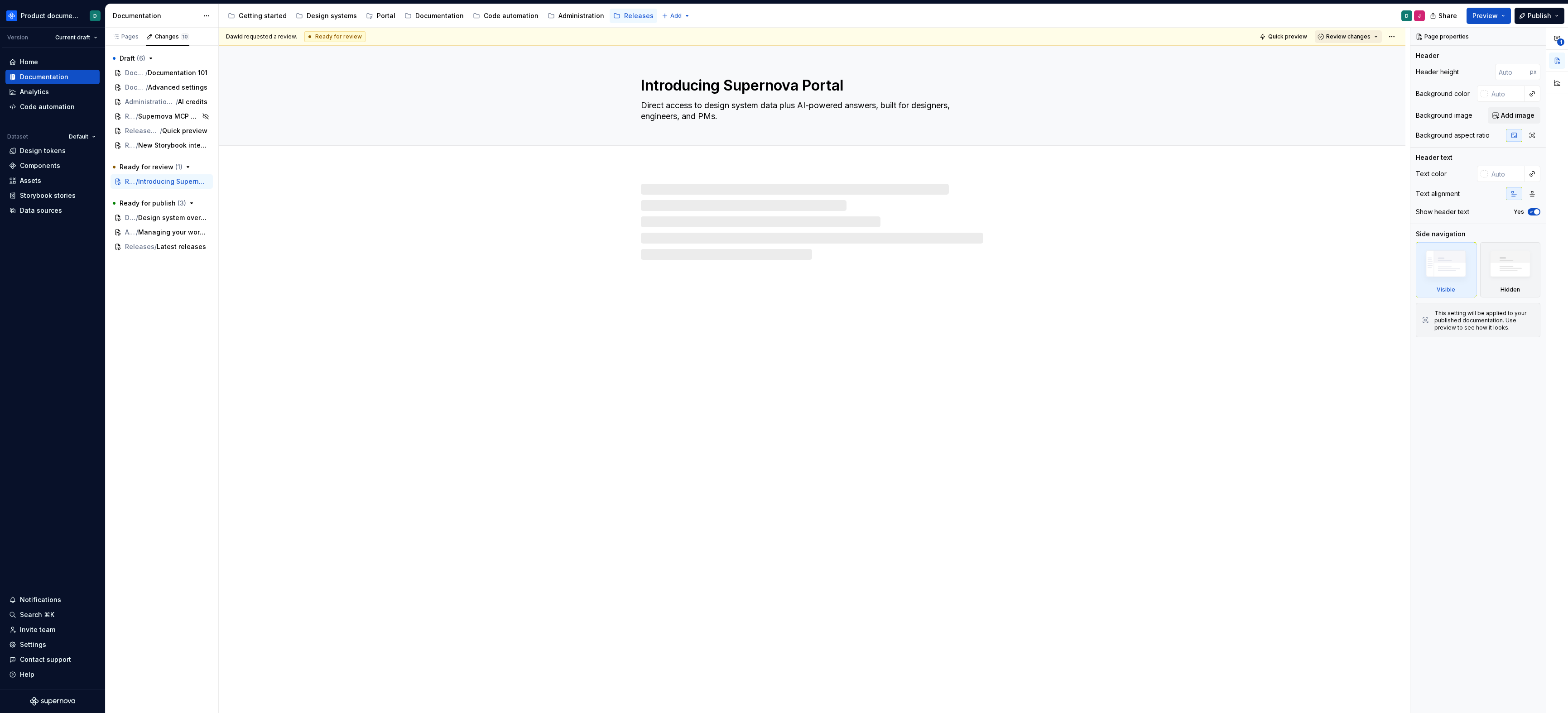
click at [999, 33] on span "Review changes" at bounding box center [1348, 37] width 44 height 7
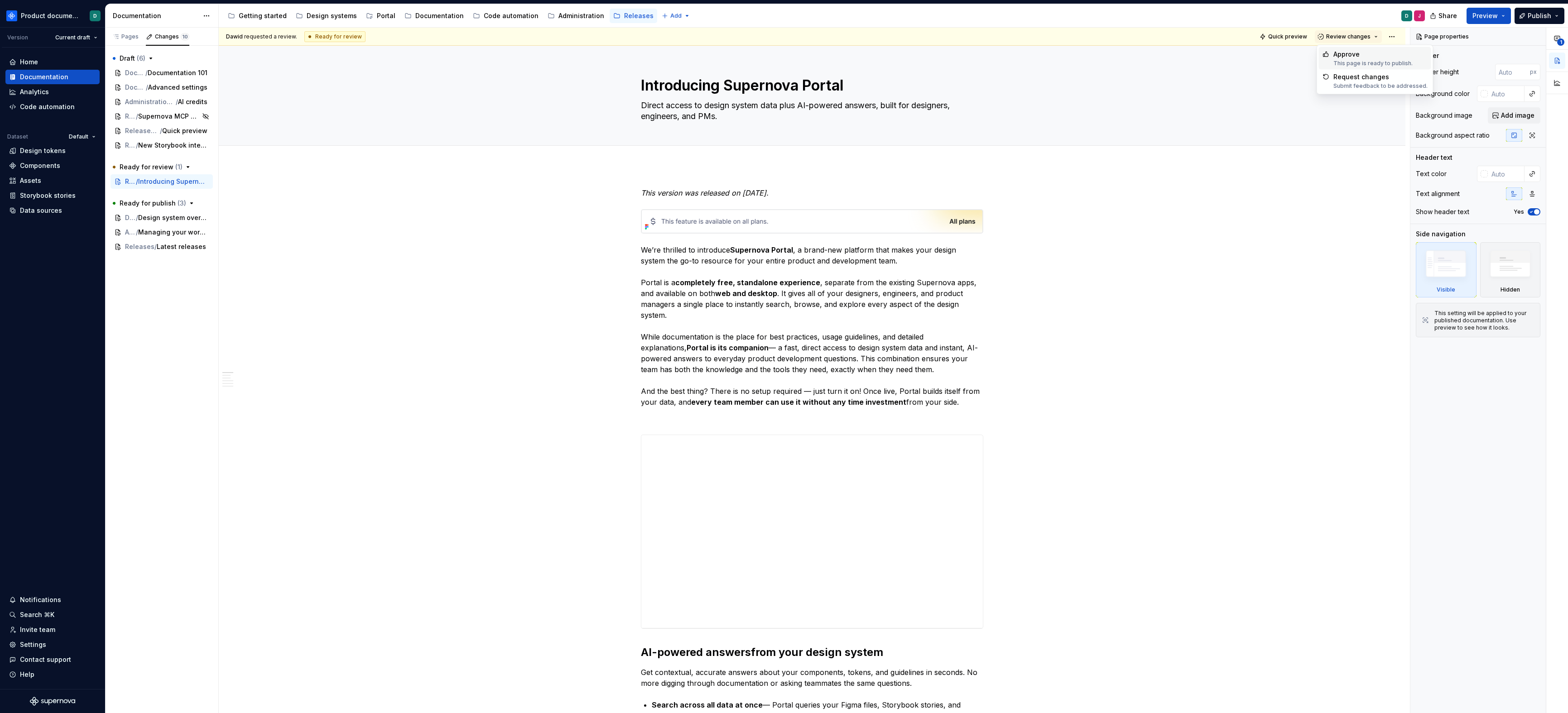
click at [999, 62] on div "This page is ready to publish." at bounding box center [1373, 63] width 79 height 7
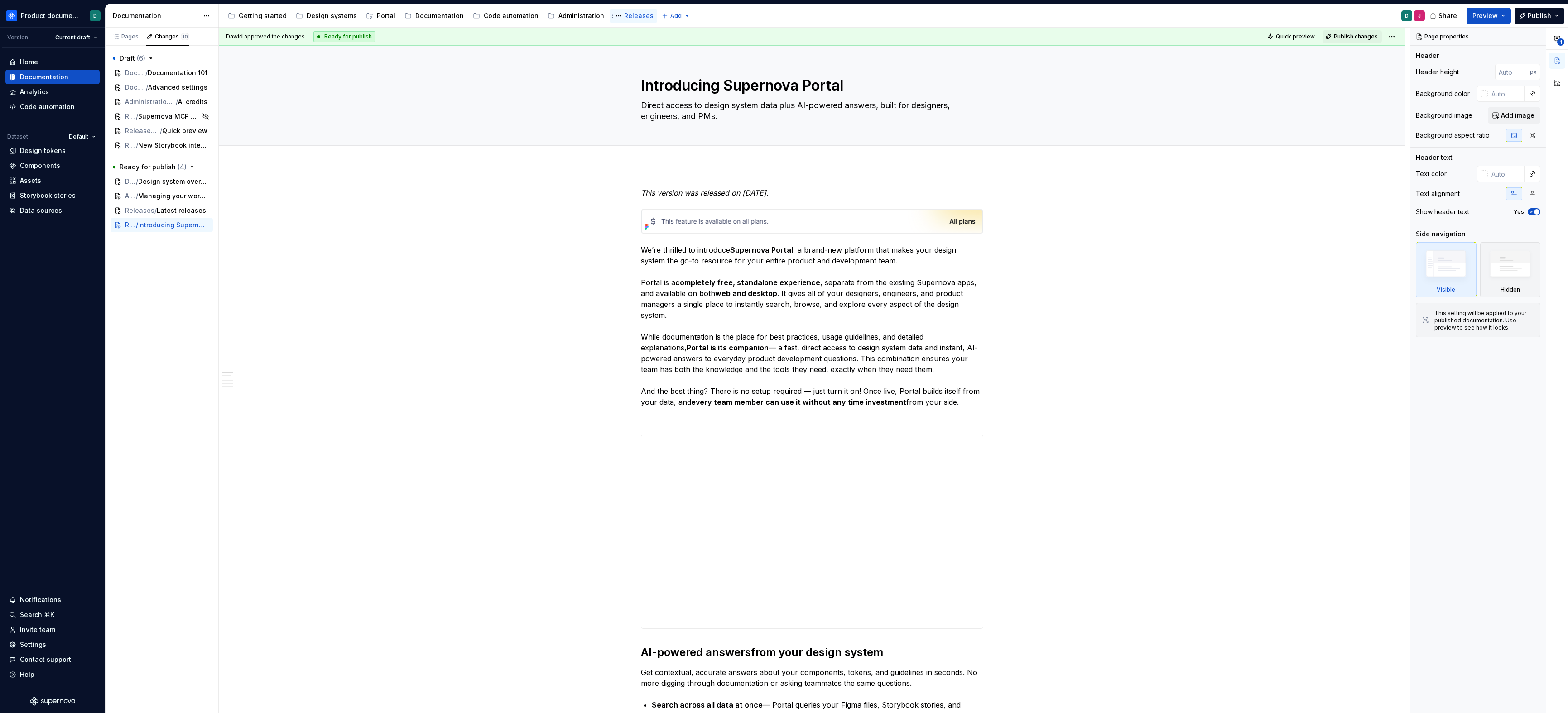
click at [624, 17] on div "Releases" at bounding box center [639, 16] width 29 height 9
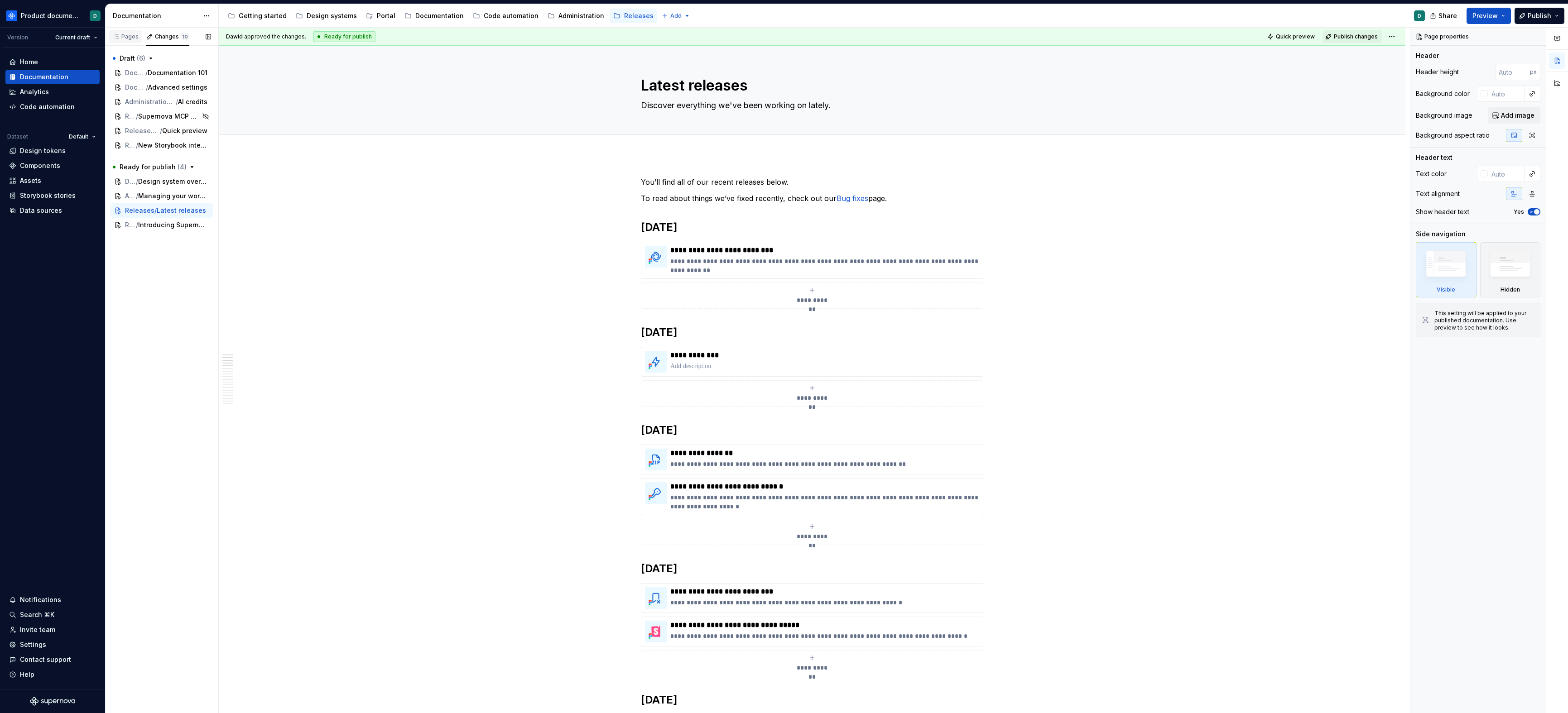
click at [130, 39] on div "Pages" at bounding box center [125, 37] width 26 height 7
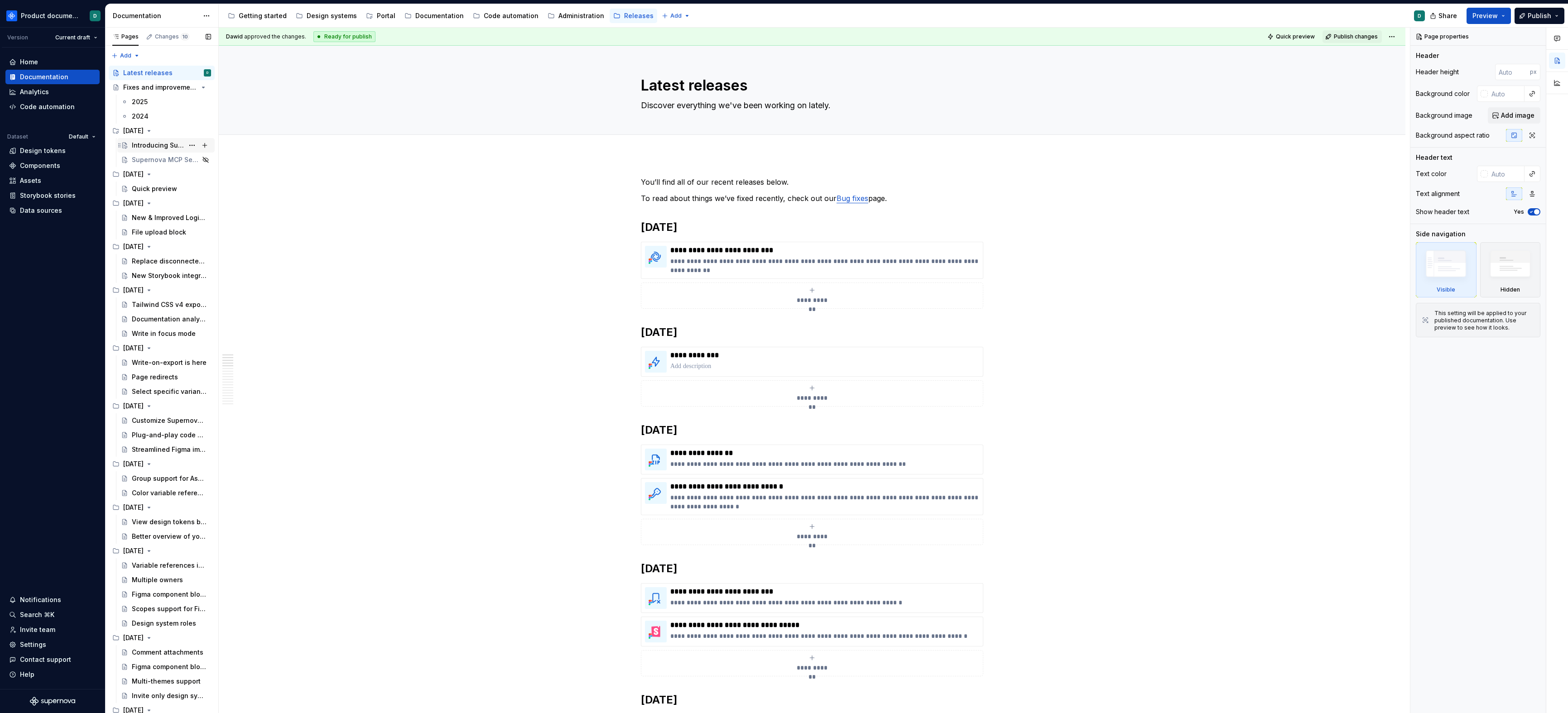
click at [150, 144] on div "Introducing Supernova Portal" at bounding box center [158, 145] width 52 height 9
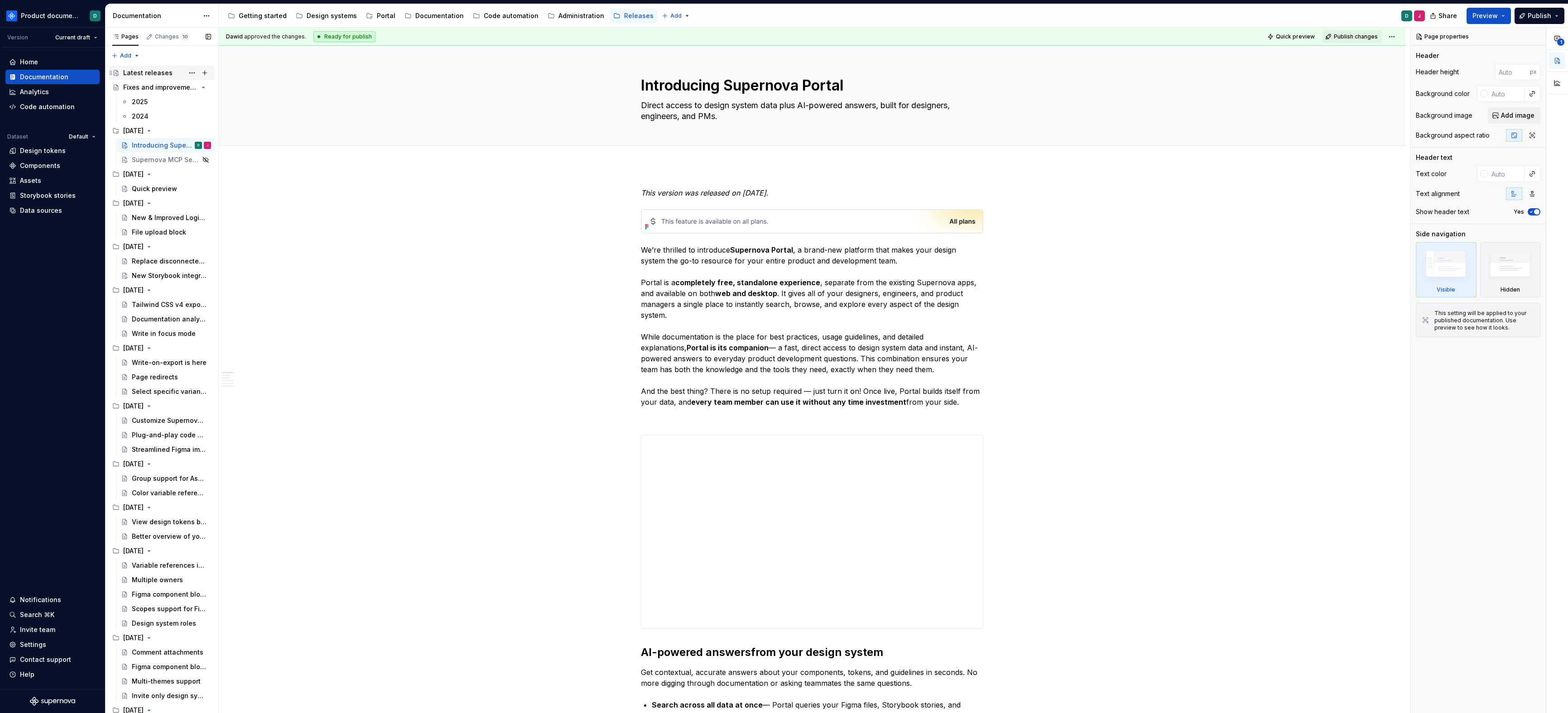
click at [144, 75] on div "Latest releases" at bounding box center [147, 72] width 49 height 9
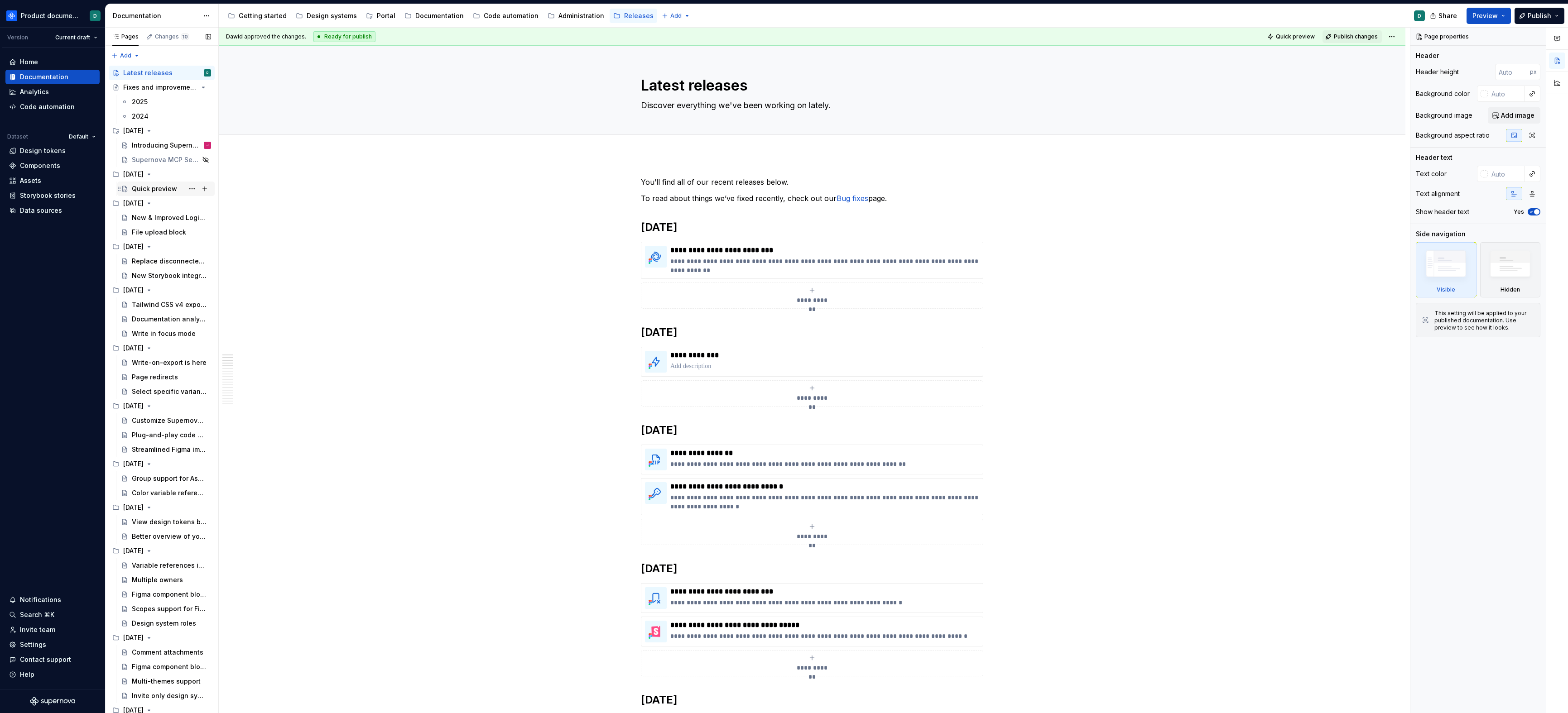
click at [150, 189] on div "Quick preview" at bounding box center [155, 189] width 45 height 9
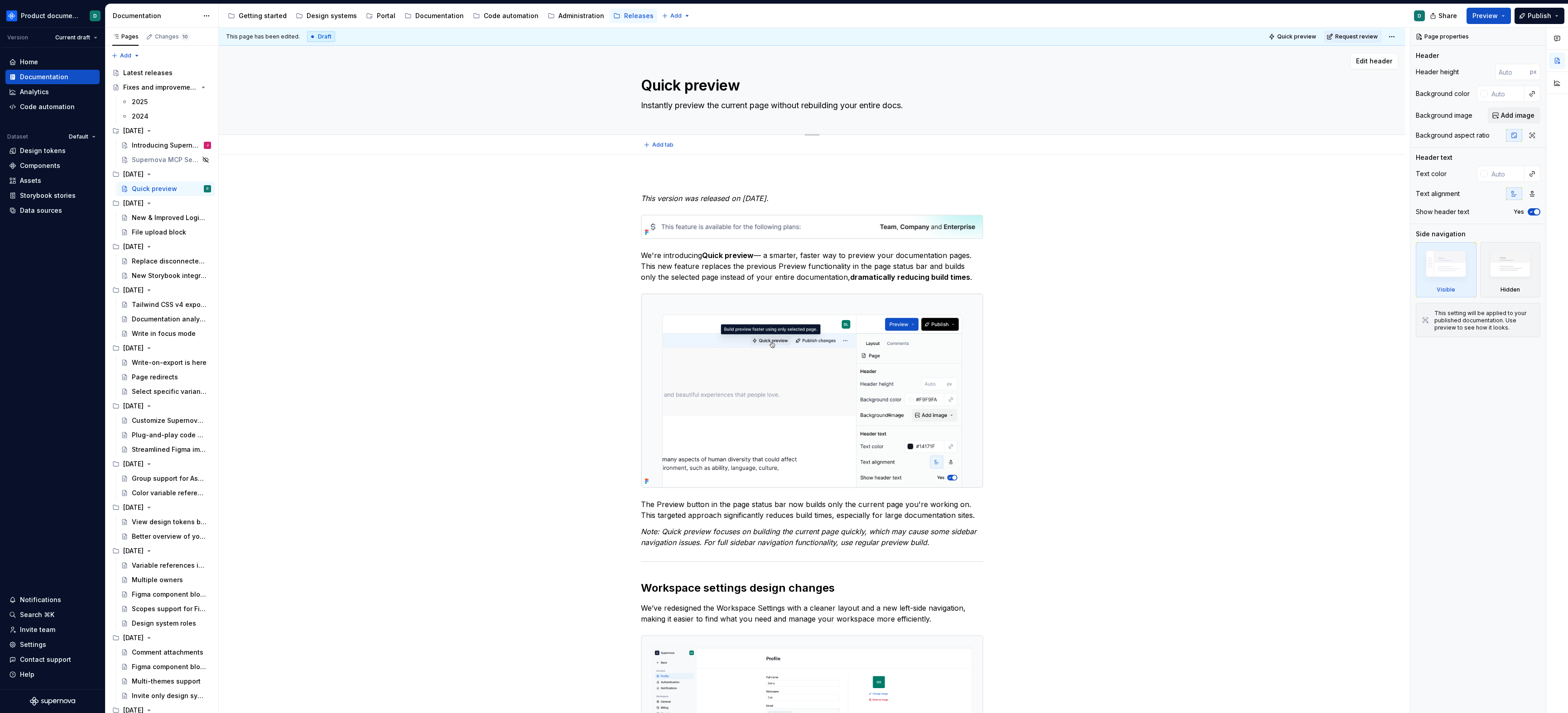
click at [712, 107] on textarea "Instantly preview the current page without rebuilding your entire docs." at bounding box center [810, 105] width 343 height 15
click at [145, 70] on div "Latest releases" at bounding box center [147, 72] width 49 height 9
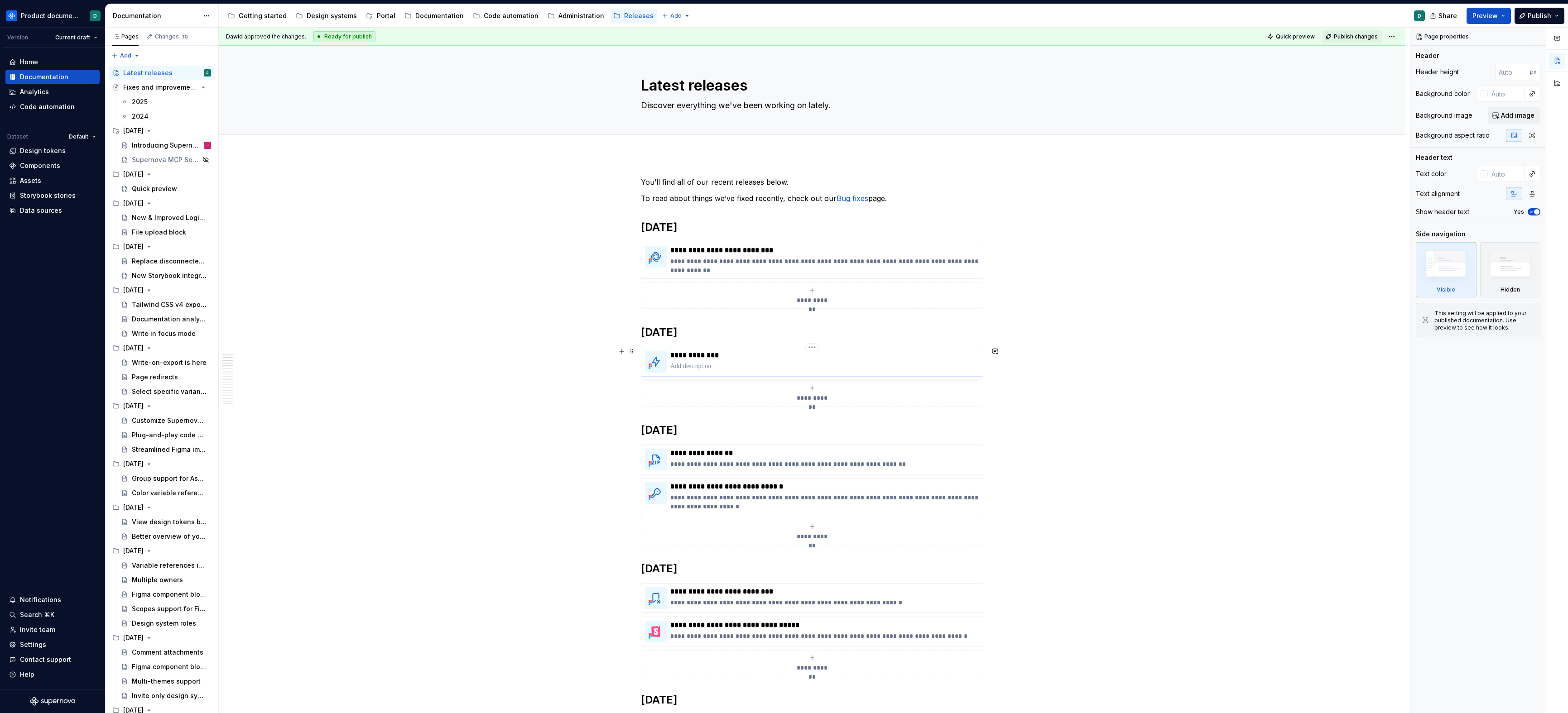
click at [688, 369] on p at bounding box center [824, 366] width 309 height 9
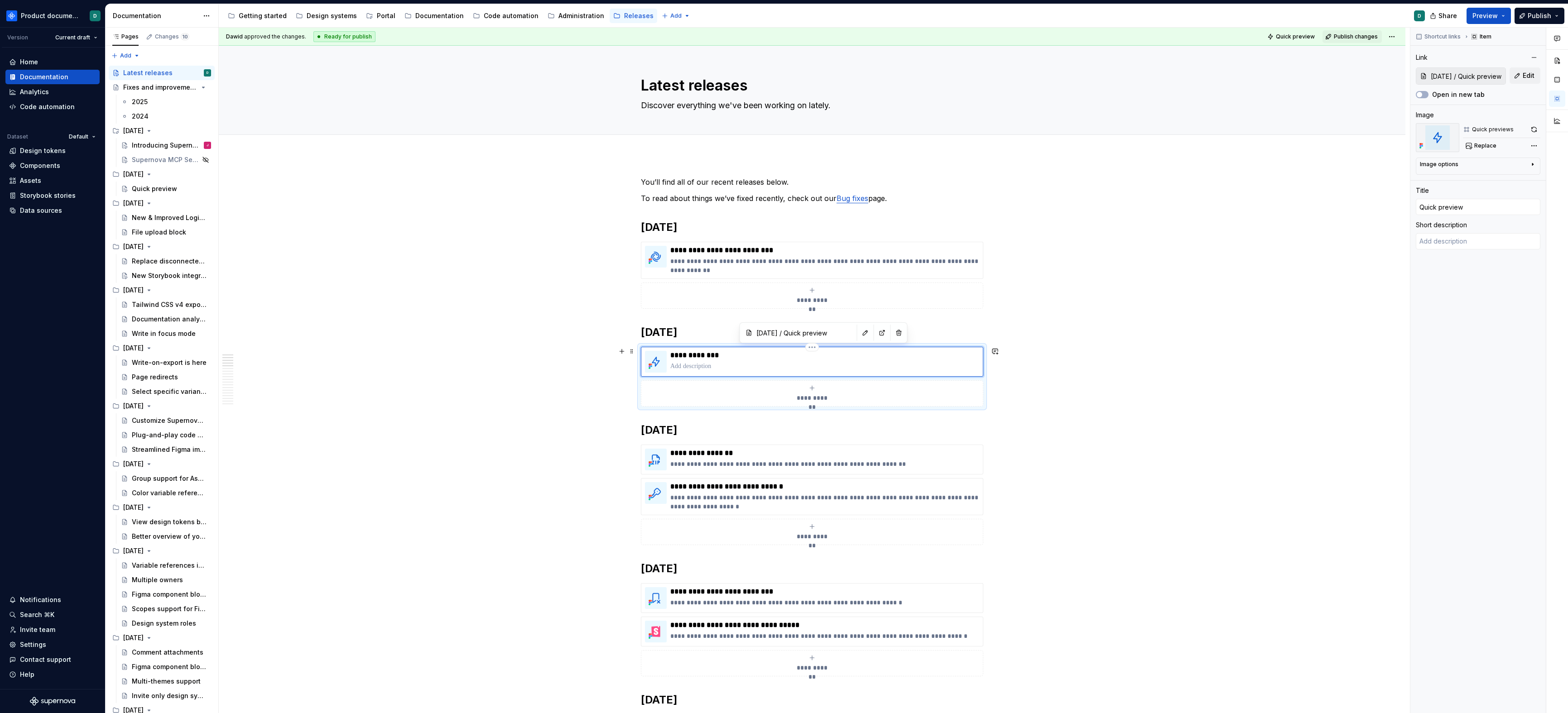
click at [688, 369] on p at bounding box center [824, 366] width 309 height 9
click at [999, 235] on textarea at bounding box center [1478, 241] width 125 height 16
paste textarea "Instantly preview the current page without rebuilding your entire docs."
type textarea "*"
type textarea "Instantly preview the current page without rebuilding your entire docs."
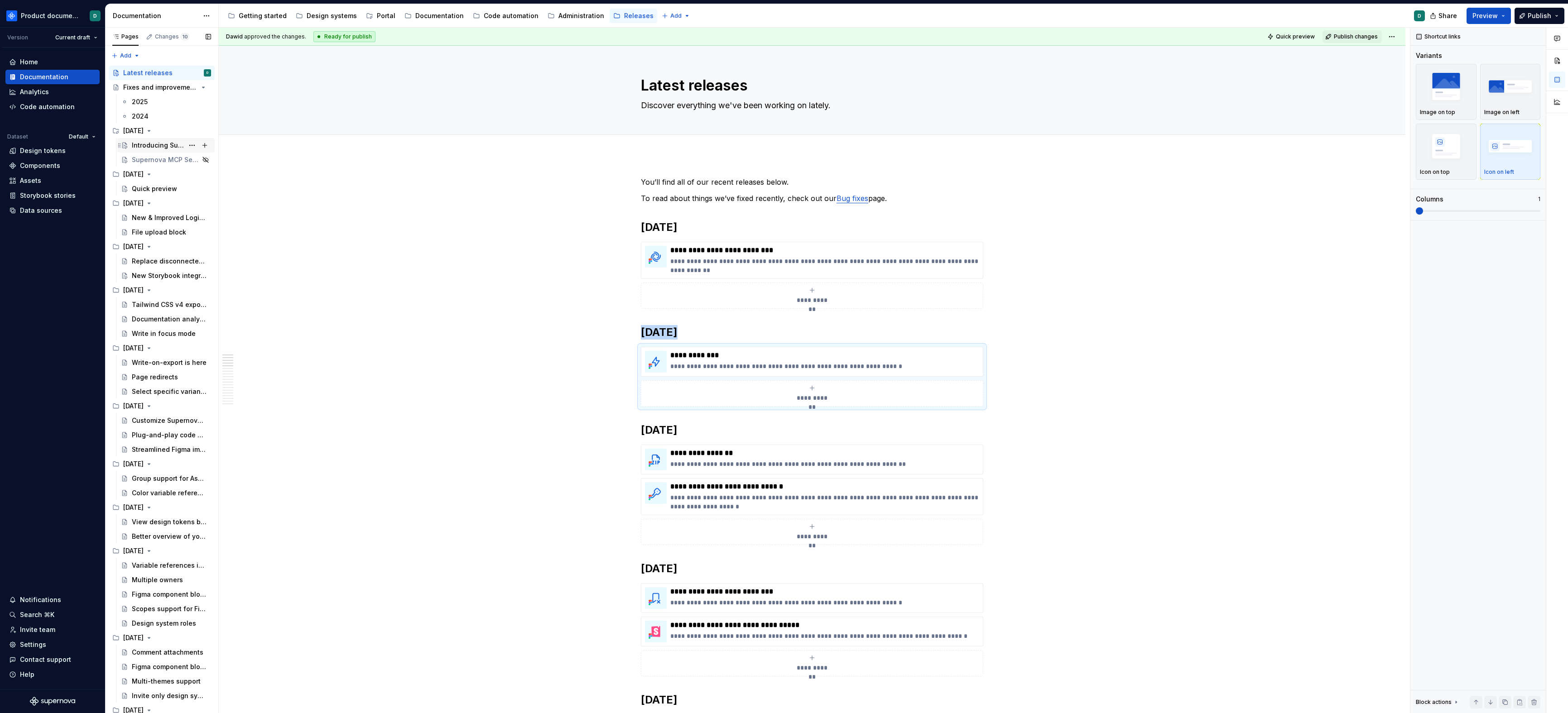
click at [145, 144] on div "Introducing Supernova Portal" at bounding box center [158, 145] width 52 height 9
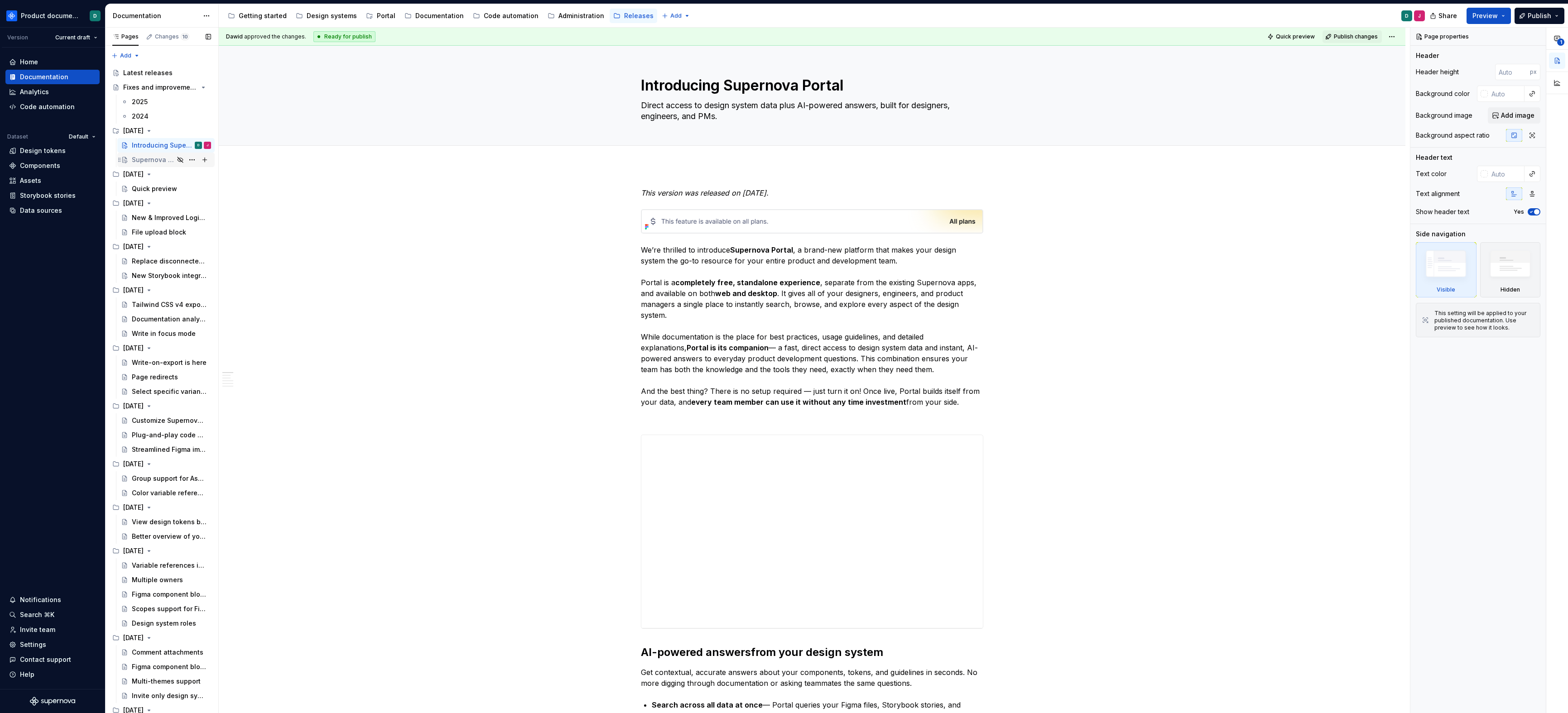
click at [146, 161] on div "Supernova MCP Server" at bounding box center [153, 159] width 42 height 9
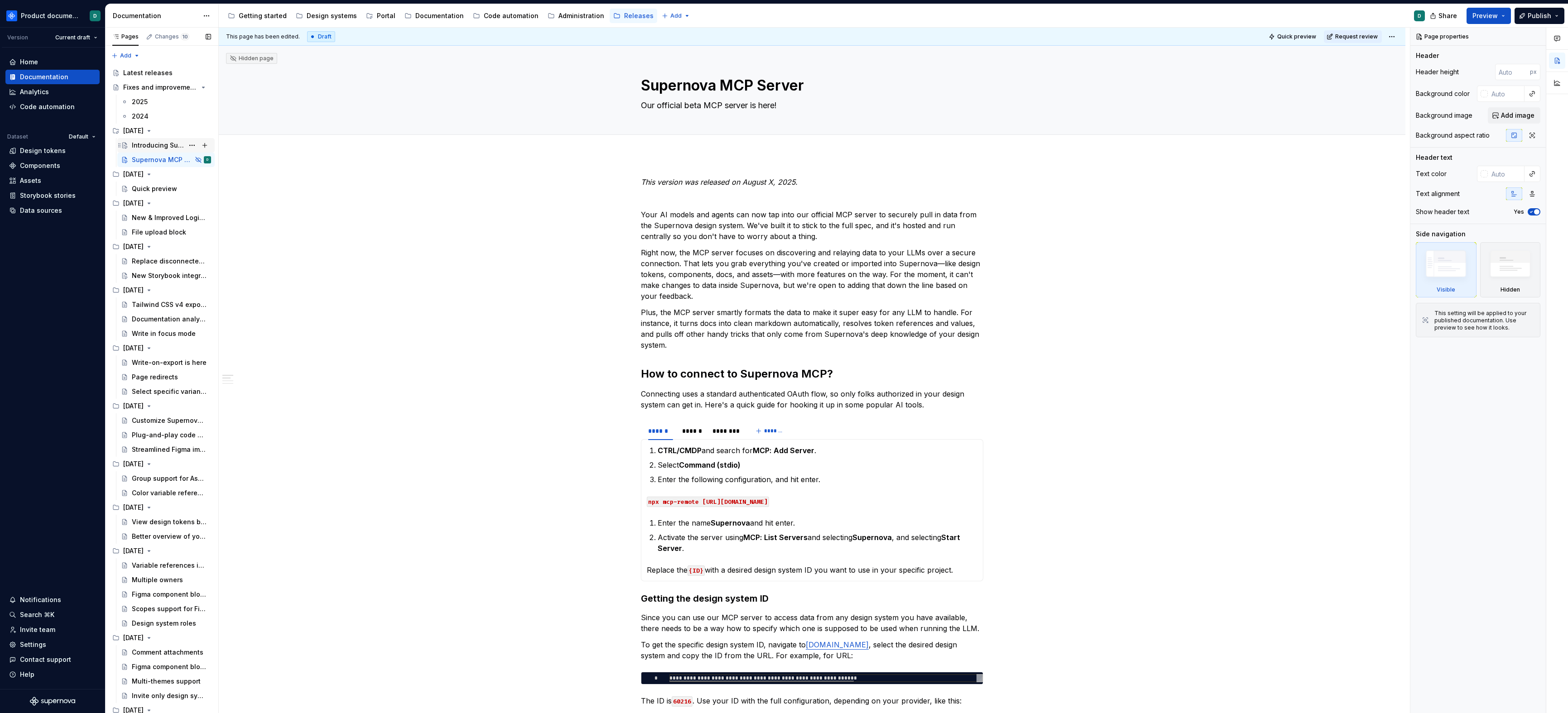
click at [153, 142] on div "Introducing Supernova Portal" at bounding box center [158, 145] width 52 height 9
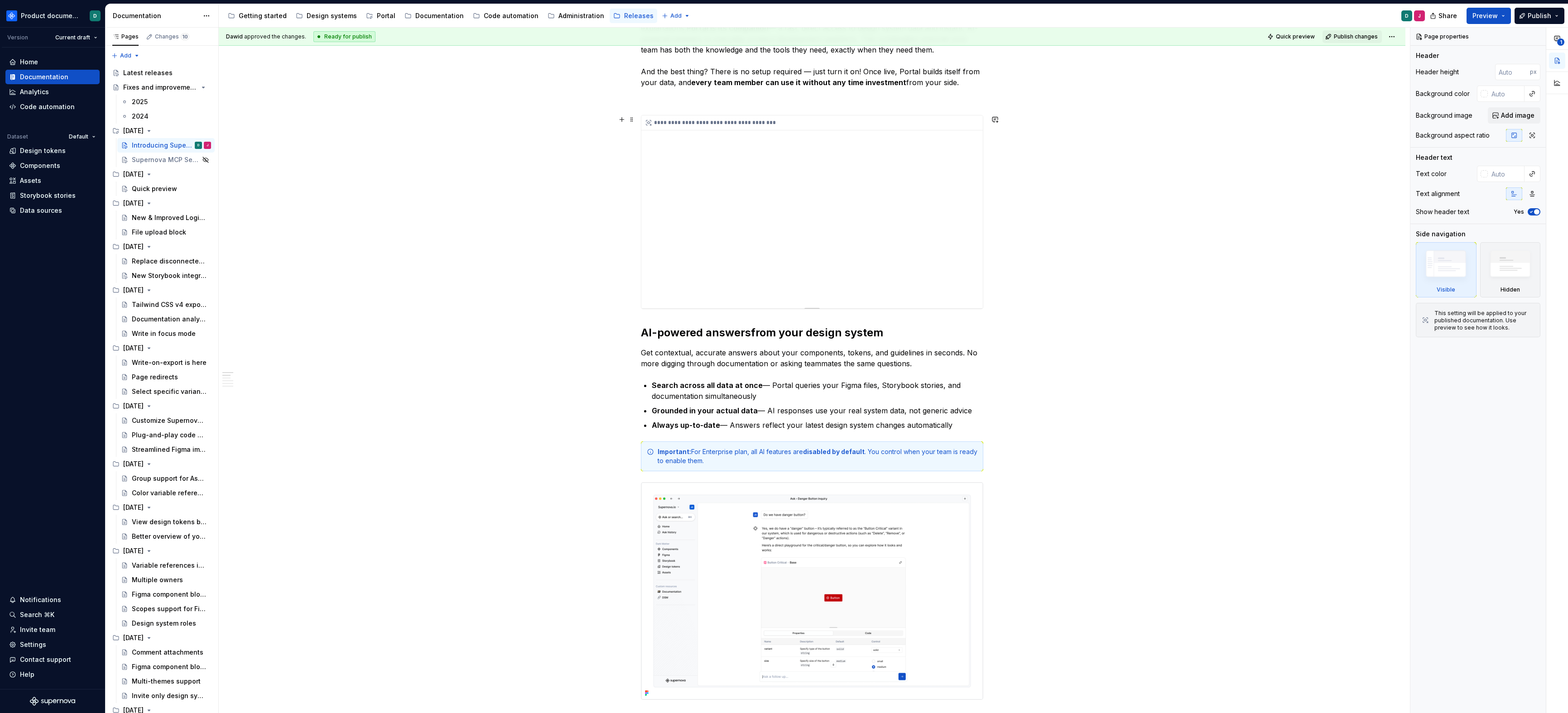
scroll to position [366, 0]
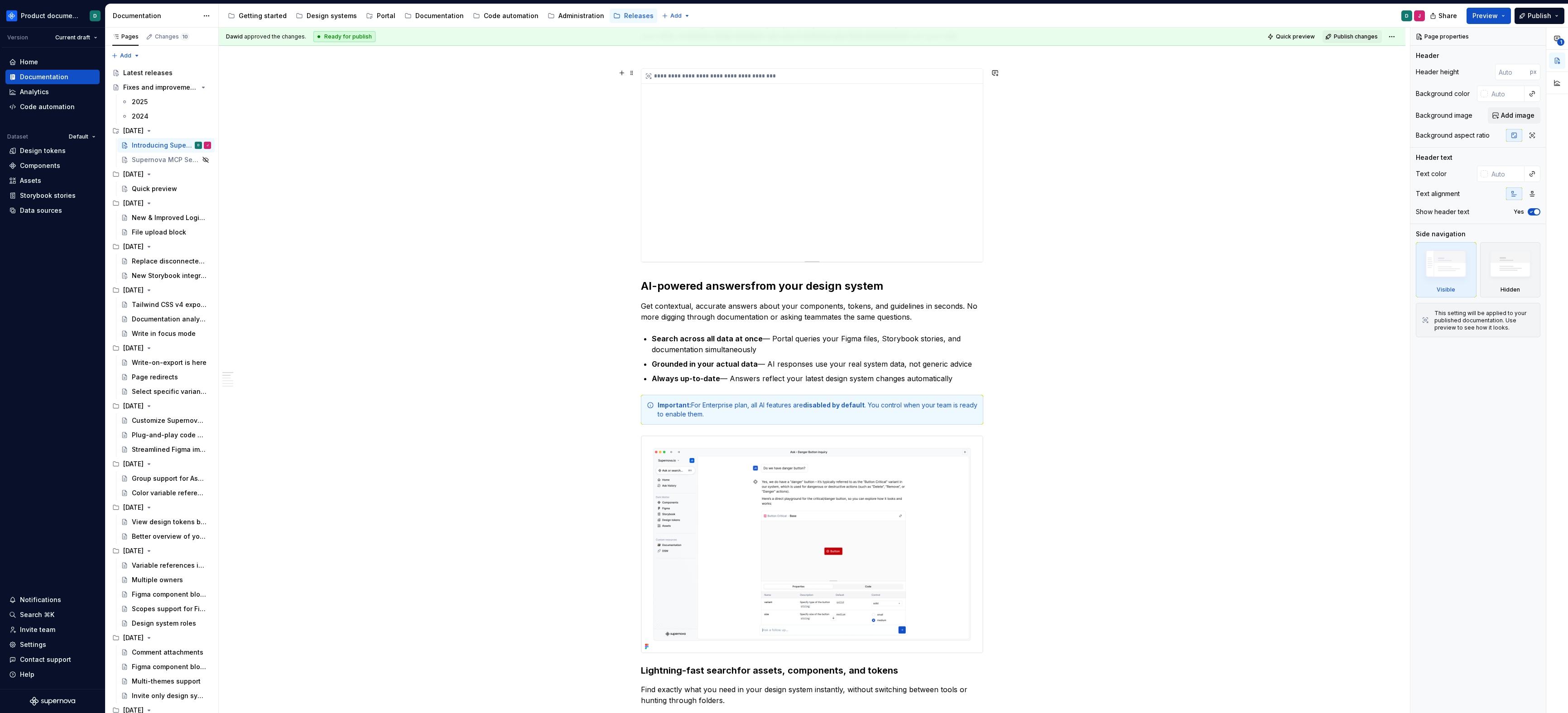
click at [705, 228] on div "**********" at bounding box center [812, 165] width 341 height 193
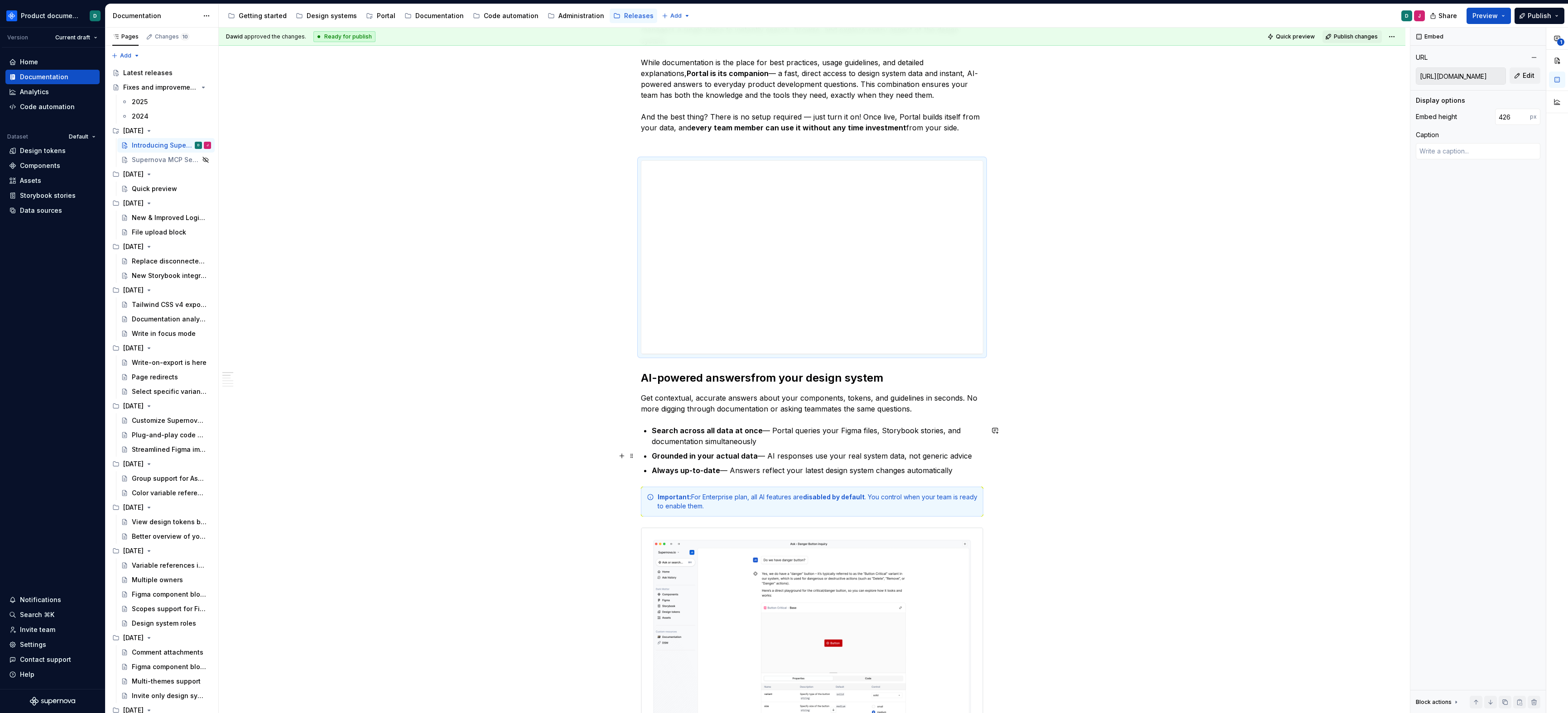
scroll to position [0, 0]
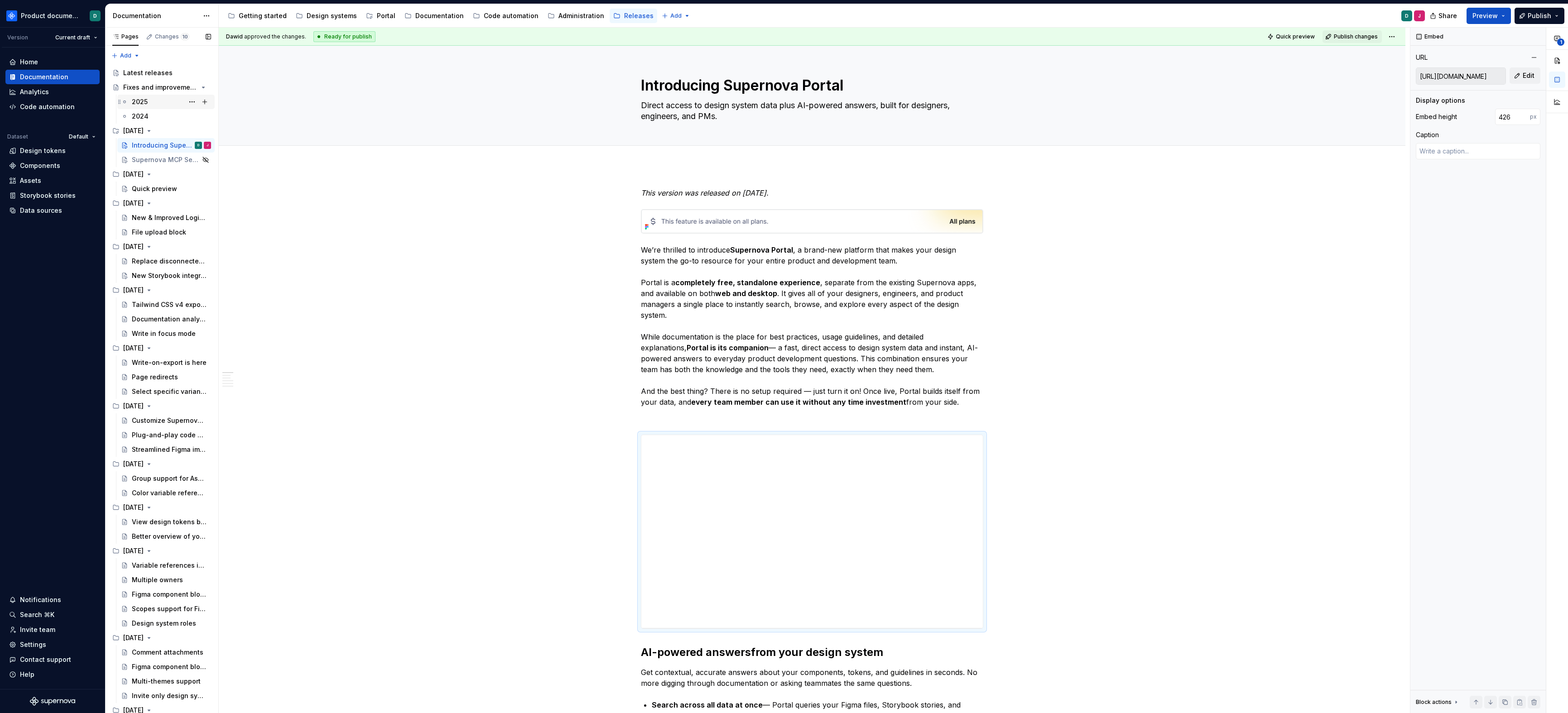
click at [144, 100] on div "2025" at bounding box center [140, 102] width 16 height 9
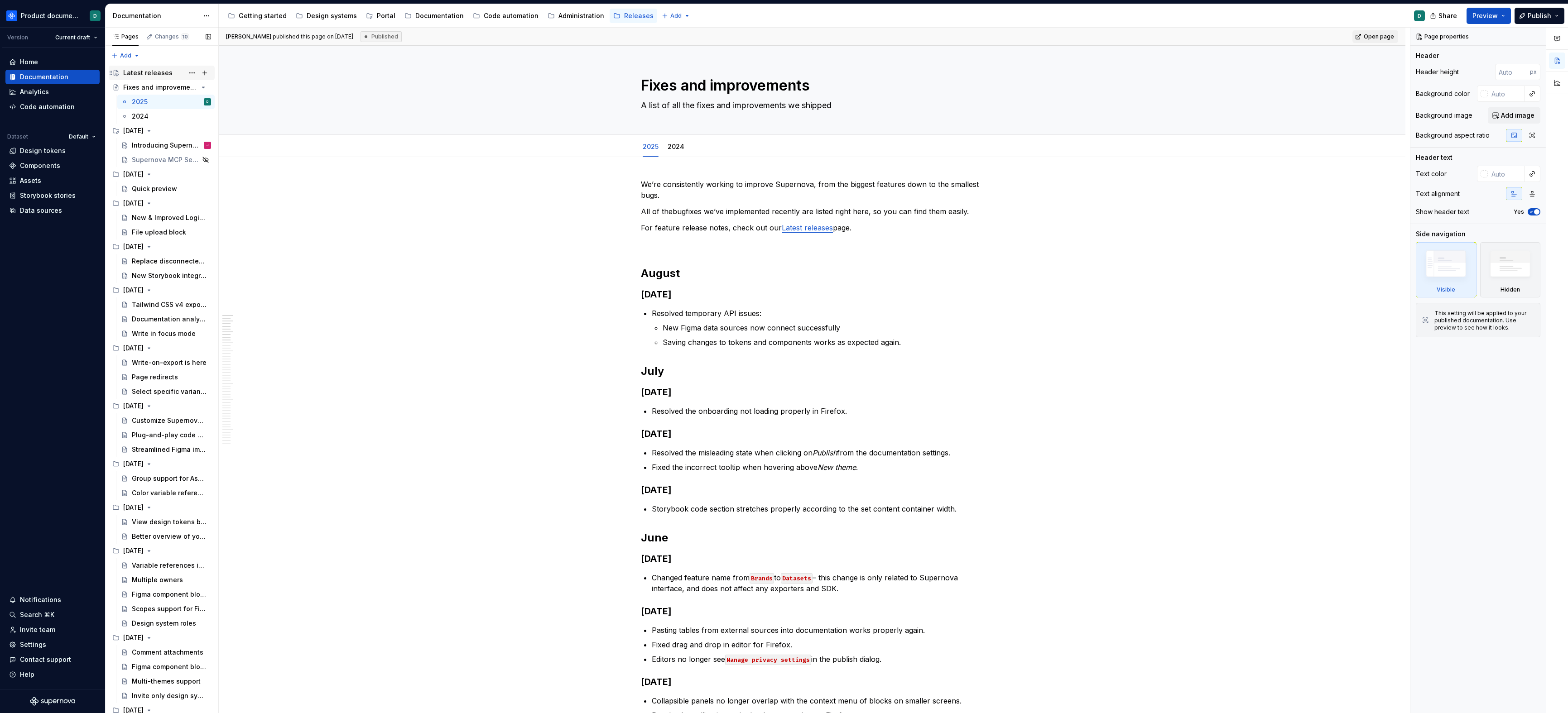
click at [136, 74] on div "Latest releases" at bounding box center [147, 72] width 49 height 9
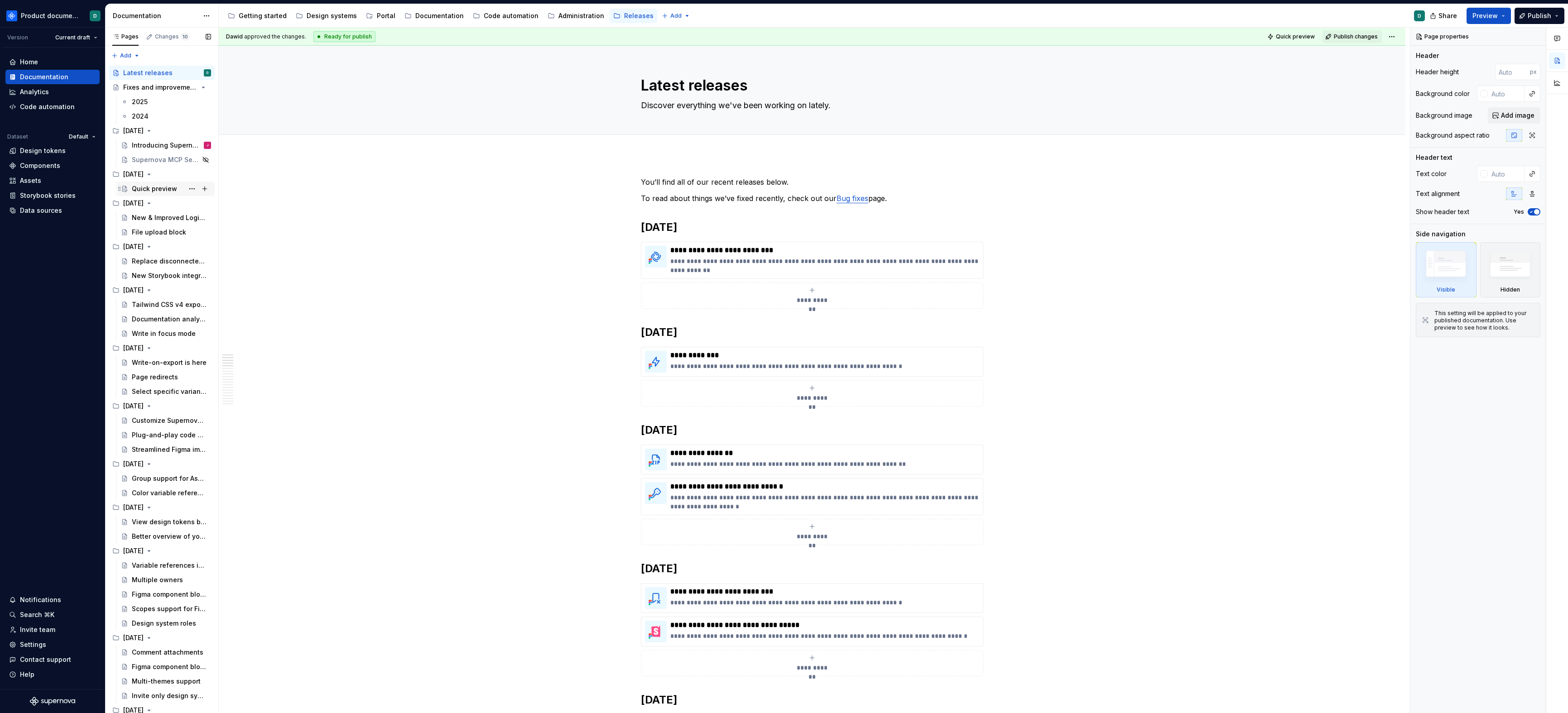
click at [153, 187] on div "Quick preview" at bounding box center [155, 189] width 45 height 9
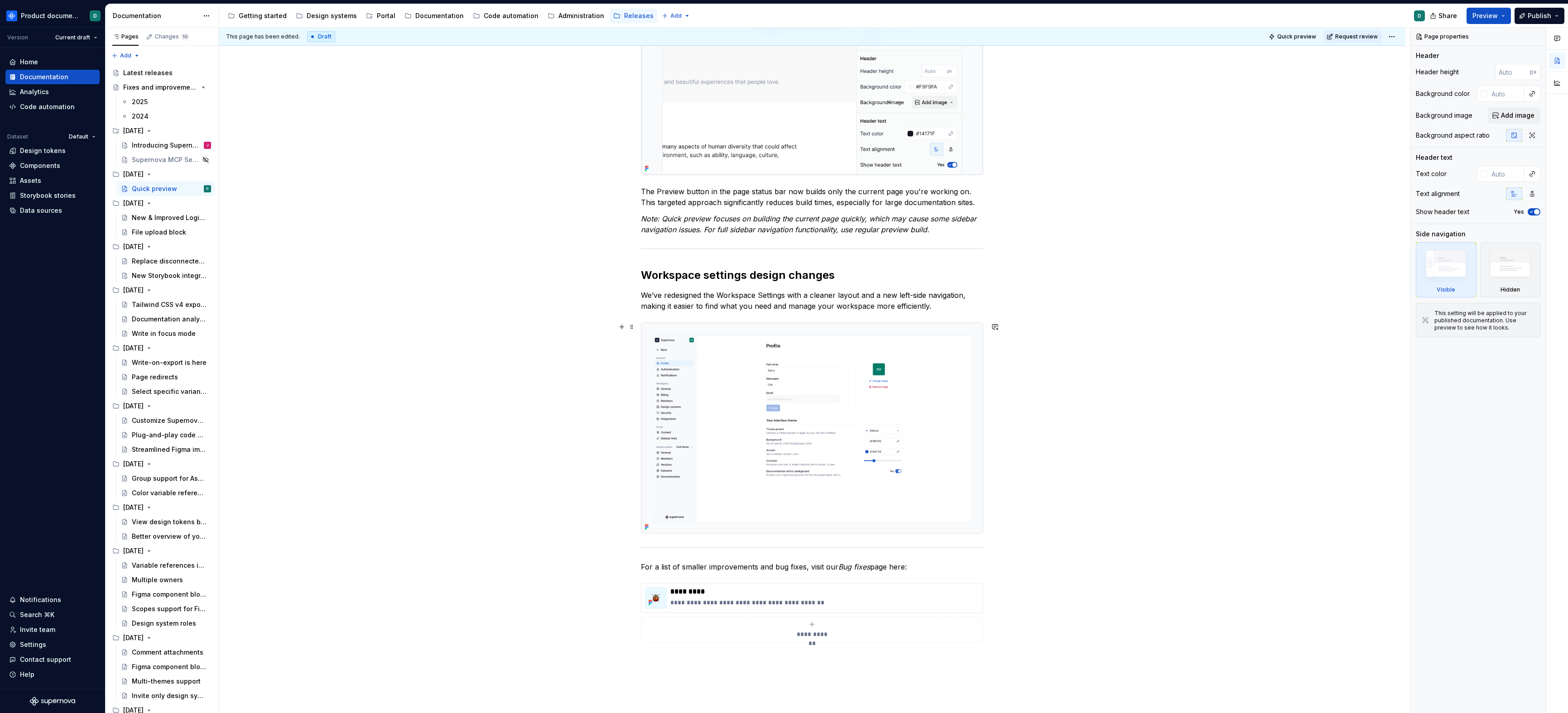
scroll to position [467, 0]
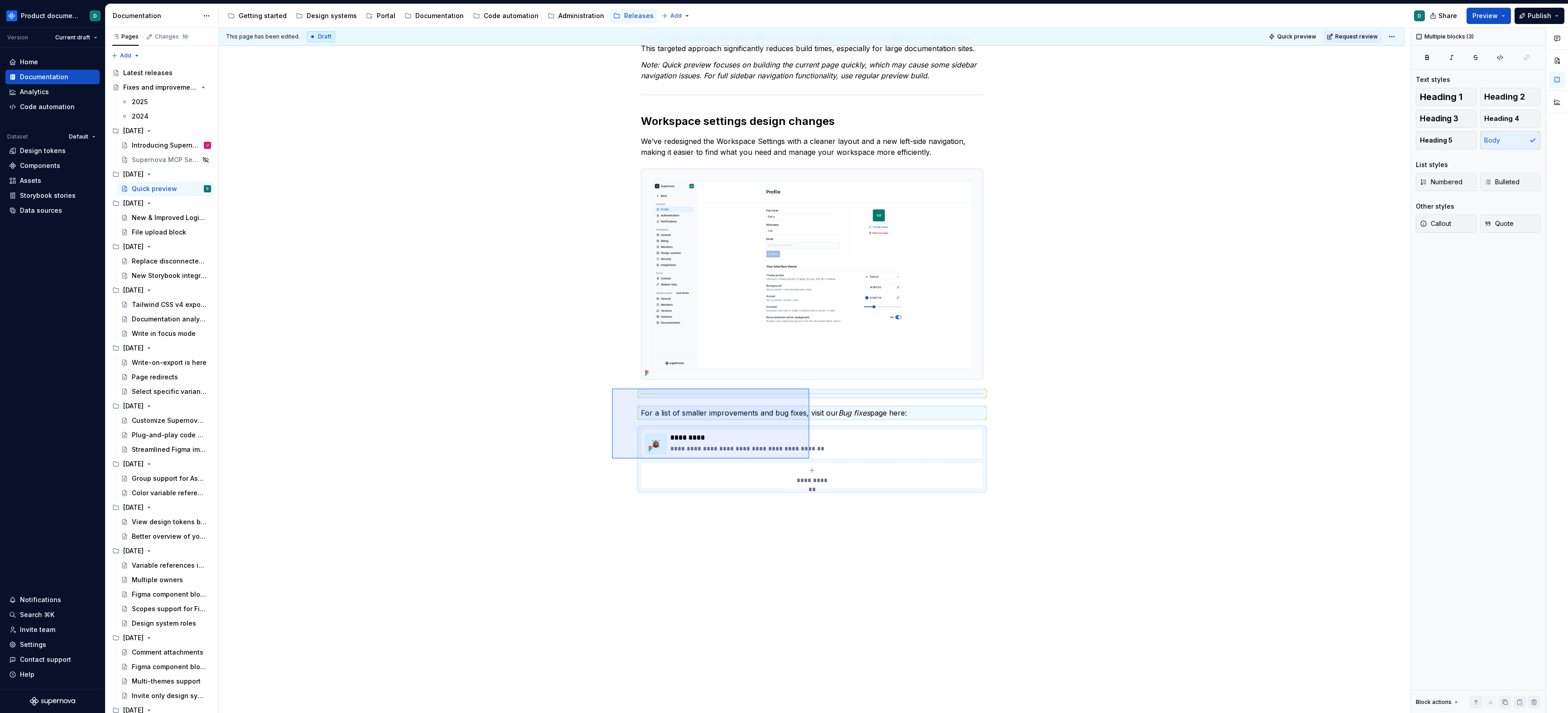
drag, startPoint x: 680, startPoint y: 418, endPoint x: 810, endPoint y: 459, distance: 136.3
click at [810, 459] on div "**********" at bounding box center [814, 370] width 1191 height 686
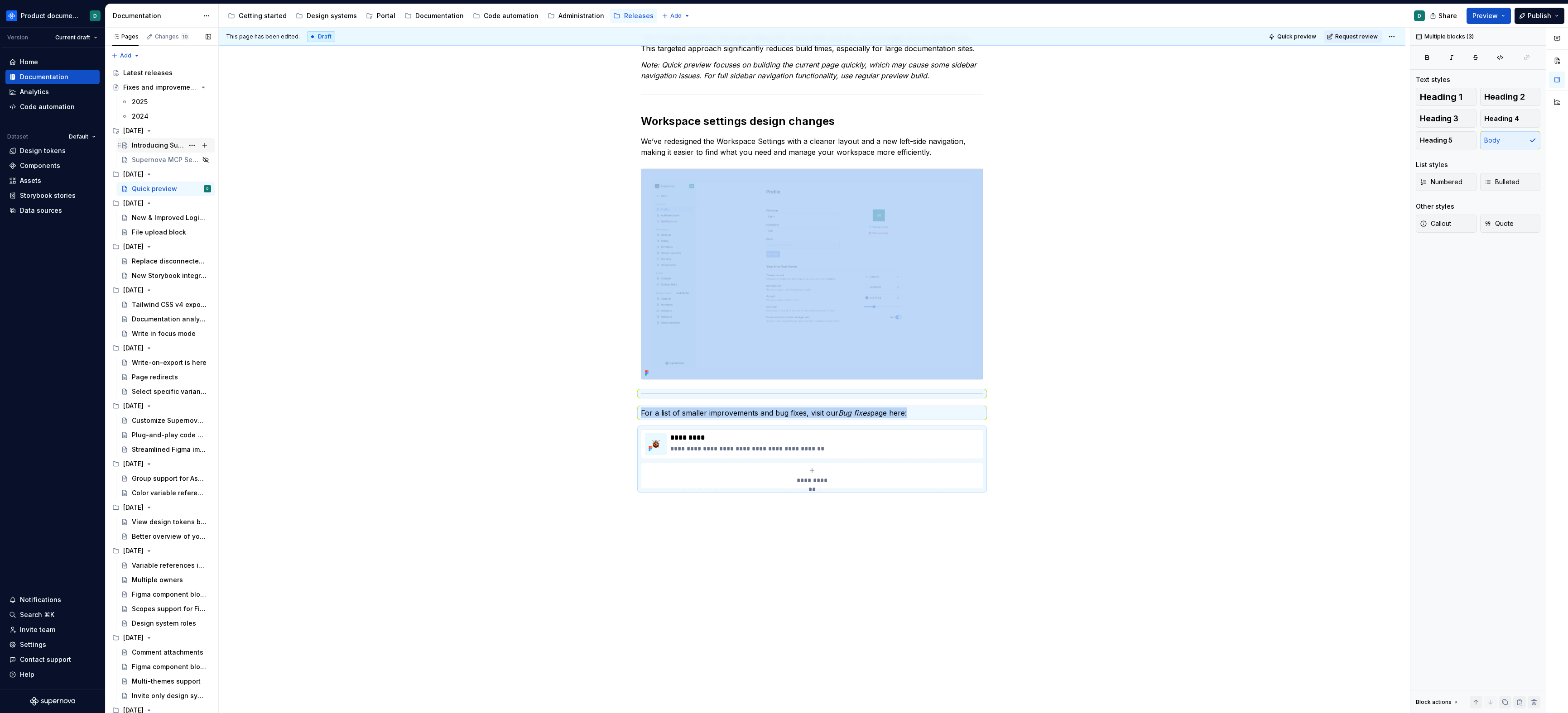
click at [142, 148] on div "Introducing Supernova Portal" at bounding box center [158, 145] width 52 height 9
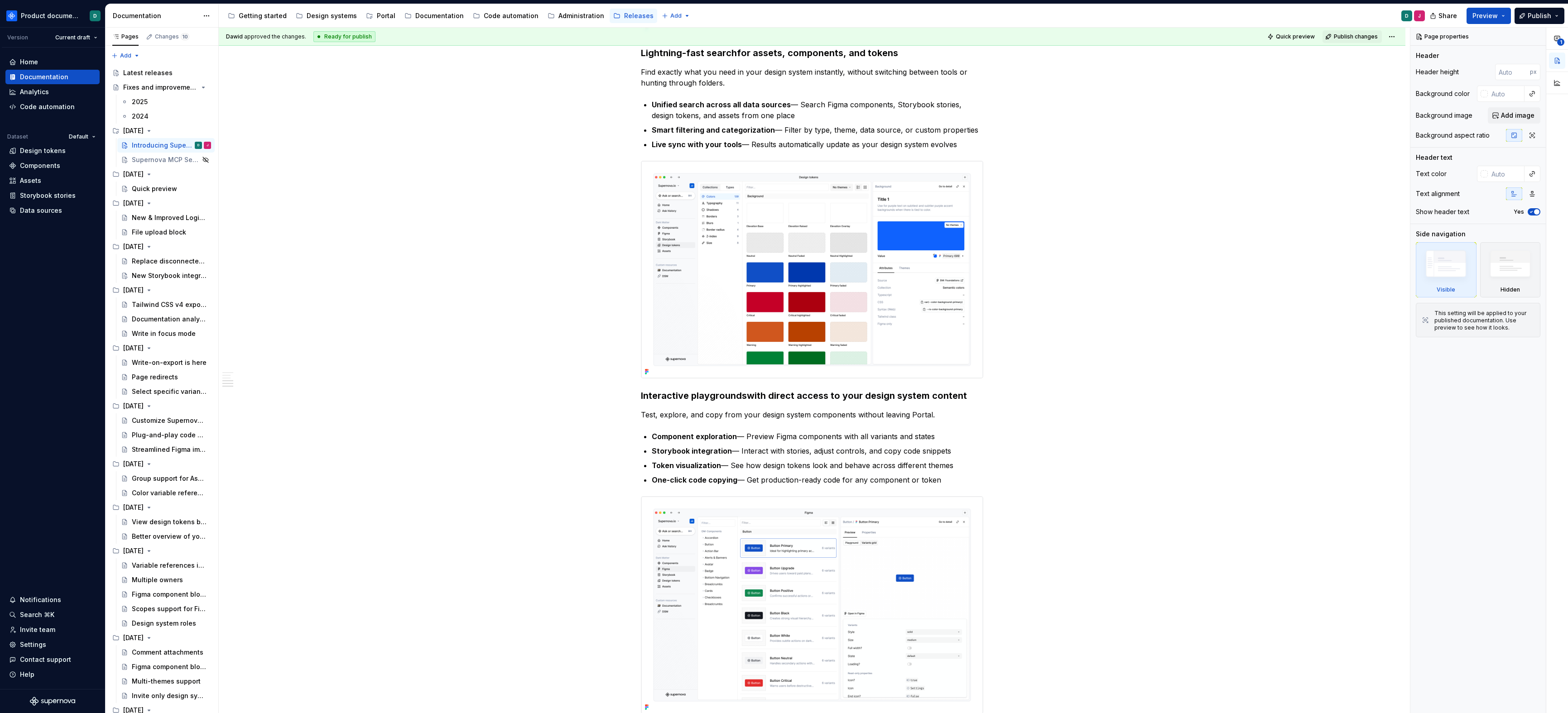
scroll to position [1568, 0]
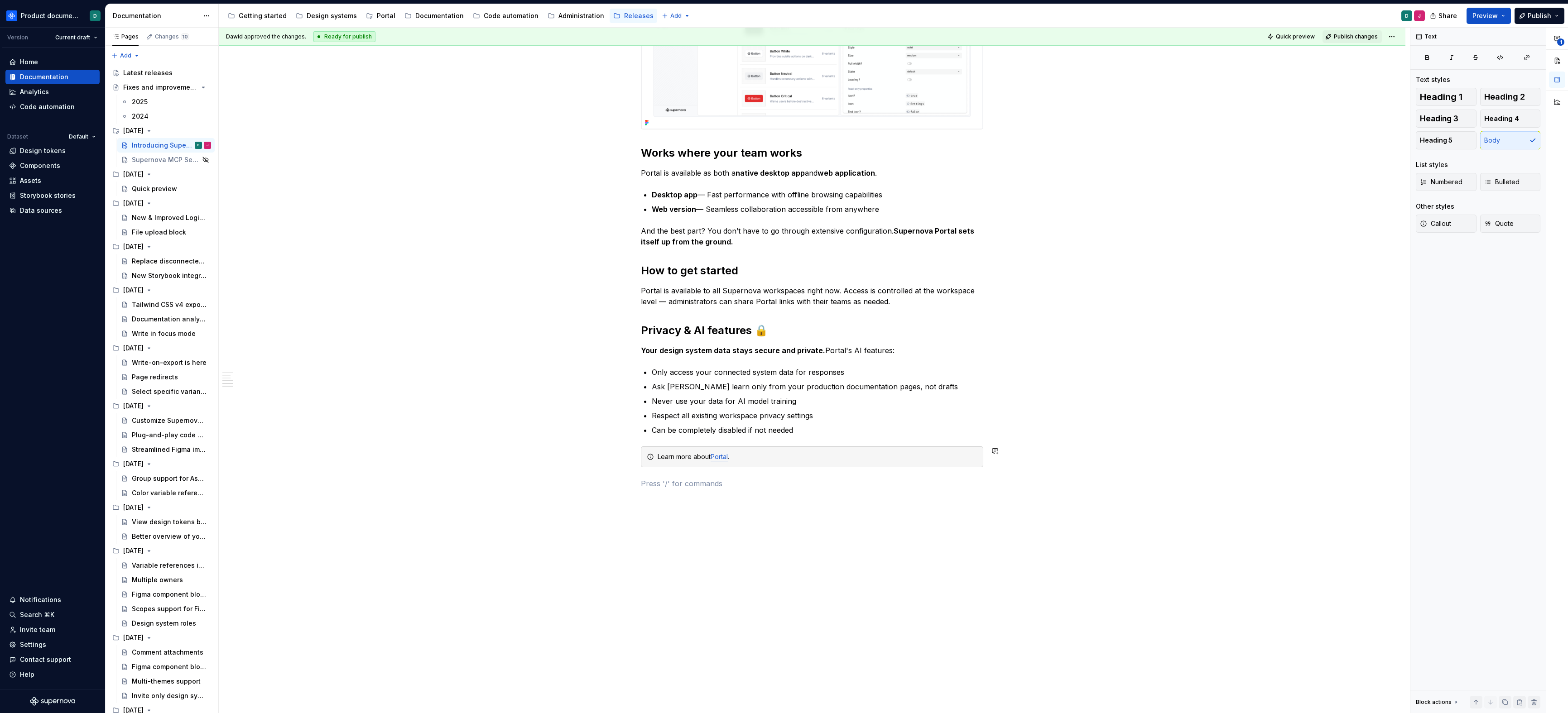
click at [137, 194] on div "Quick preview" at bounding box center [172, 189] width 79 height 13
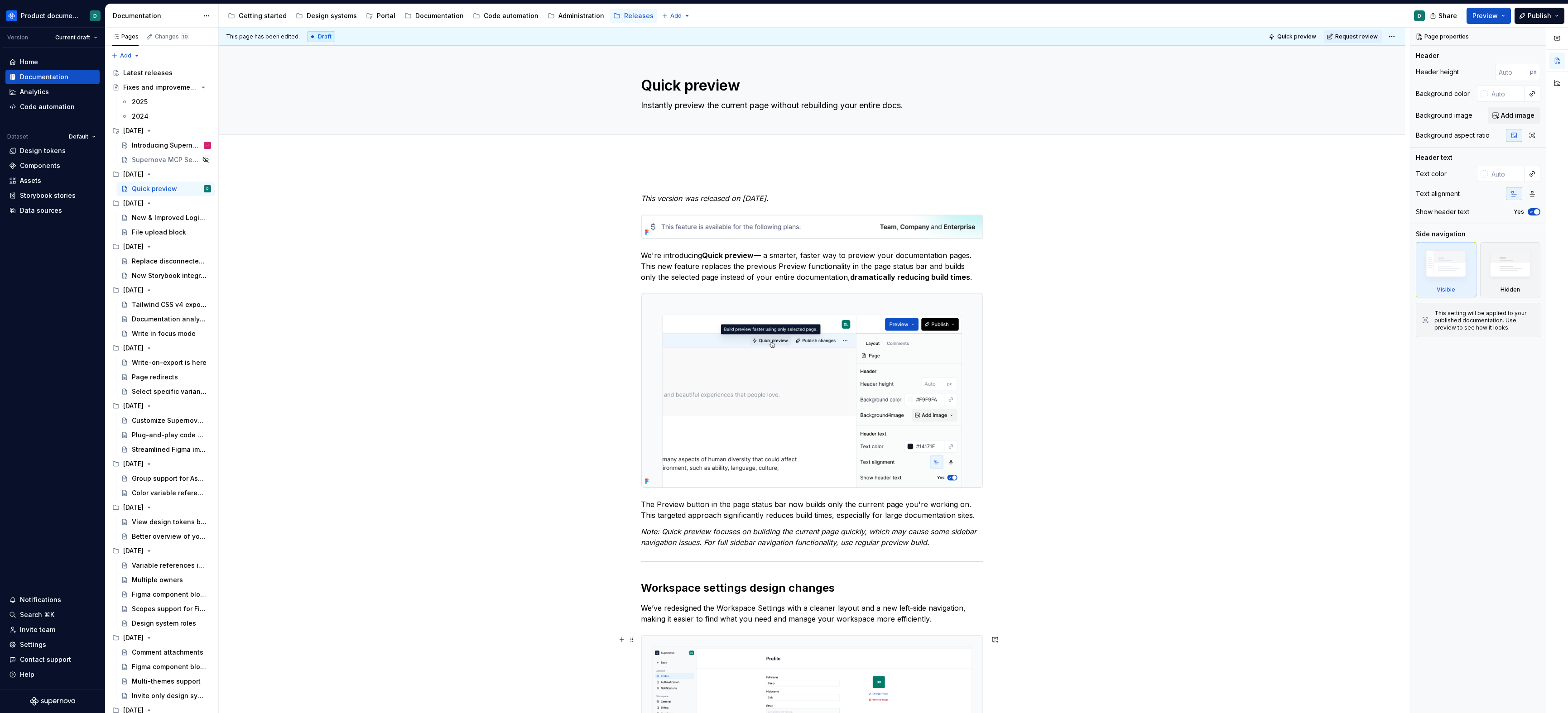
scroll to position [467, 0]
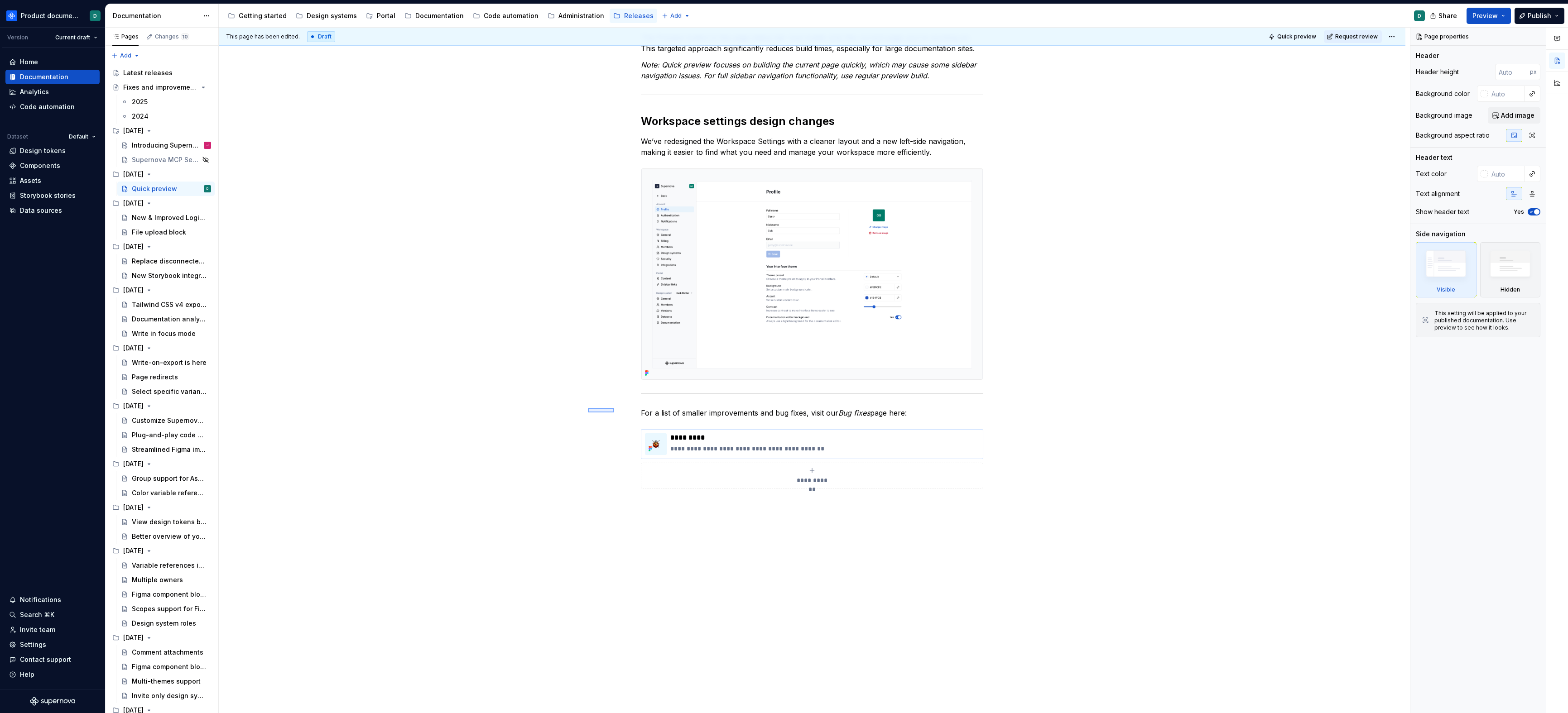
drag, startPoint x: 614, startPoint y: 412, endPoint x: 673, endPoint y: 447, distance: 68.6
click at [673, 442] on div "**********" at bounding box center [814, 370] width 1191 height 686
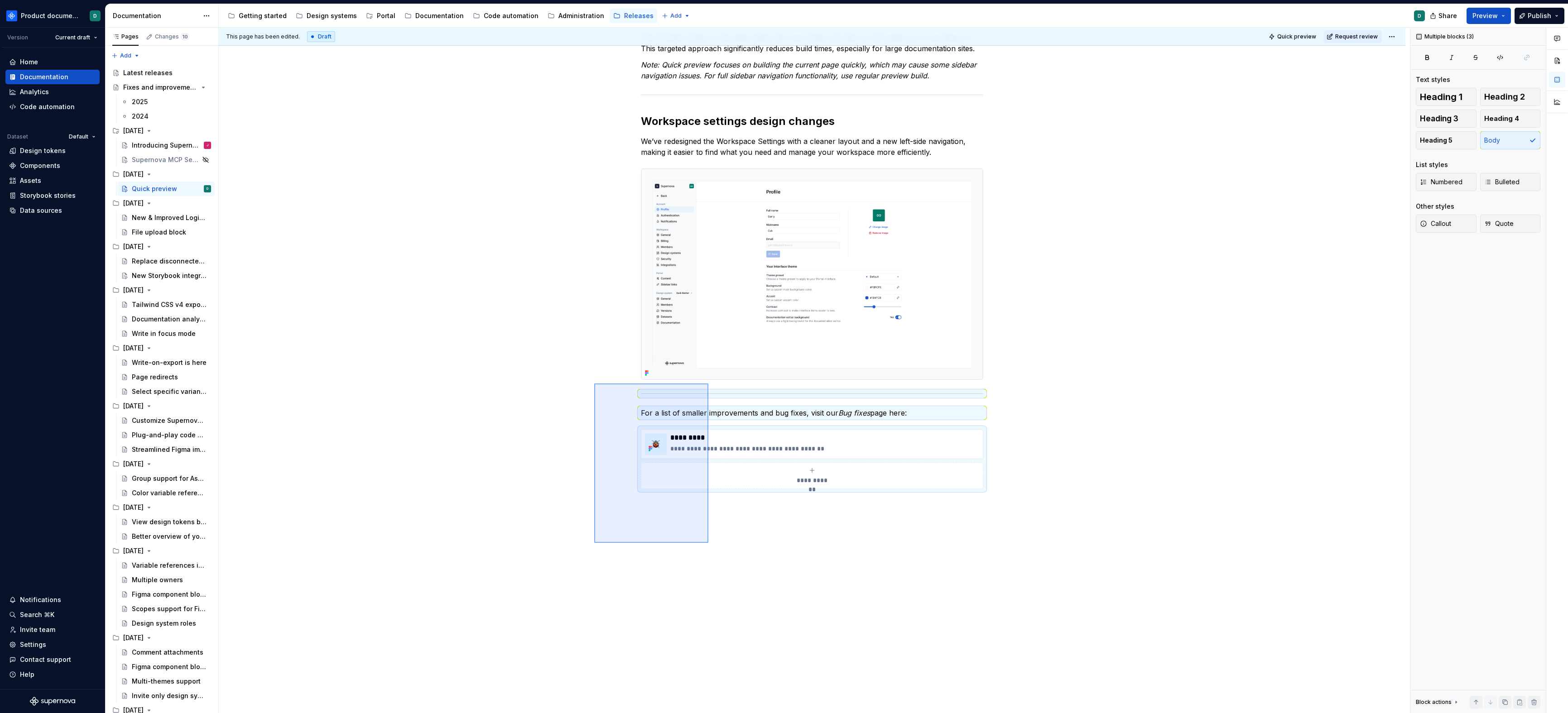
drag, startPoint x: 674, startPoint y: 496, endPoint x: 594, endPoint y: 384, distance: 137.6
click at [594, 384] on div "**********" at bounding box center [814, 370] width 1191 height 686
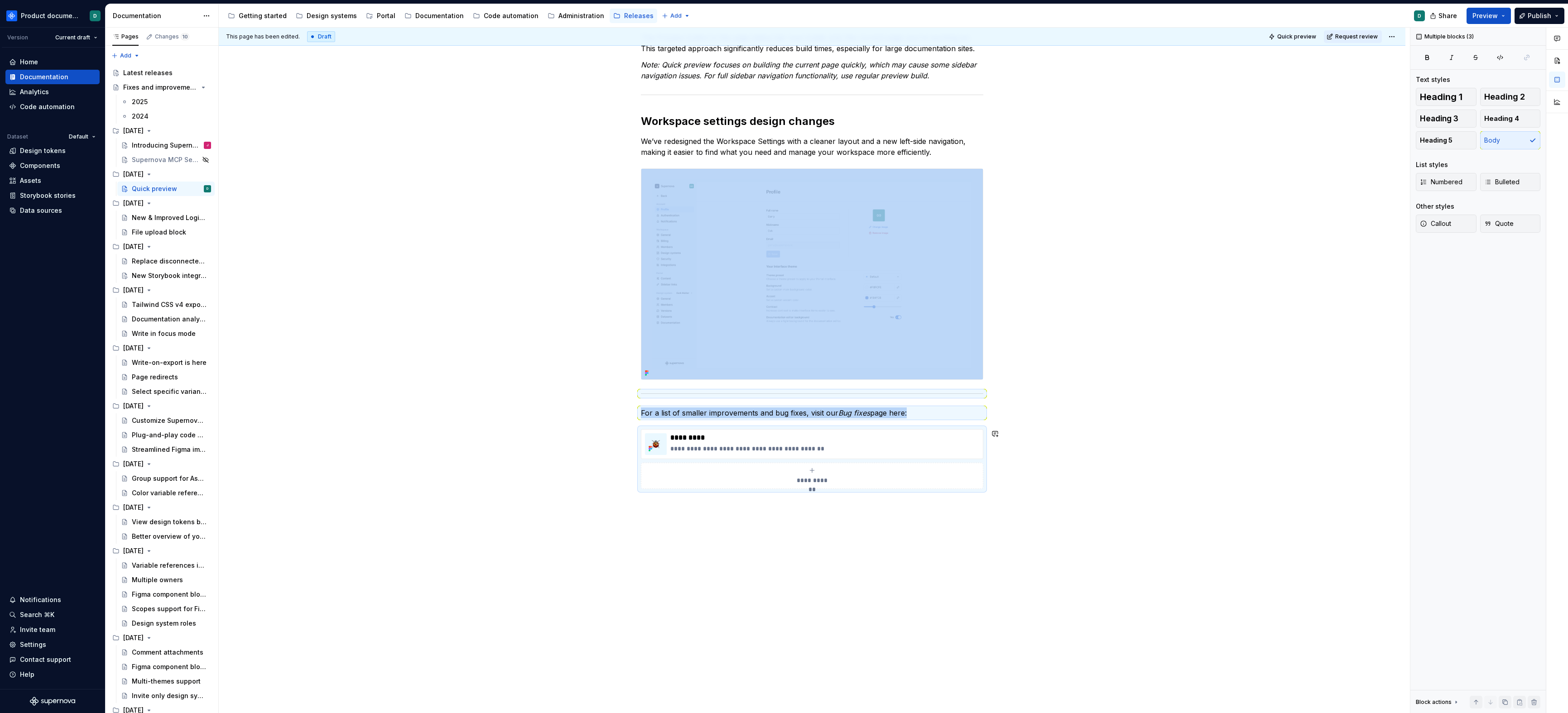
copy div "For a list of smaller improvements and bug fixes, visit our Bug fixes page here:"
click at [136, 100] on div "2025" at bounding box center [140, 102] width 16 height 9
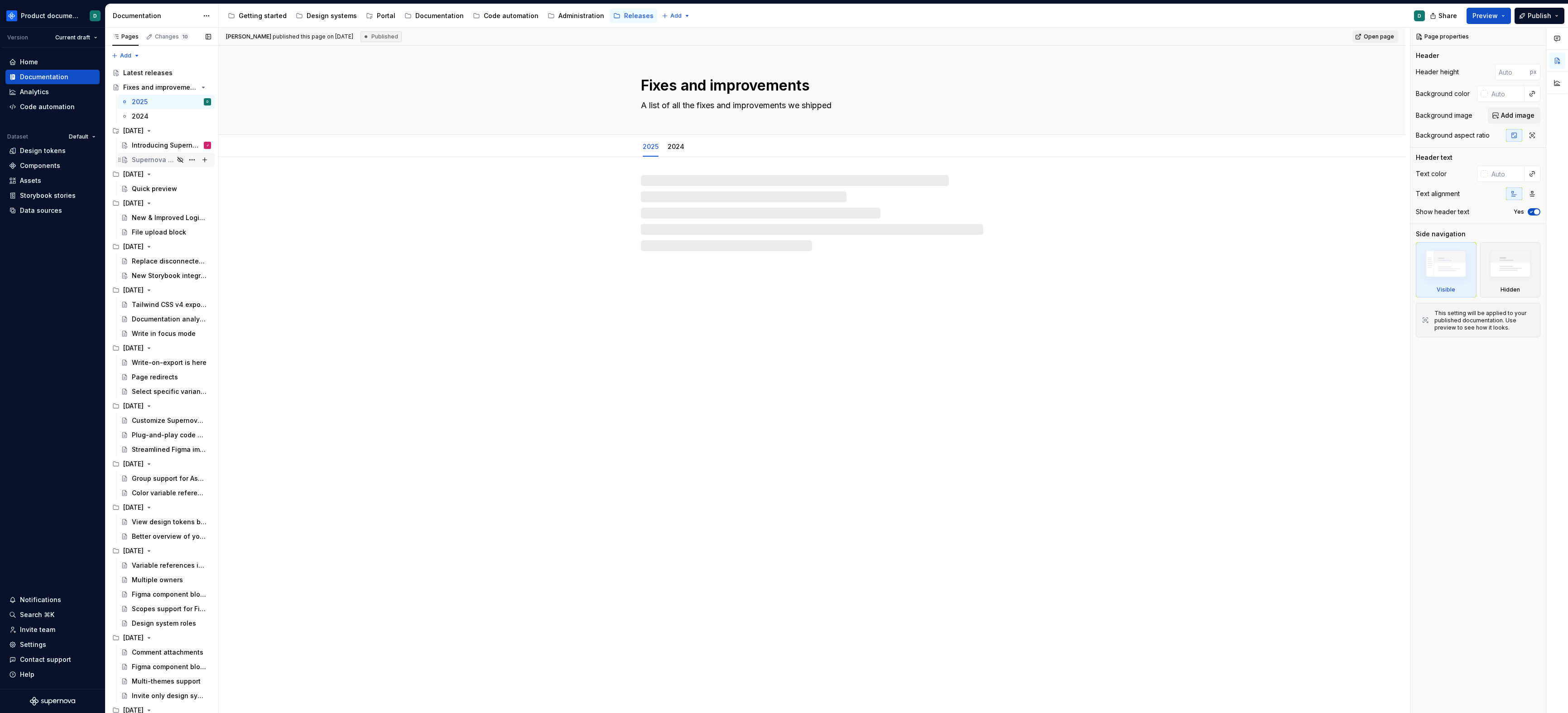
click at [144, 153] on div "Supernova MCP Server" at bounding box center [166, 160] width 97 height 15
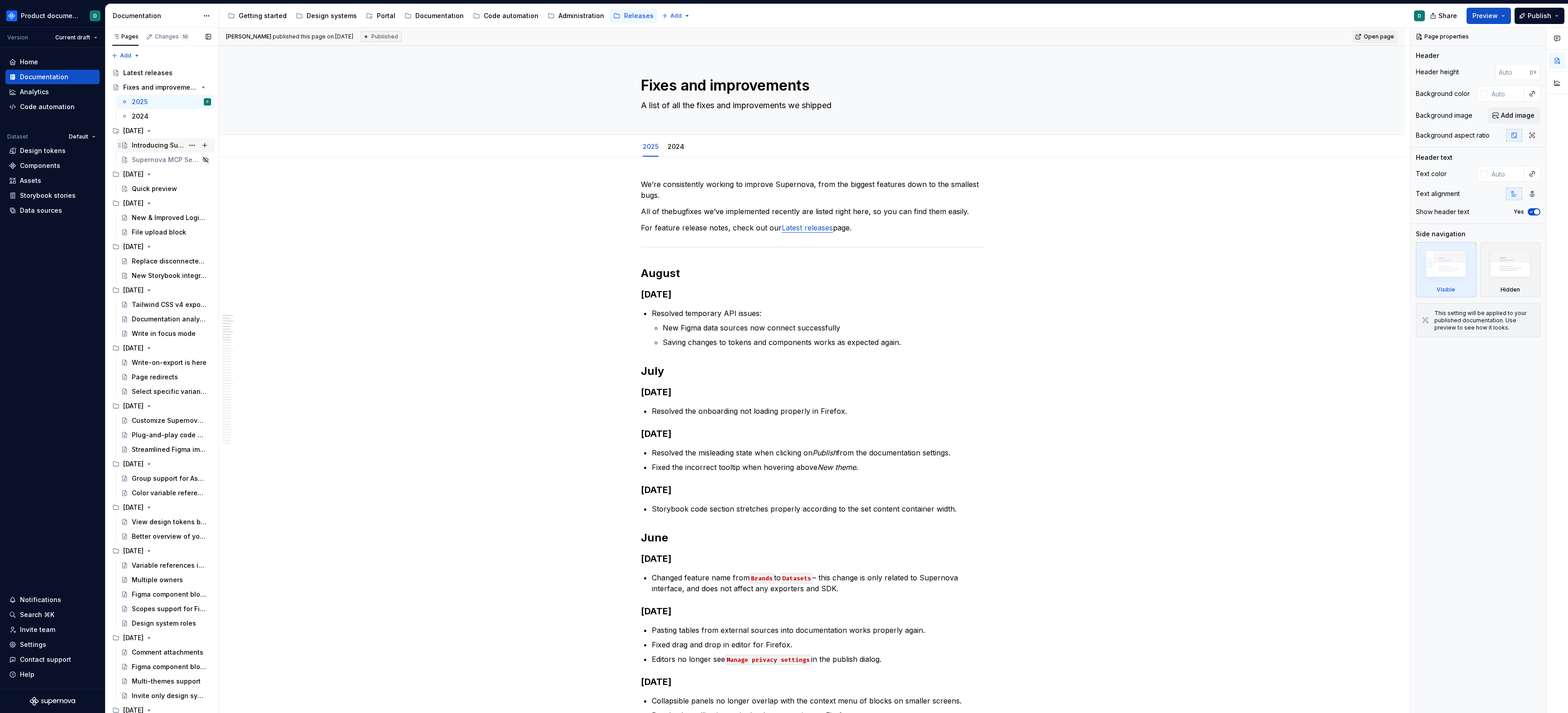
click at [142, 144] on div "Introducing Supernova Portal" at bounding box center [158, 145] width 52 height 9
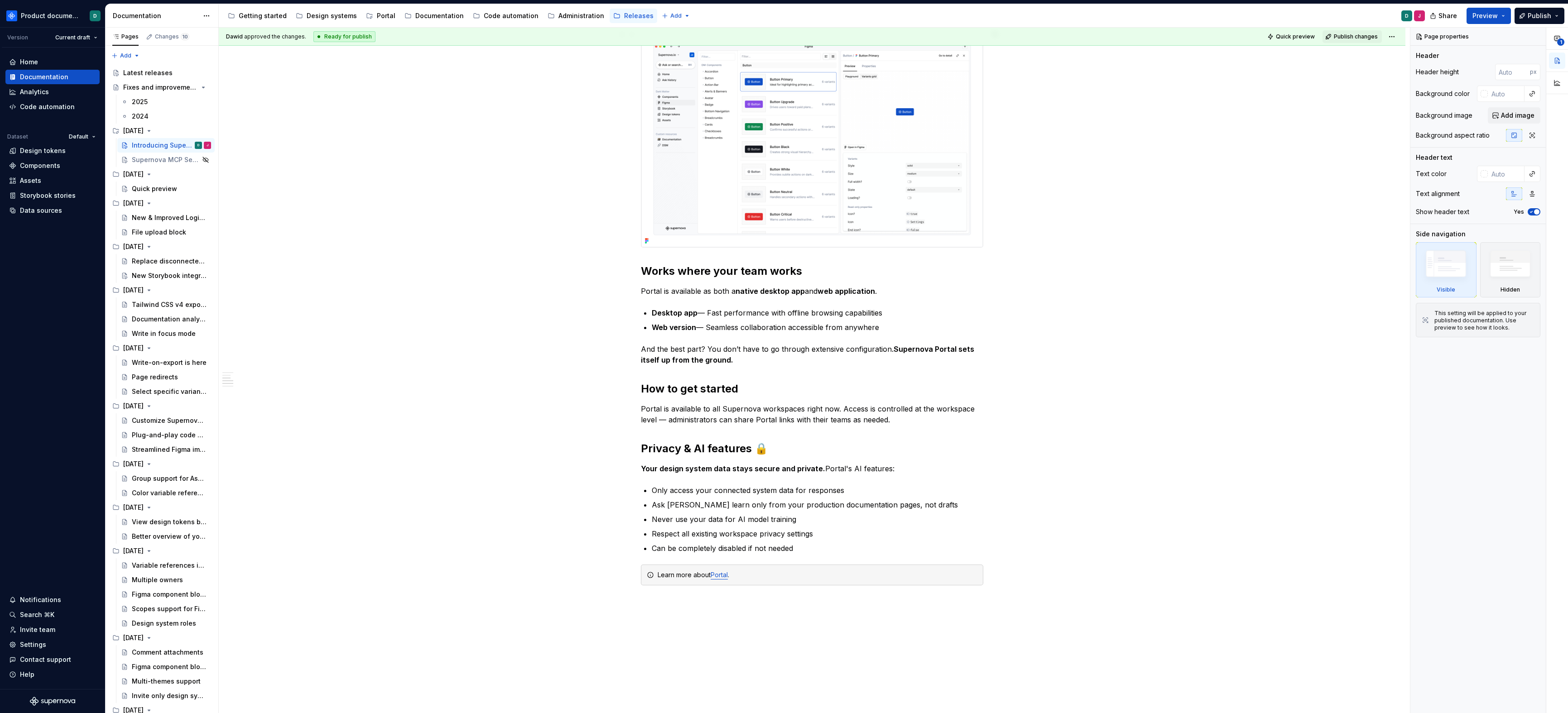
scroll to position [1568, 0]
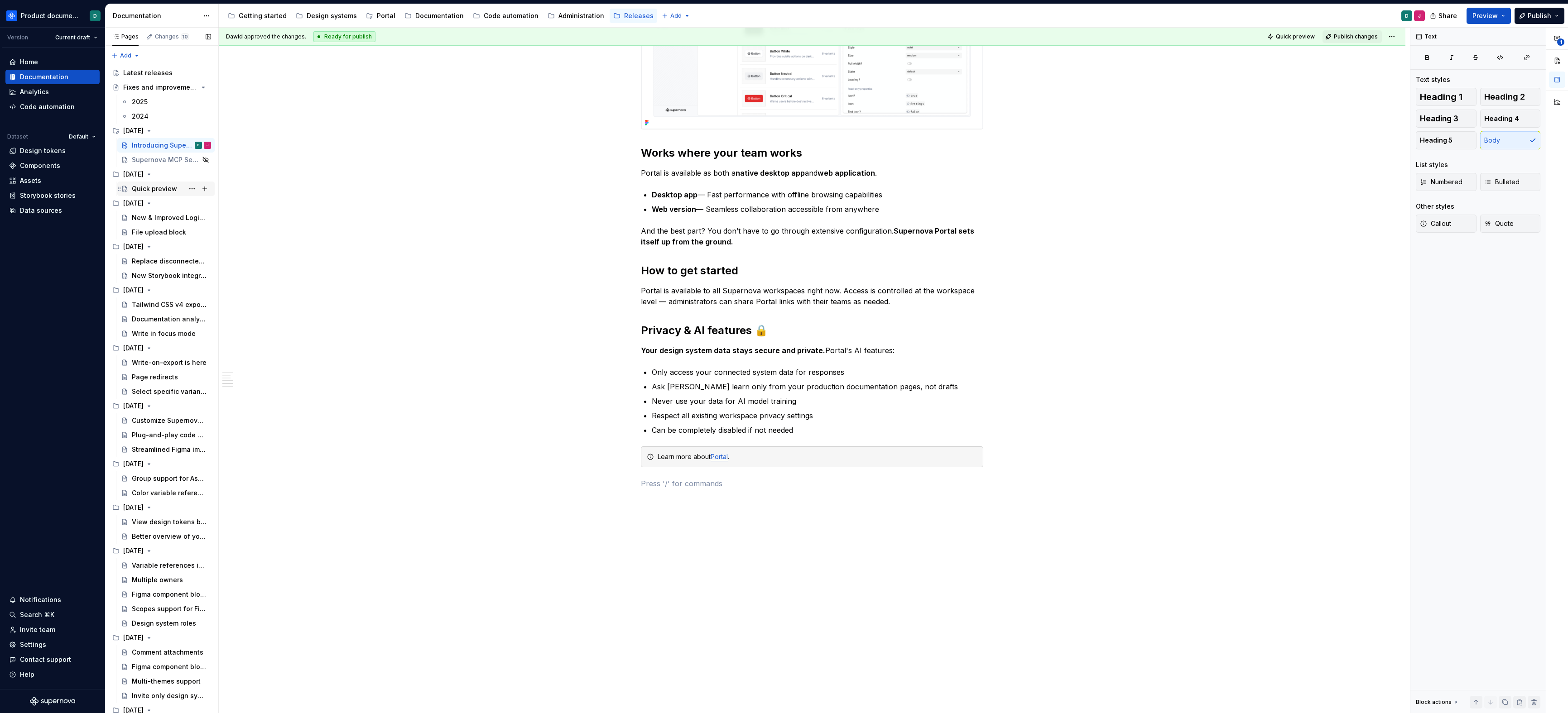
click at [152, 194] on div "Quick preview" at bounding box center [172, 189] width 79 height 13
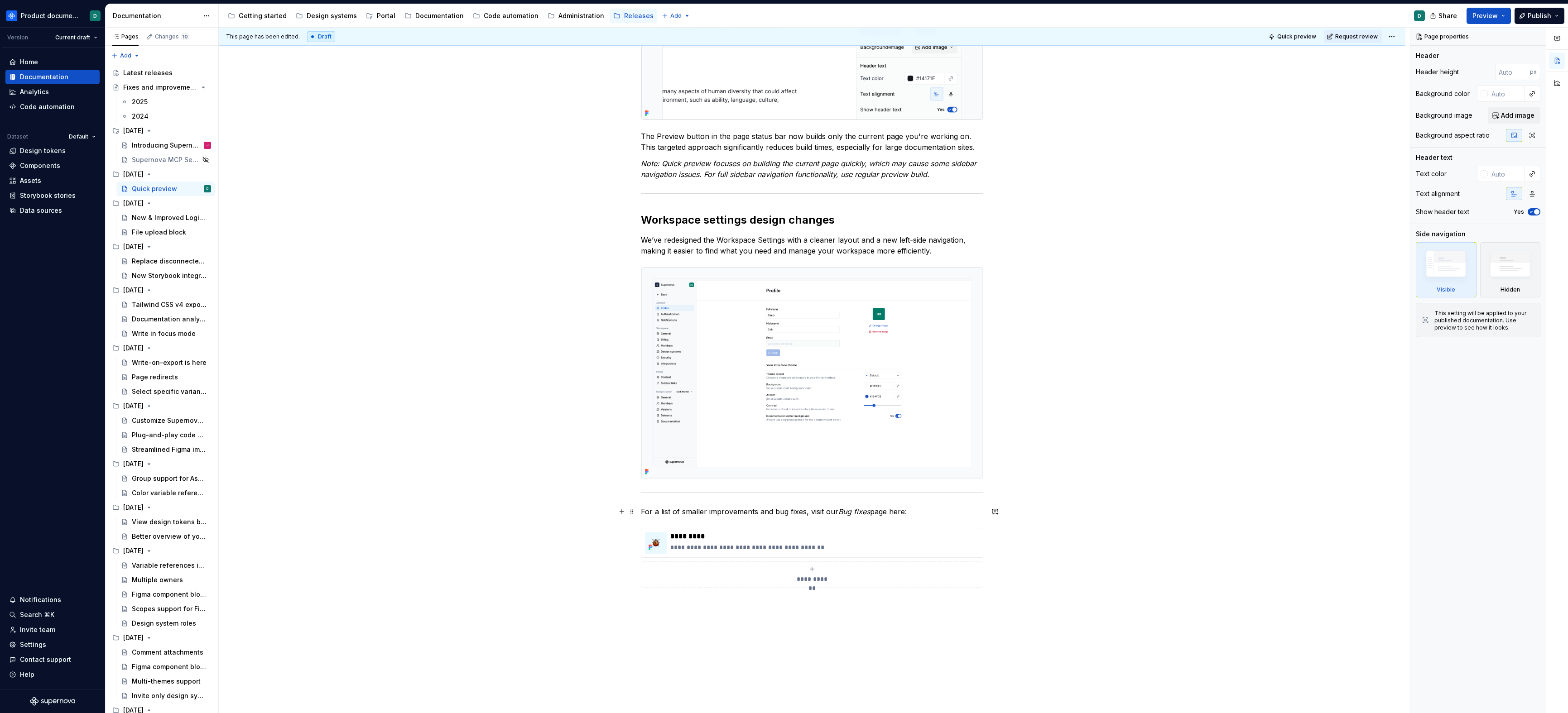
scroll to position [467, 0]
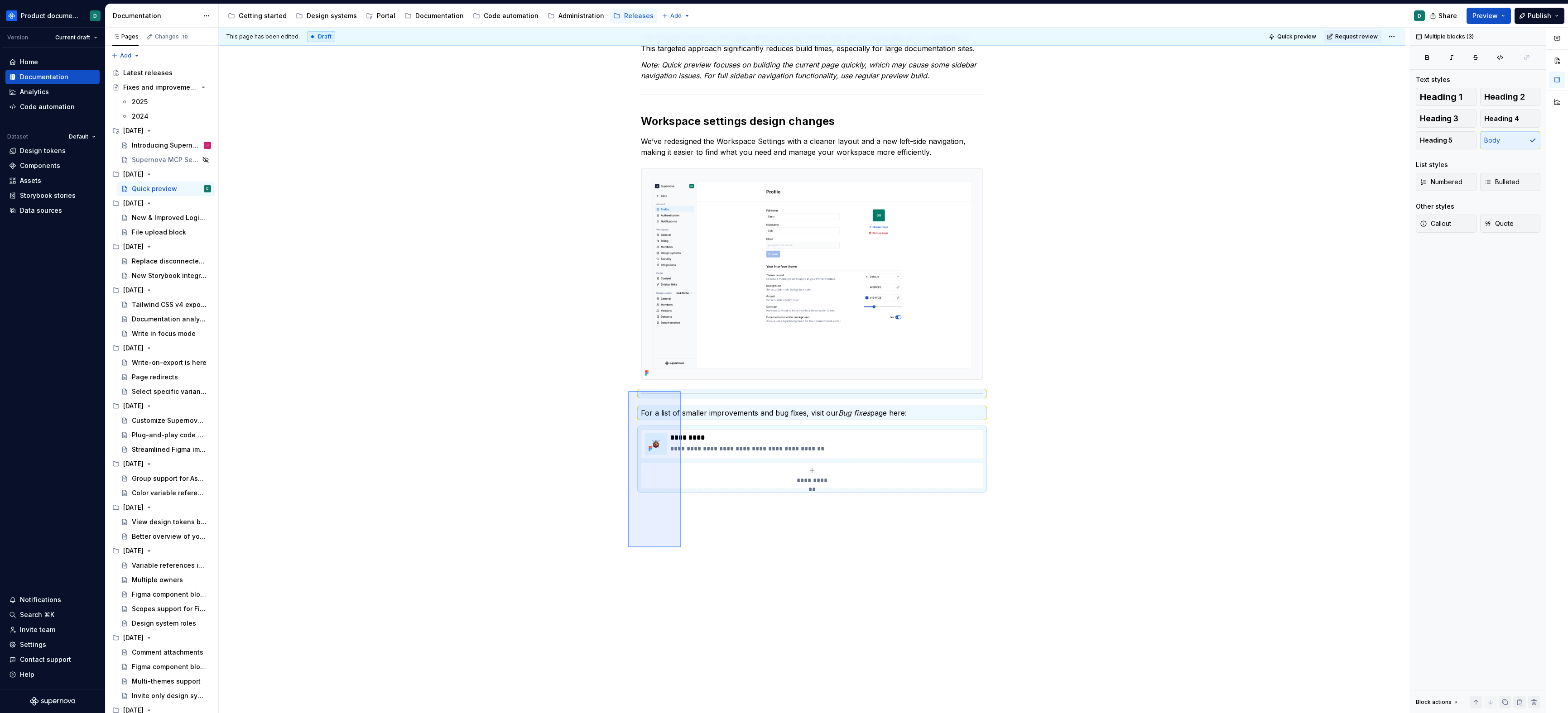
drag, startPoint x: 662, startPoint y: 448, endPoint x: 681, endPoint y: 391, distance: 60.1
click at [681, 391] on div "**********" at bounding box center [814, 370] width 1191 height 686
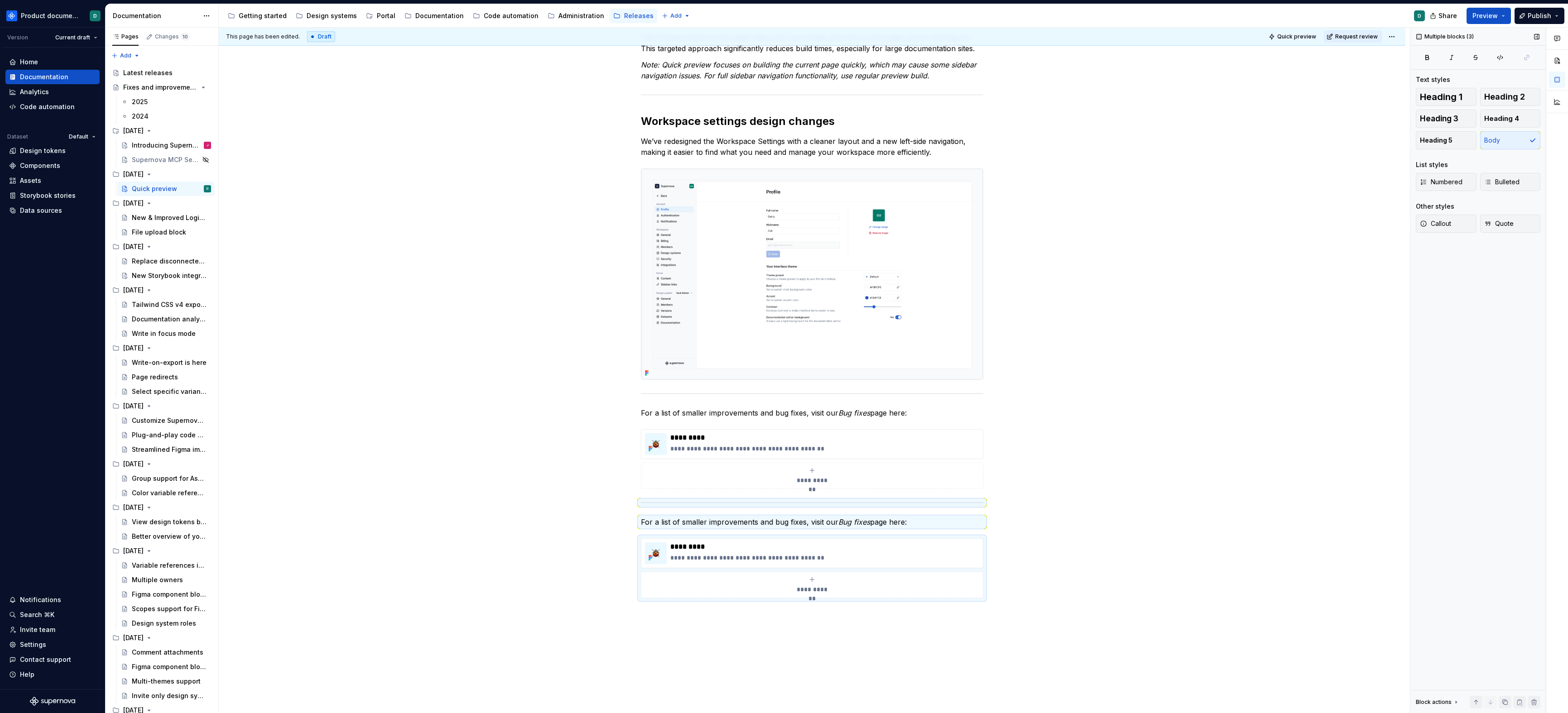
click at [999, 700] on icon at bounding box center [1456, 702] width 7 height 7
click at [999, 683] on span "Cut (⌘X)" at bounding box center [1441, 686] width 27 height 7
click at [999, 682] on span "Cut (⌘X)" at bounding box center [1441, 686] width 27 height 7
click at [999, 671] on span "Copy (⌘C)" at bounding box center [1444, 670] width 33 height 7
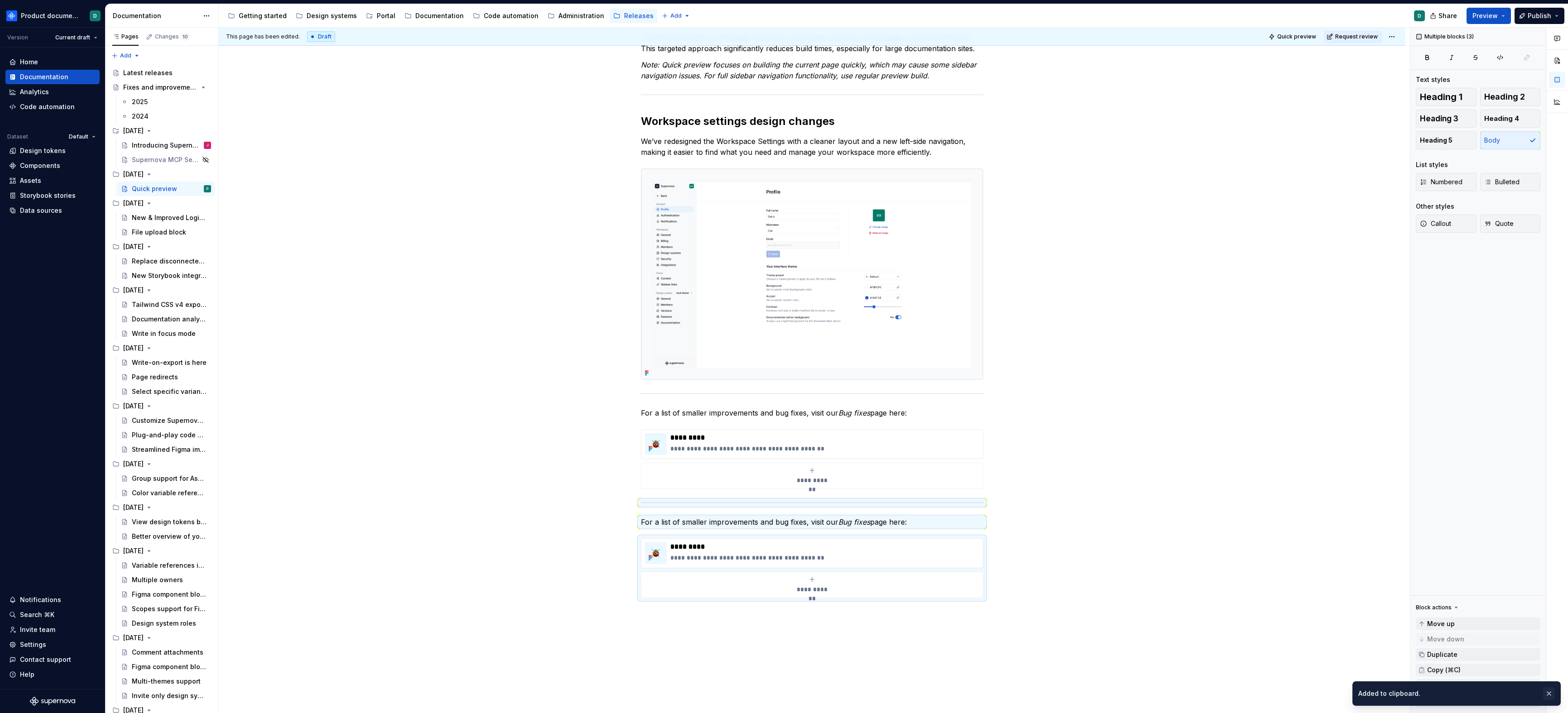
click at [999, 692] on button "button" at bounding box center [1549, 694] width 12 height 13
click at [999, 702] on button "Delete" at bounding box center [1478, 700] width 125 height 13
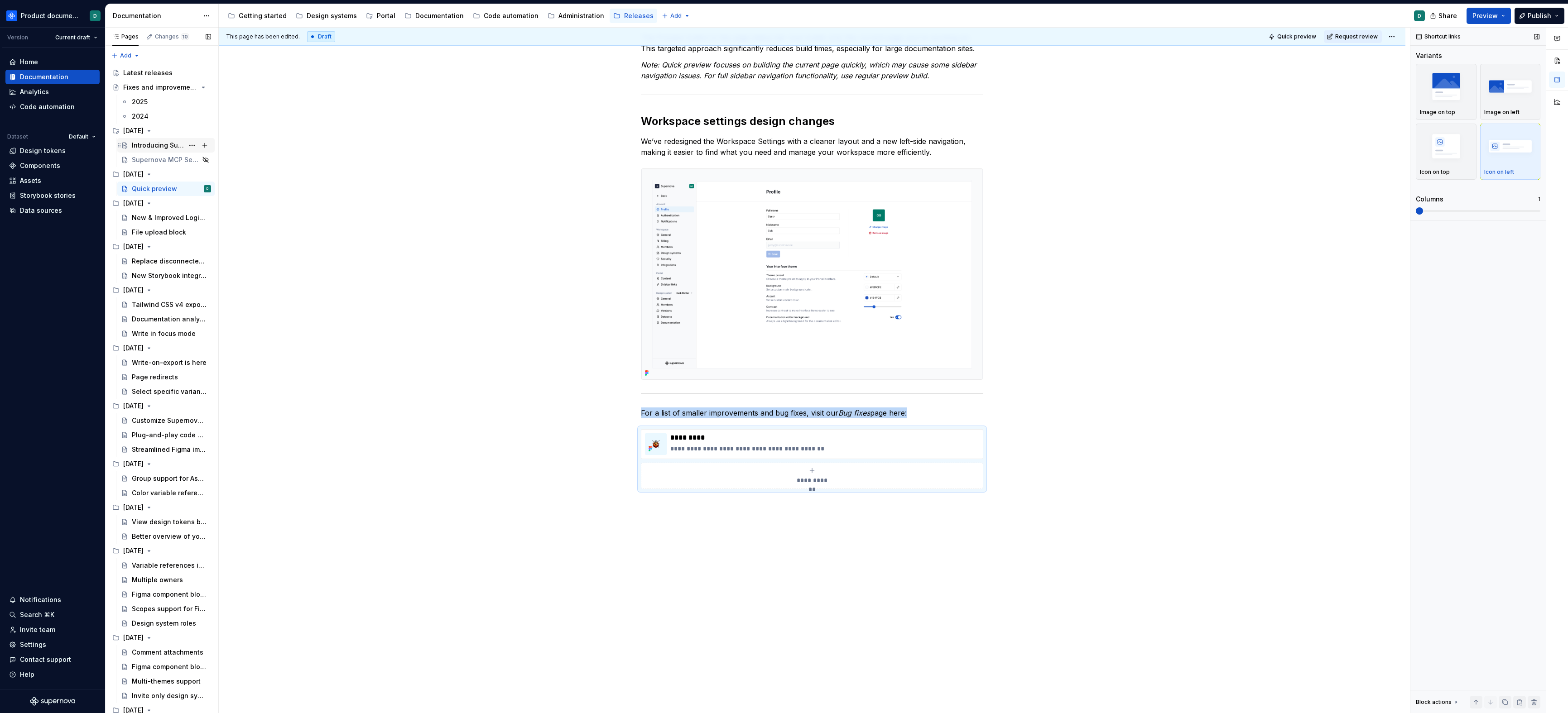
click at [137, 144] on div "Introducing Supernova Portal" at bounding box center [158, 145] width 52 height 9
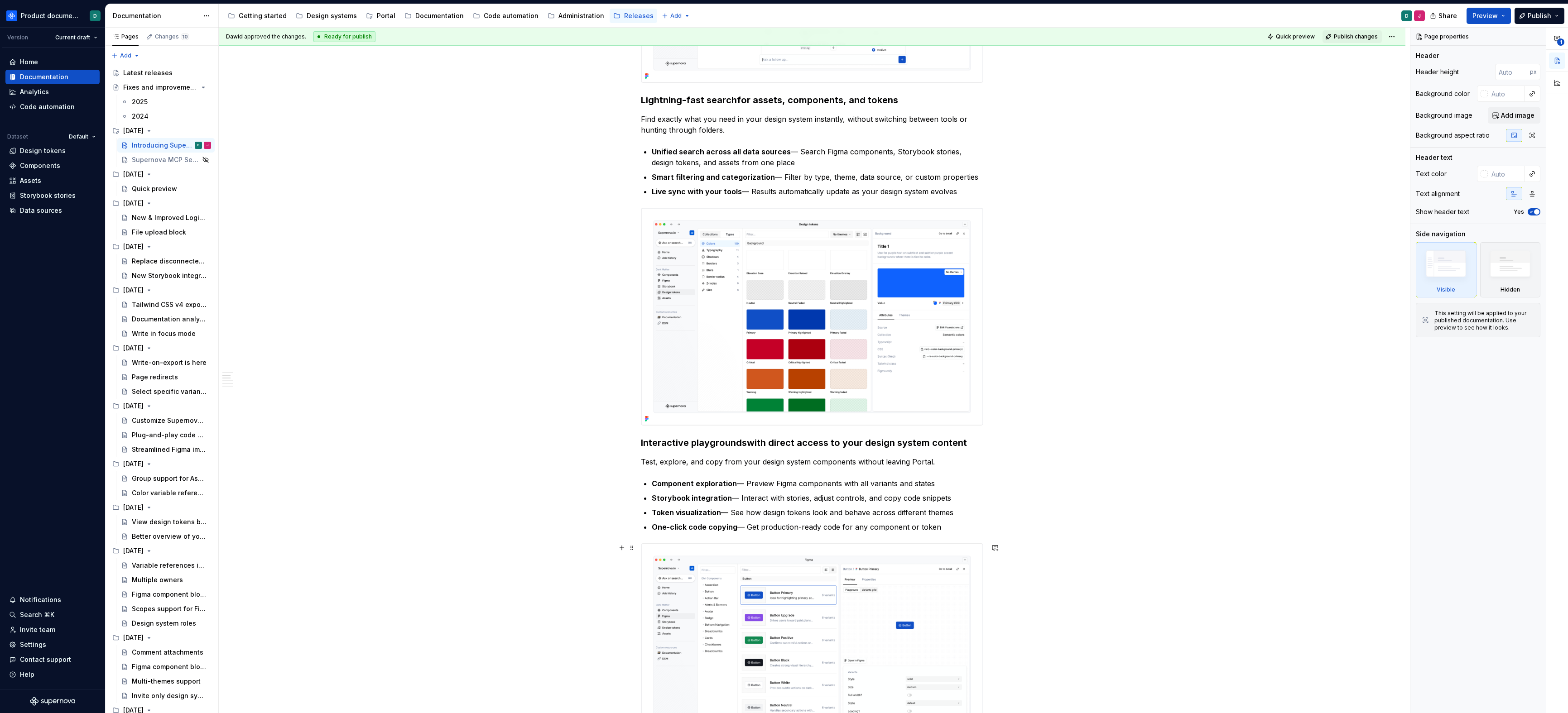
scroll to position [1568, 0]
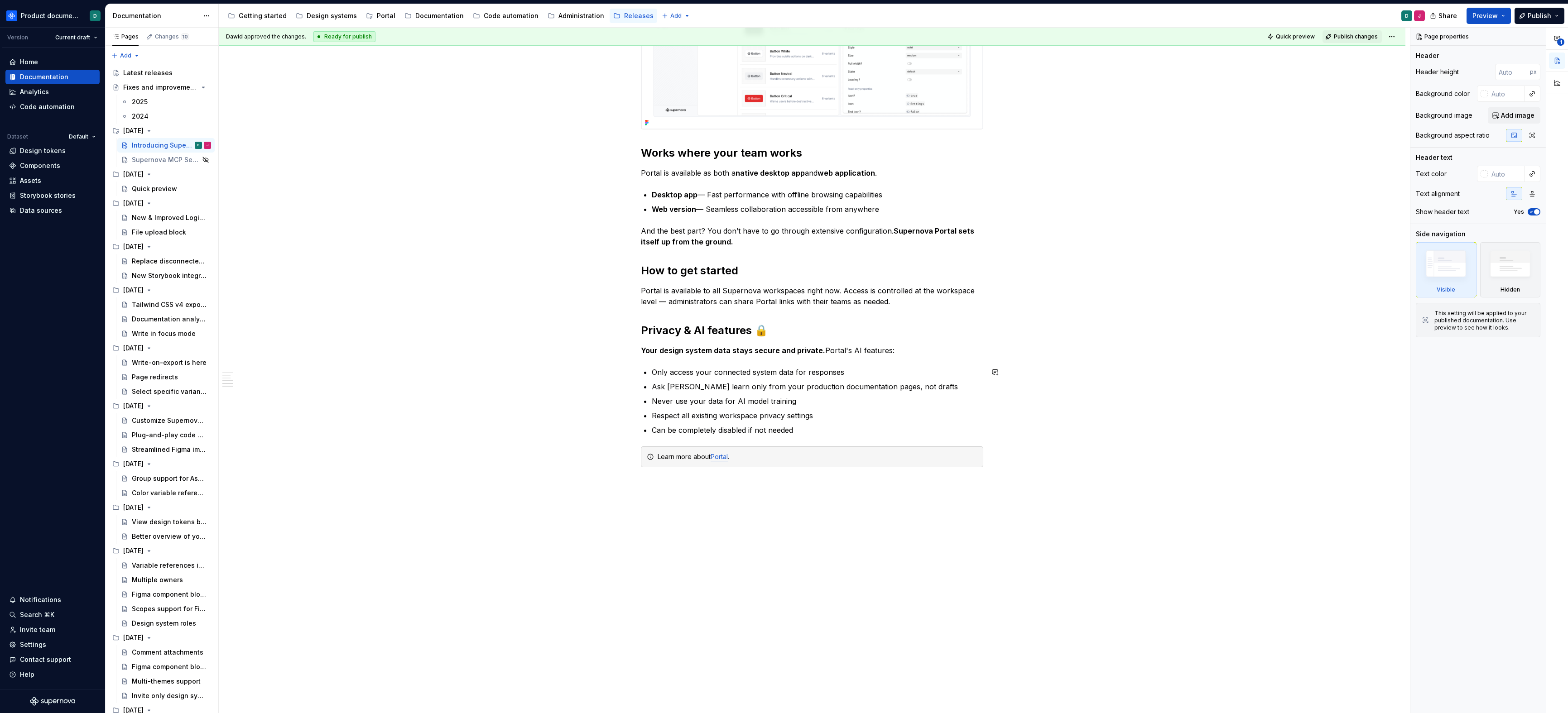
type textarea "*"
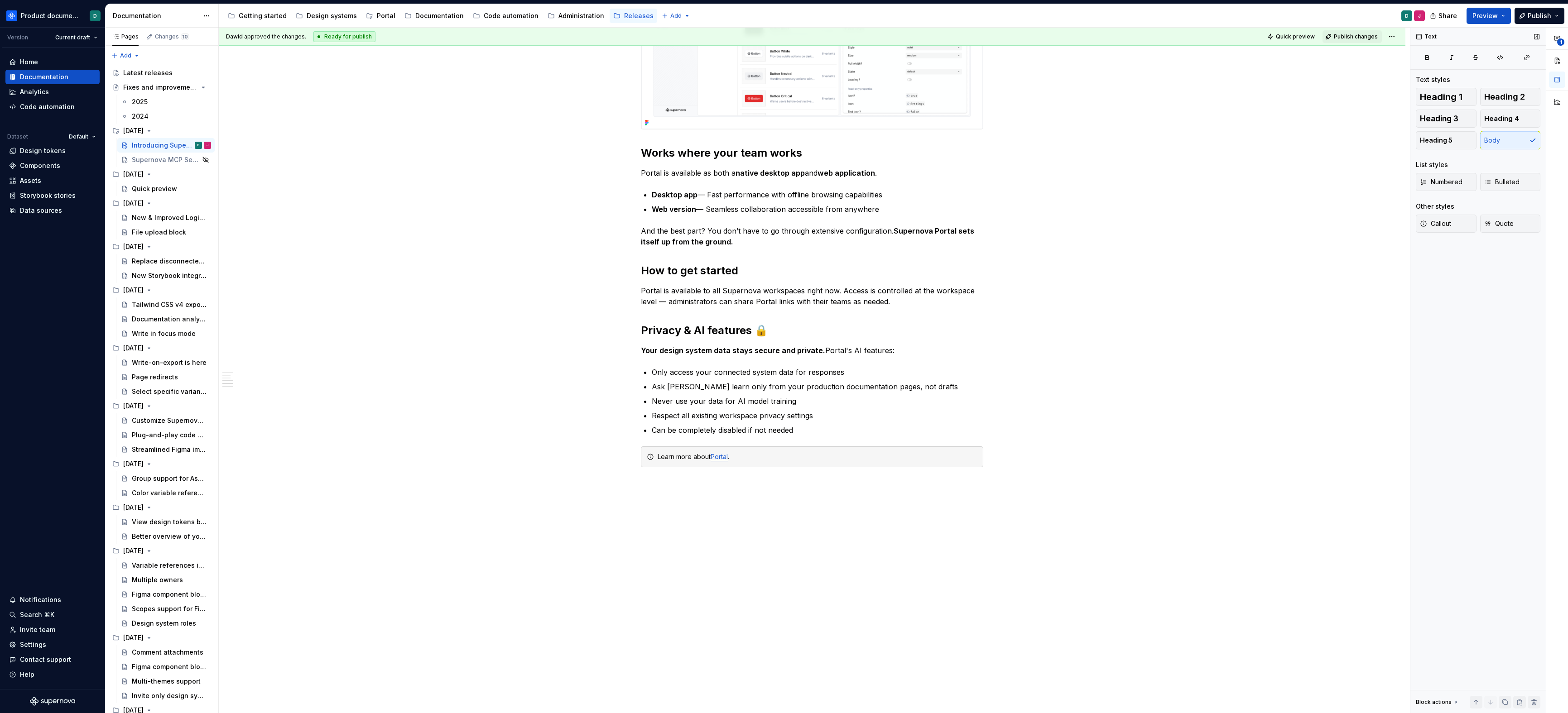
click at [999, 701] on div "Block actions" at bounding box center [1433, 702] width 36 height 7
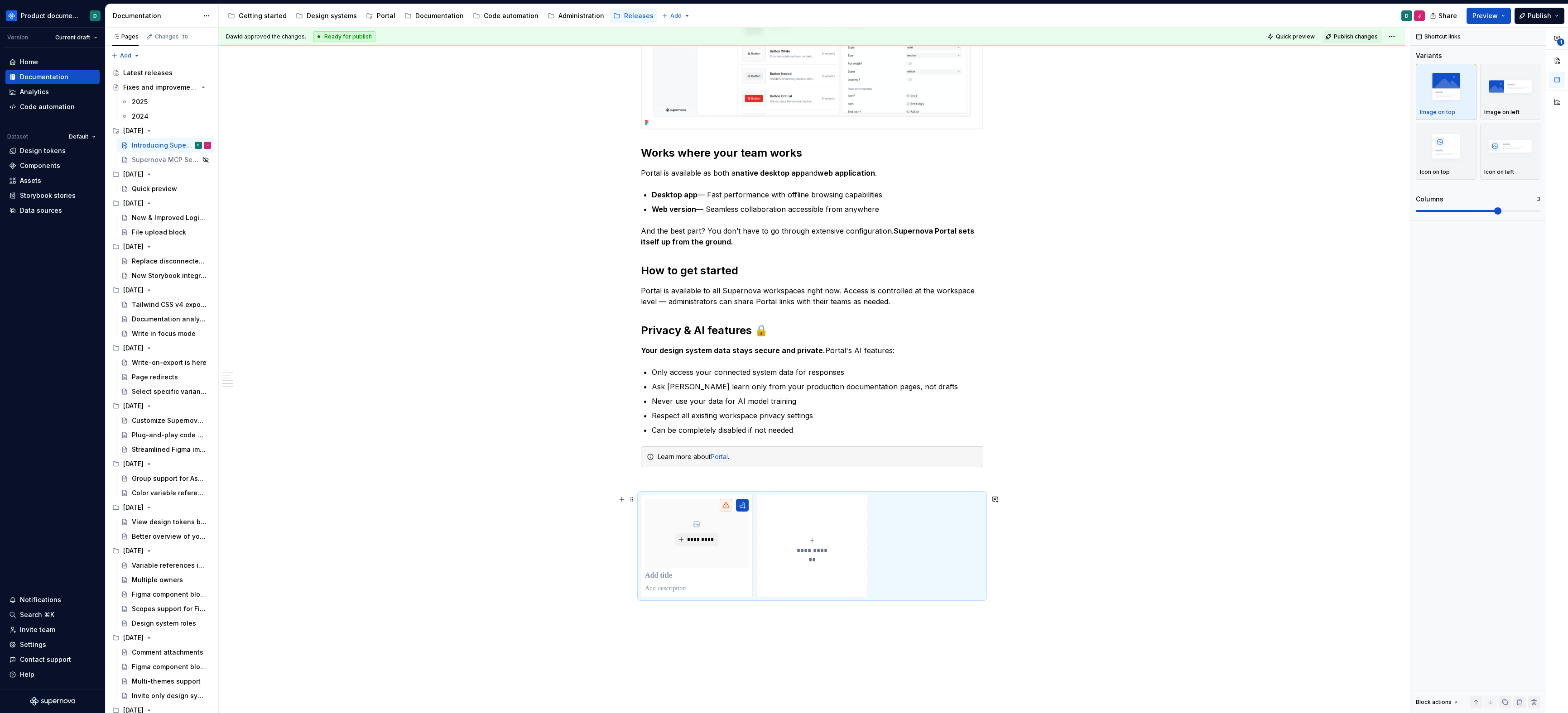
click at [889, 539] on div "**********" at bounding box center [812, 546] width 343 height 102
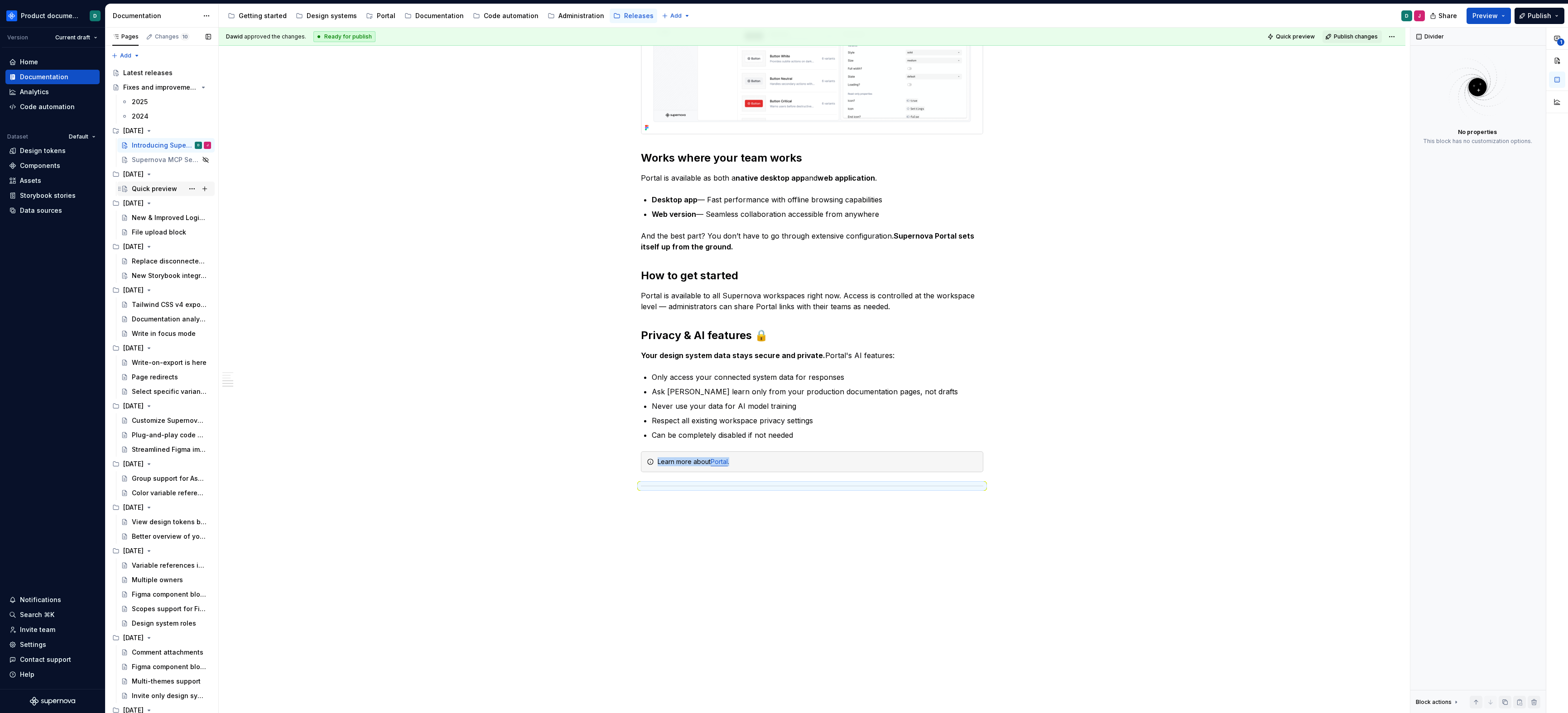
click at [144, 189] on div "Quick preview" at bounding box center [155, 189] width 45 height 9
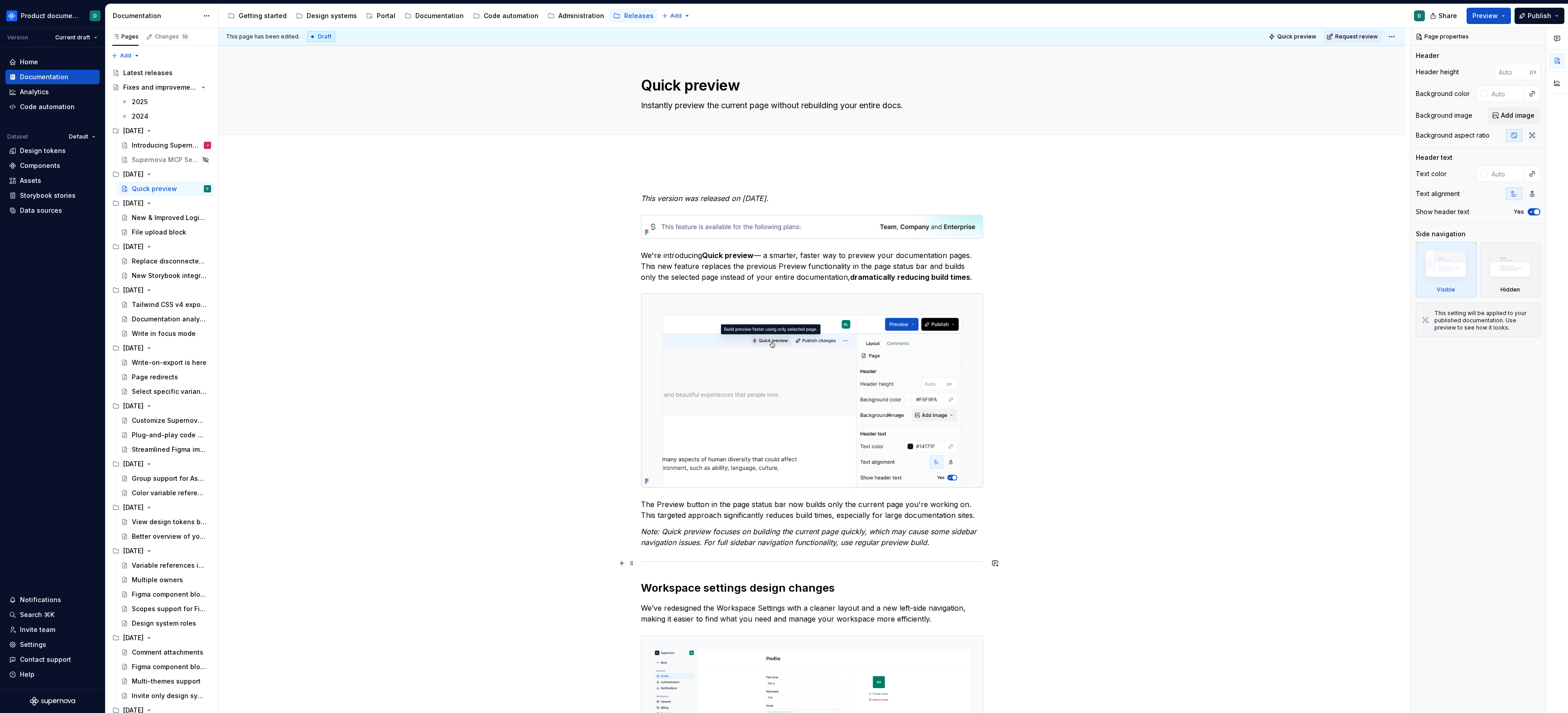
scroll to position [467, 0]
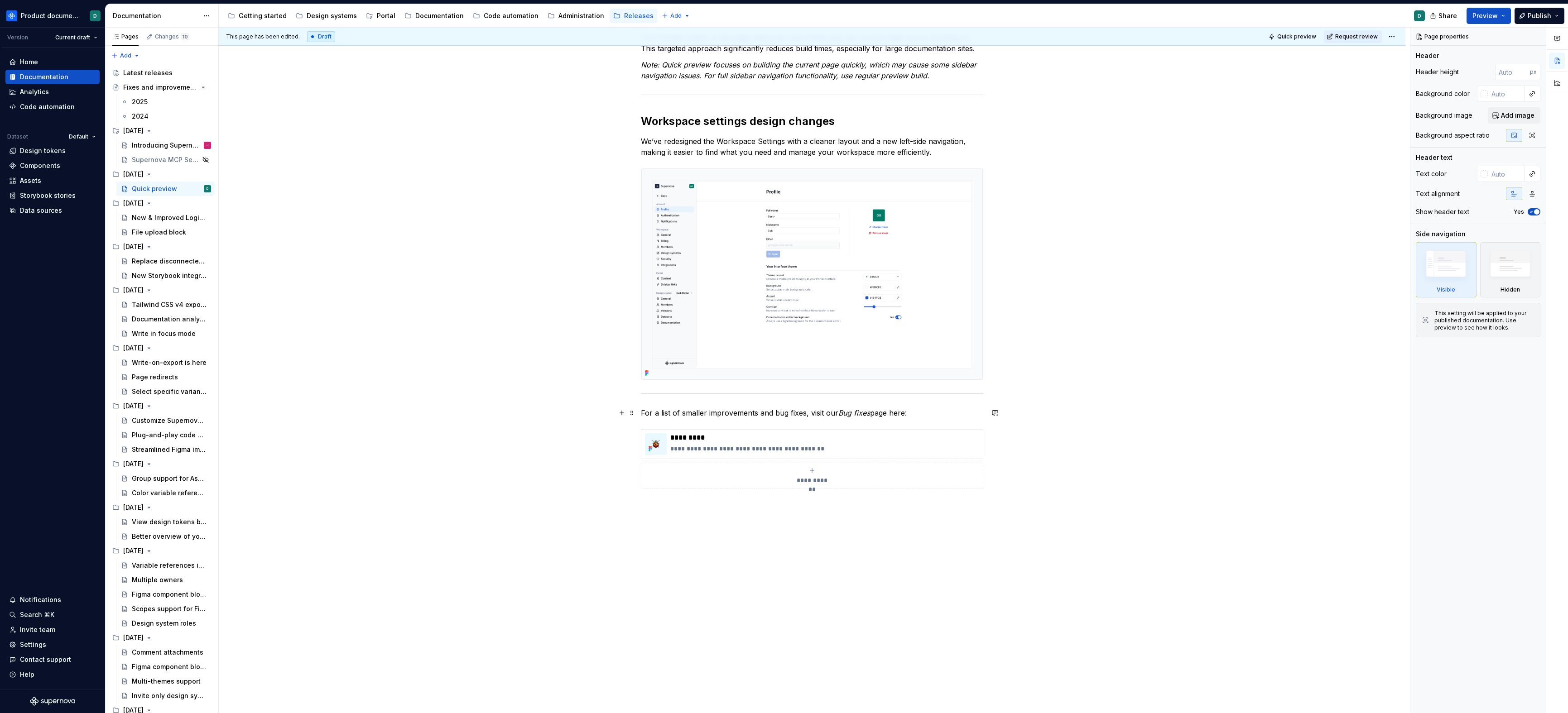
click at [696, 411] on p "For a list of smaller improvements and bug fixes, visit our Bug fixes page here:" at bounding box center [812, 413] width 343 height 11
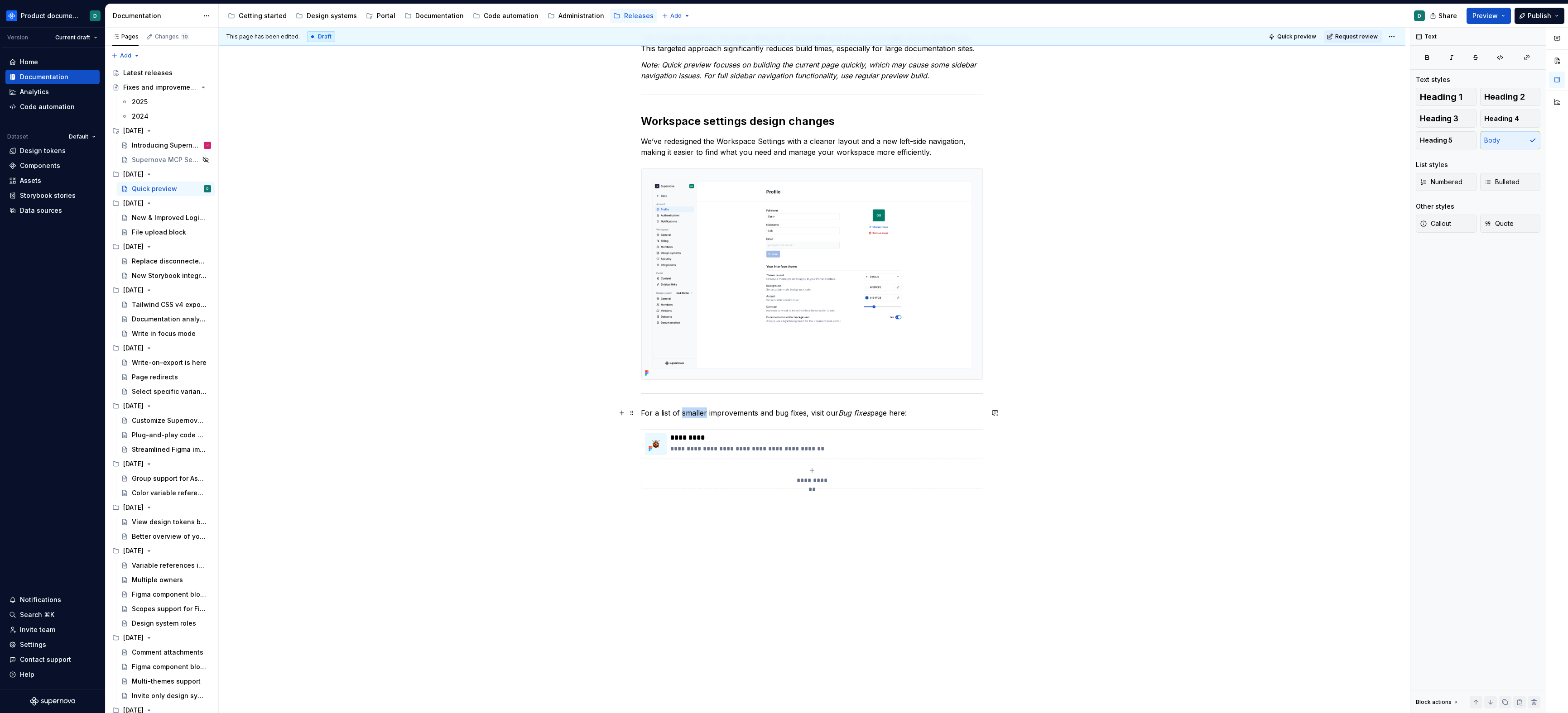
click at [696, 411] on p "For a list of smaller improvements and bug fixes, visit our Bug fixes page here:" at bounding box center [812, 413] width 343 height 11
copy p "For a list of smaller improvements and bug fixes, visit our Bug fixes page here:"
click at [150, 146] on div "Introducing Supernova Portal" at bounding box center [158, 145] width 52 height 9
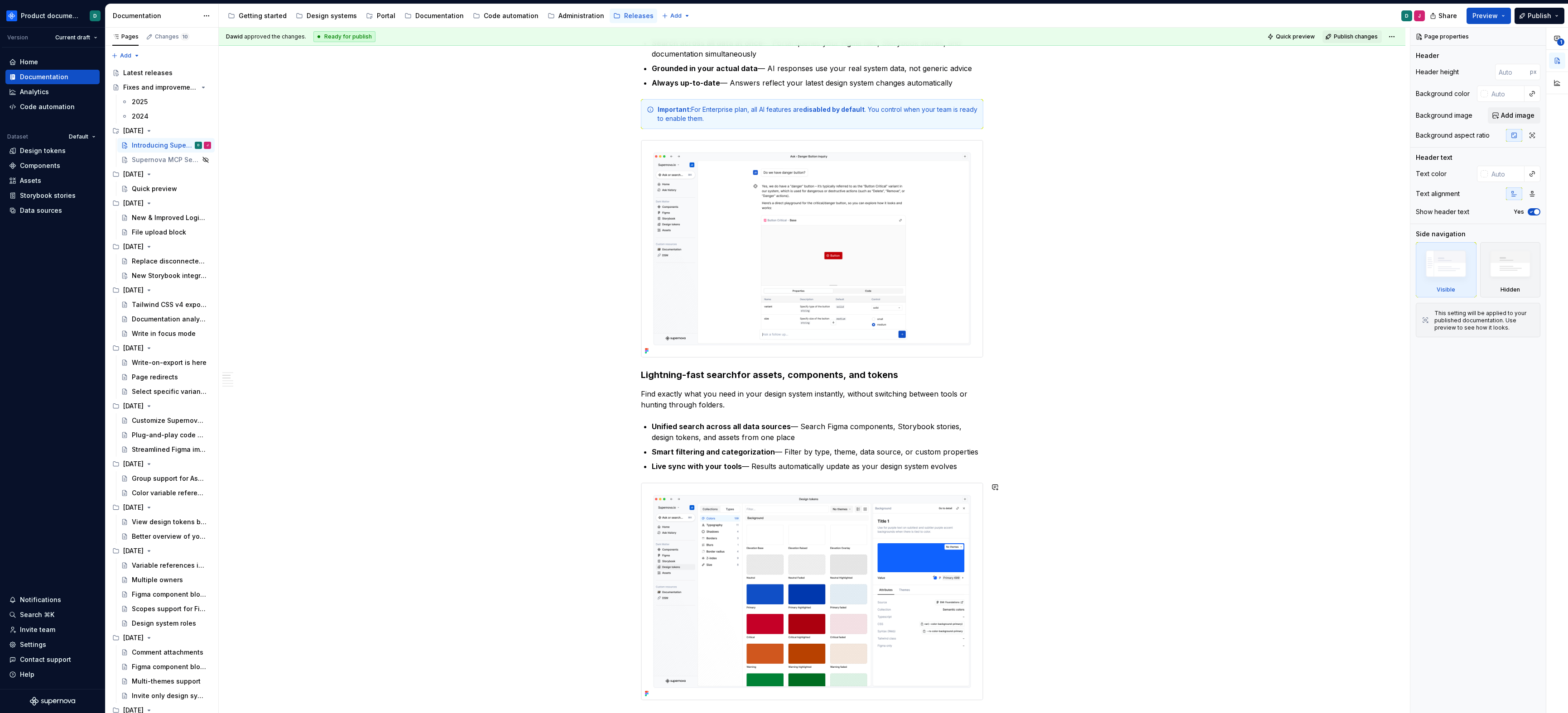
scroll to position [1563, 0]
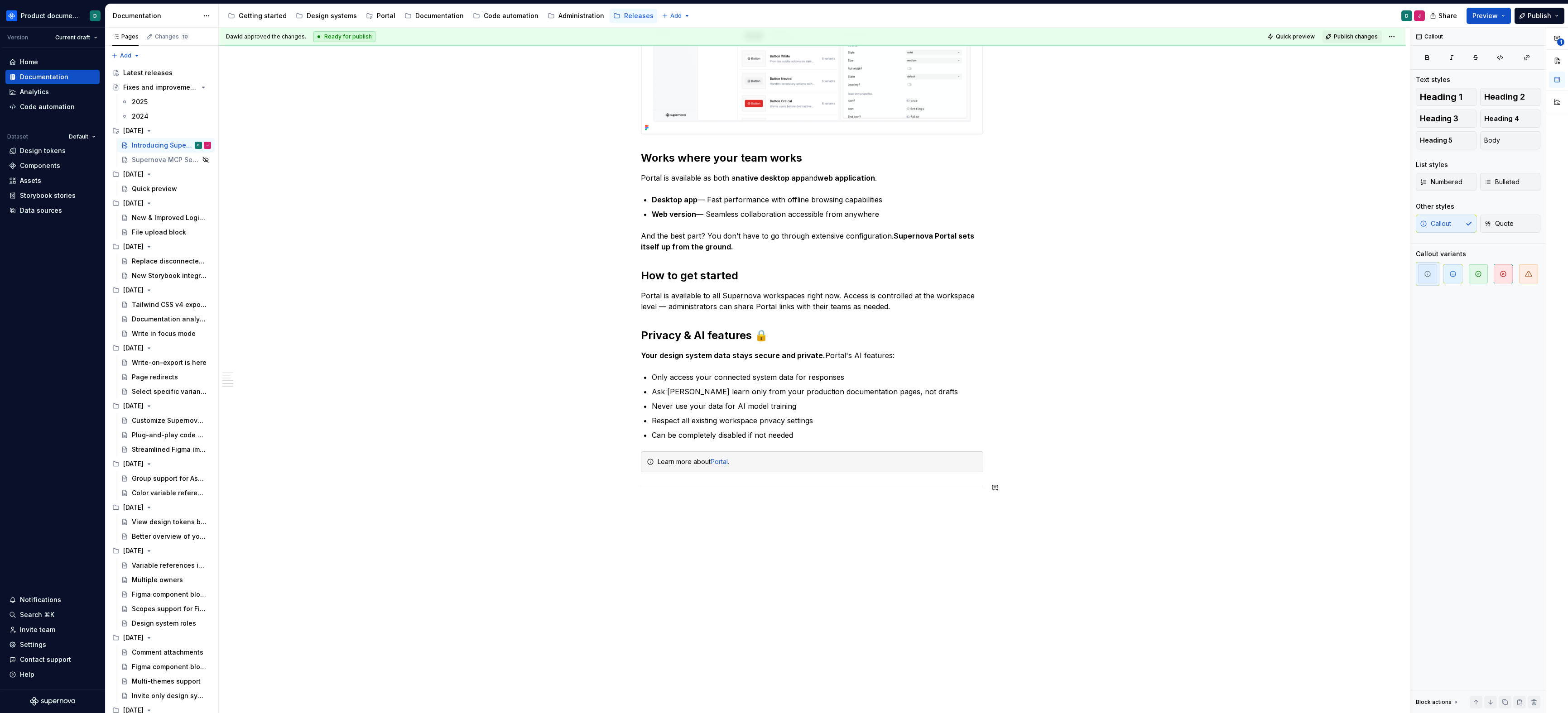
click at [718, 499] on div "[PERSON_NAME] approved the changes. Ready for publish Quick preview Publish cha…" at bounding box center [814, 370] width 1191 height 686
click at [146, 190] on div "Quick preview" at bounding box center [155, 189] width 45 height 9
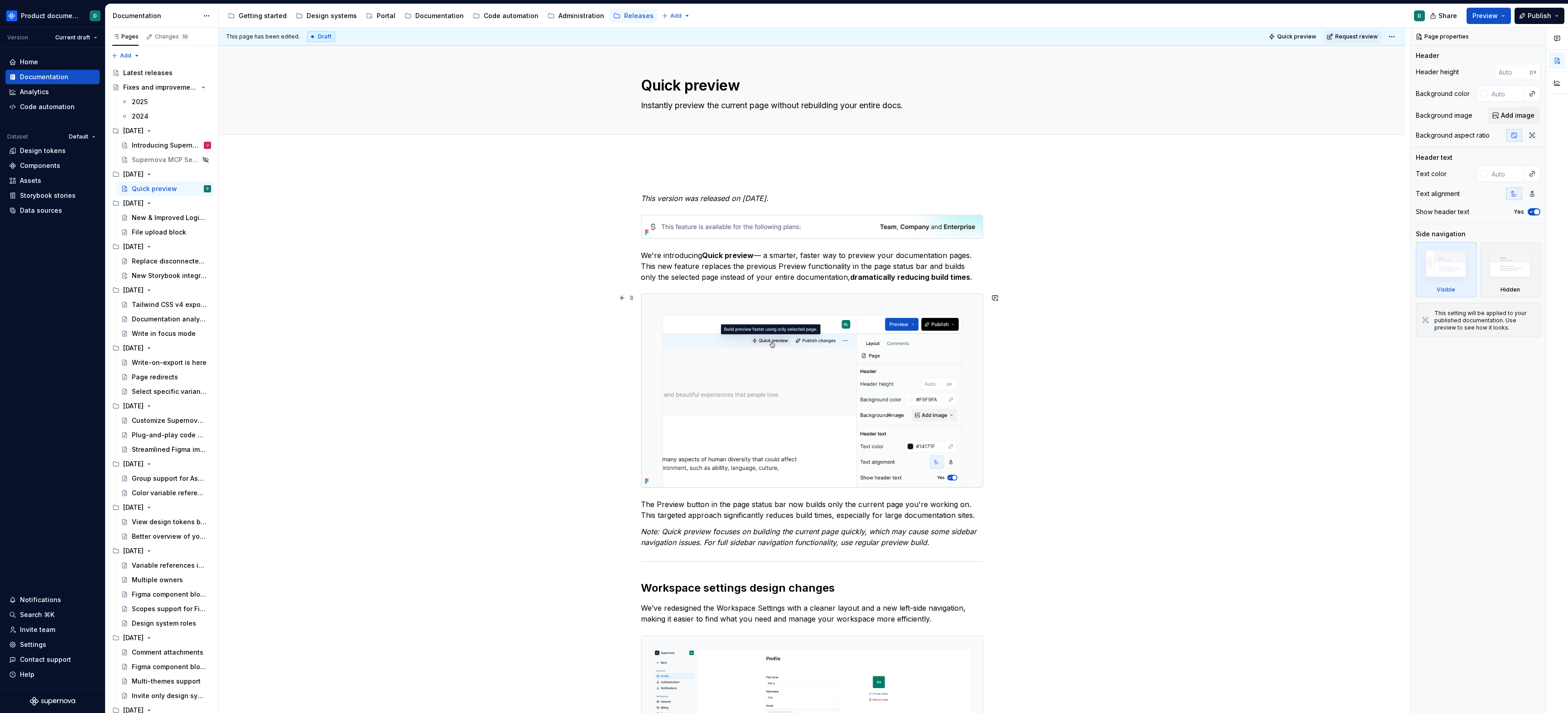
scroll to position [467, 0]
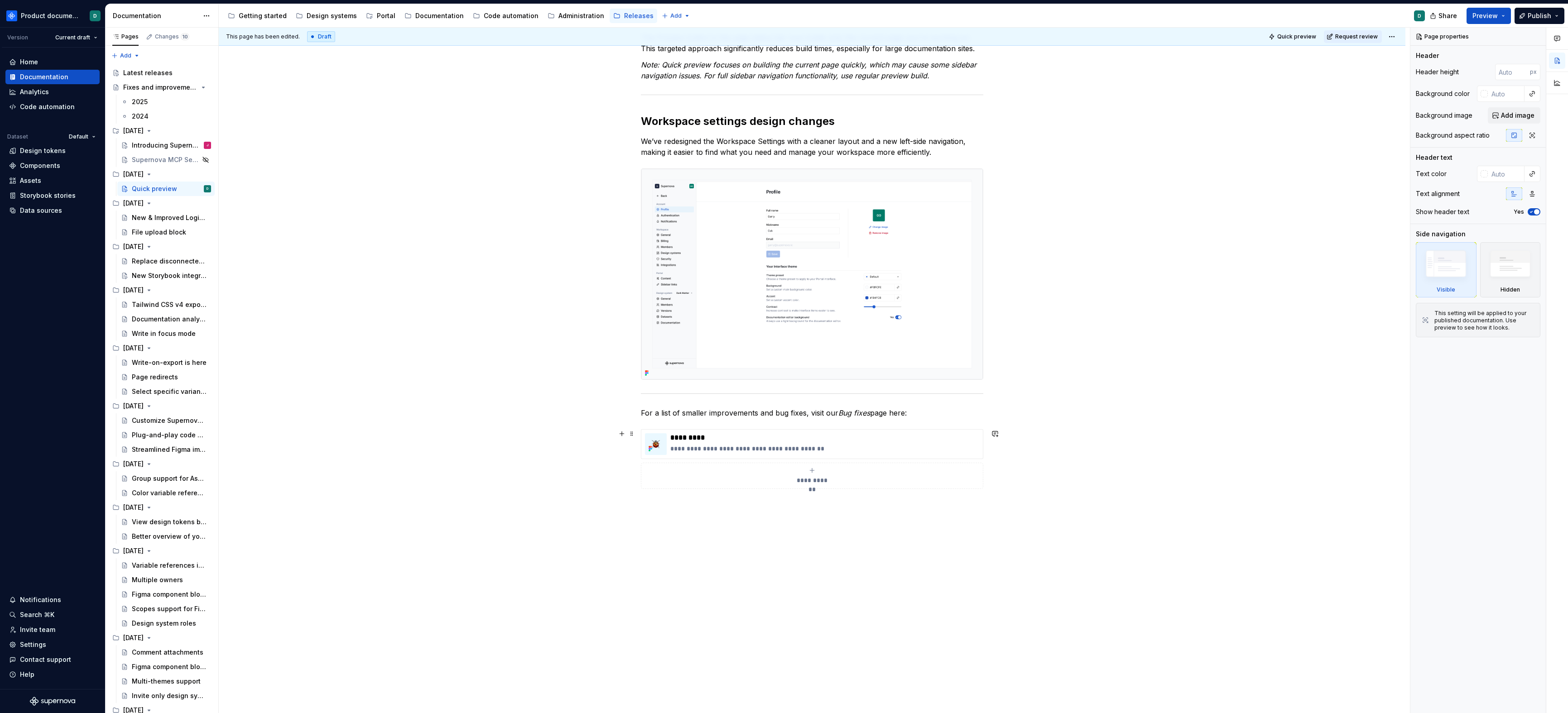
click at [635, 444] on div "This version was released on [DATE]. We're introducing Quick preview — a smarte…" at bounding box center [811, 200] width 1186 height 1025
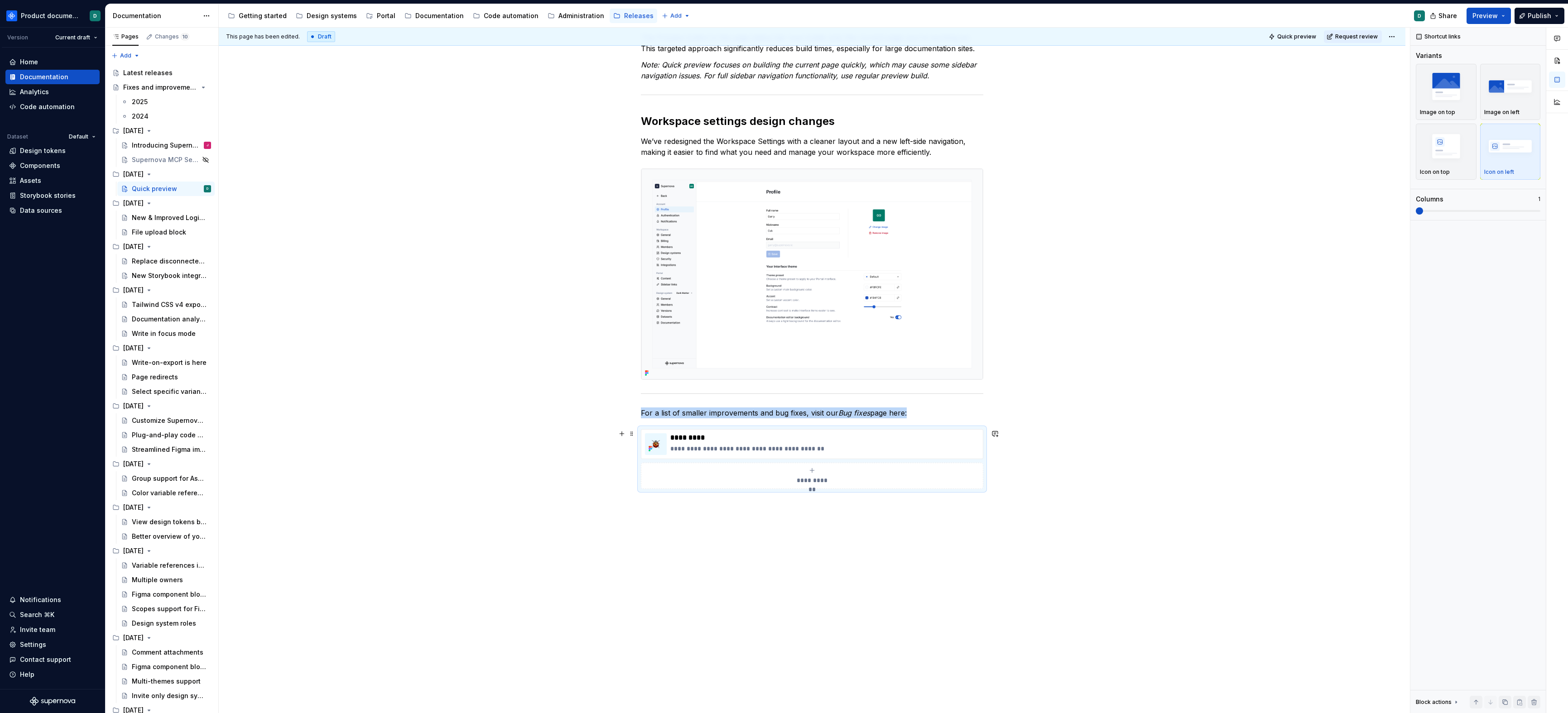
copy p "For a list of smaller improvements and bug fixes, visit our Bug fixes page here:"
click at [149, 146] on div "Introducing Supernova Portal" at bounding box center [158, 145] width 52 height 9
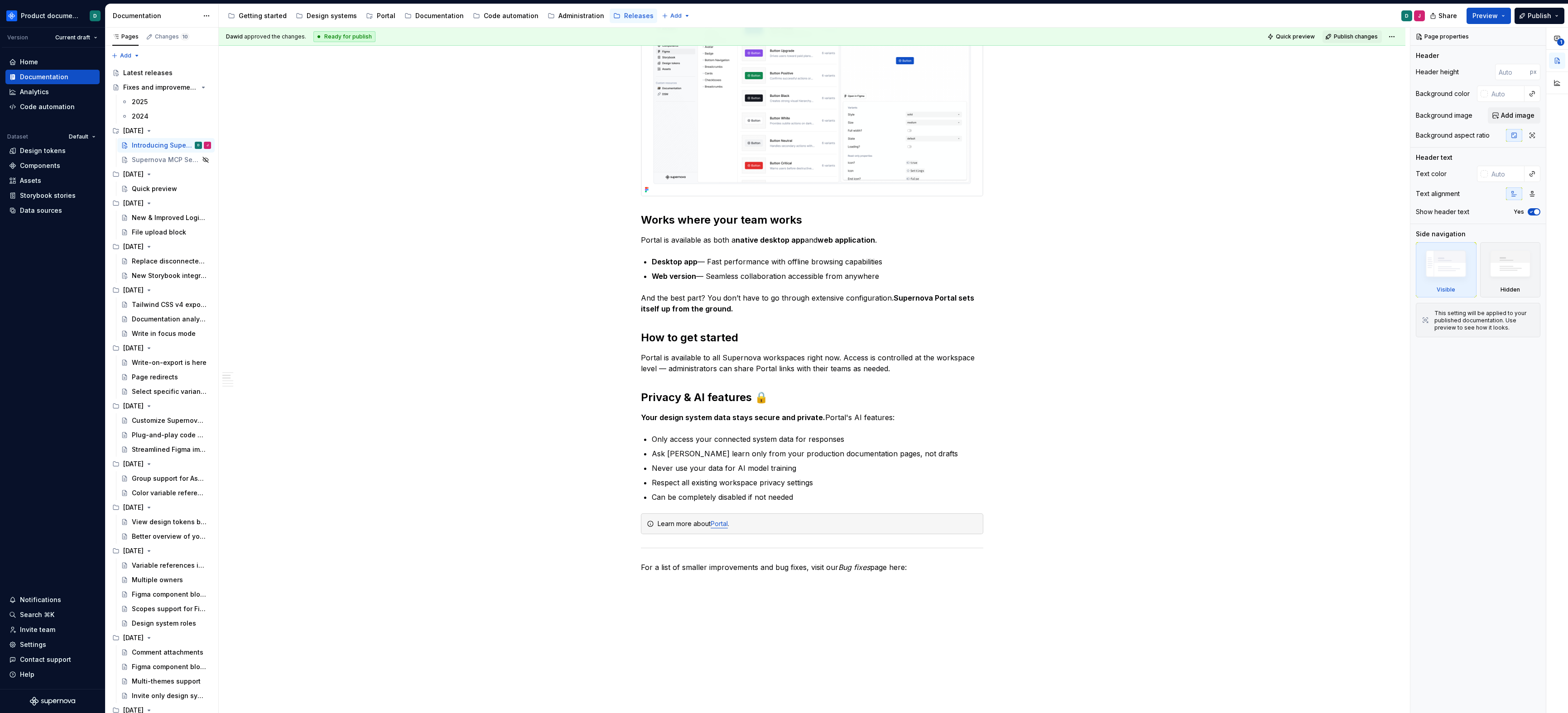
scroll to position [1601, 0]
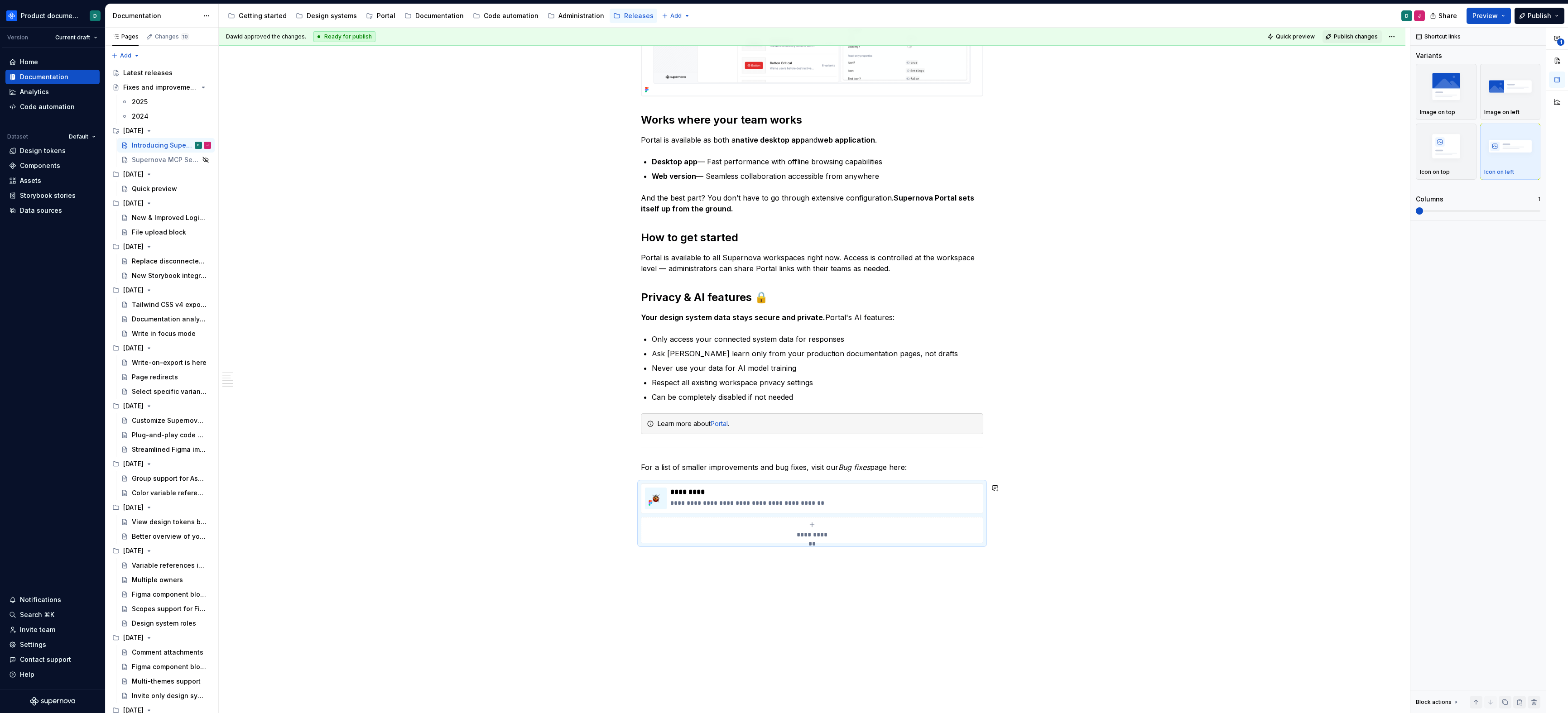
click at [911, 468] on p "For a list of smaller improvements and bug fixes, visit our Bug fixes page here:" at bounding box center [812, 467] width 343 height 11
click at [140, 98] on div "2025" at bounding box center [140, 102] width 16 height 9
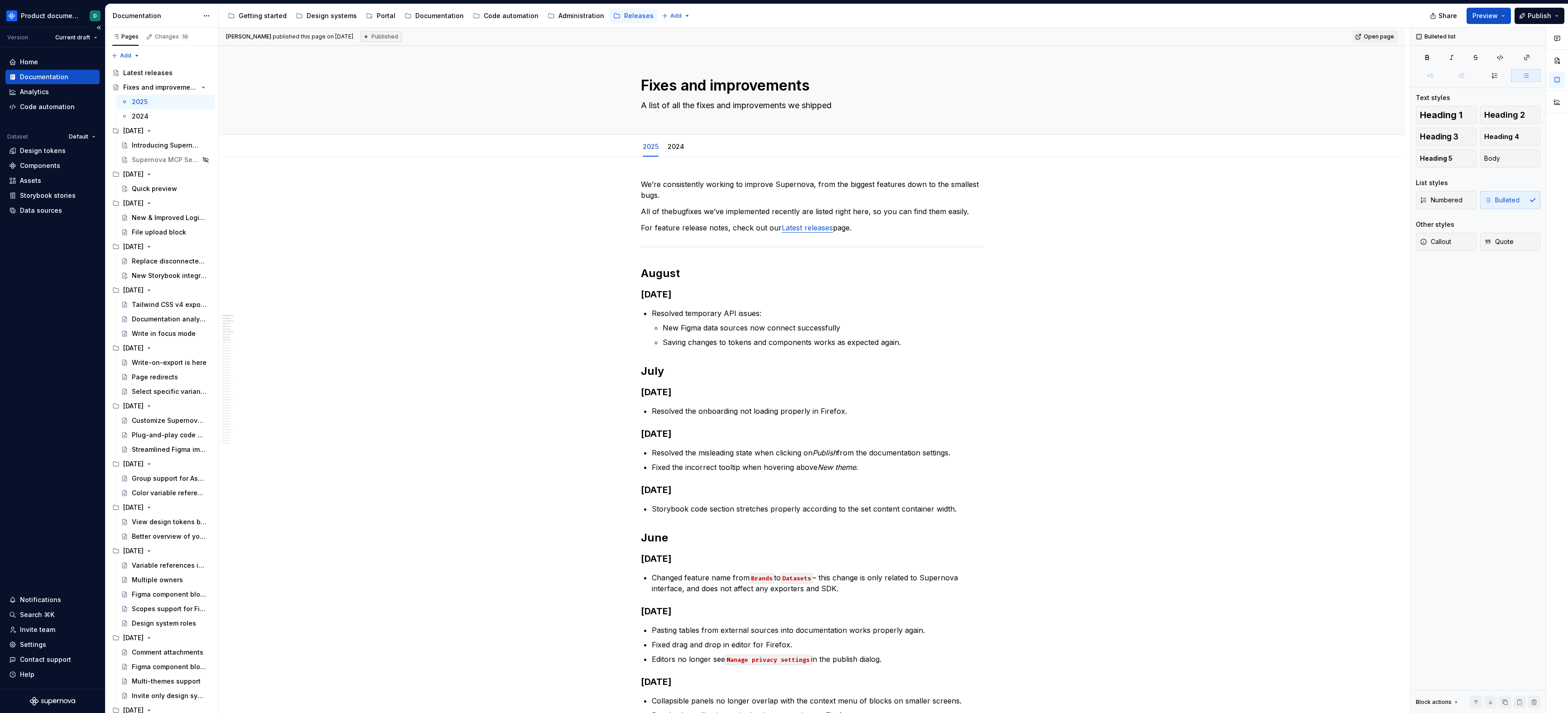
type textarea "*"
